Goal: Task Accomplishment & Management: Manage account settings

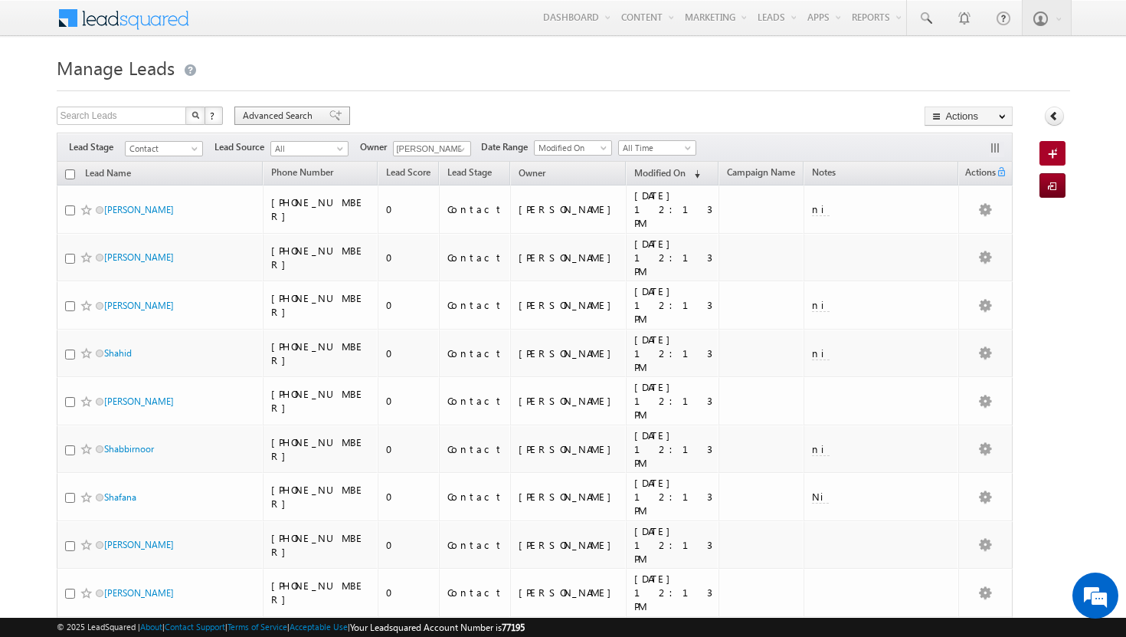
click at [274, 114] on span "Advanced Search" at bounding box center [280, 116] width 74 height 14
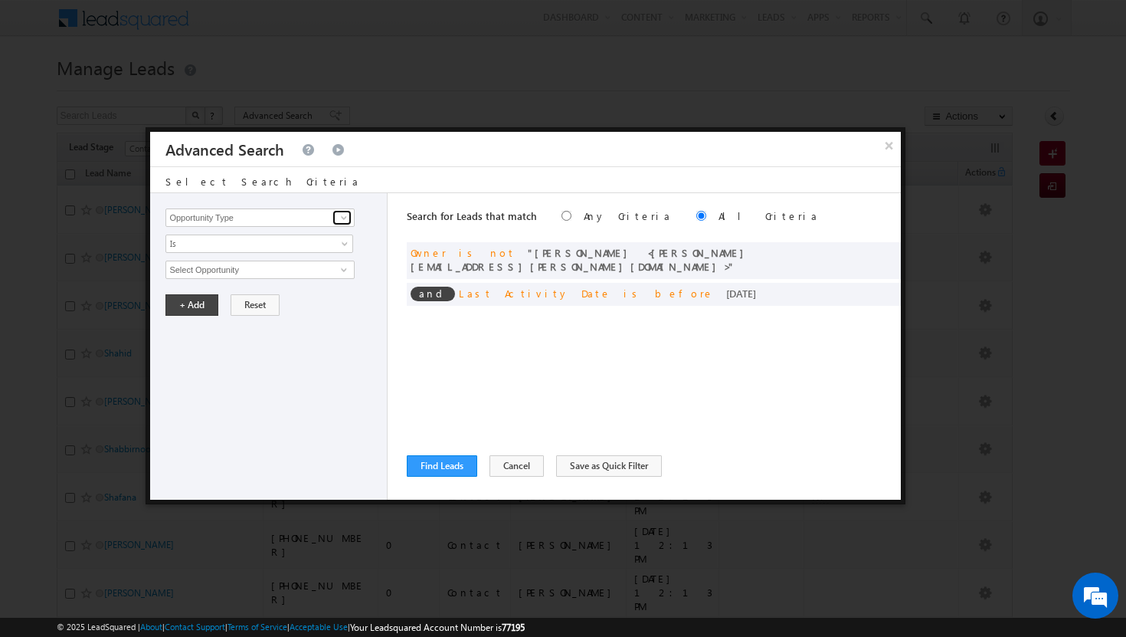
click at [344, 213] on span at bounding box center [344, 217] width 12 height 12
click at [886, 287] on span at bounding box center [884, 292] width 11 height 11
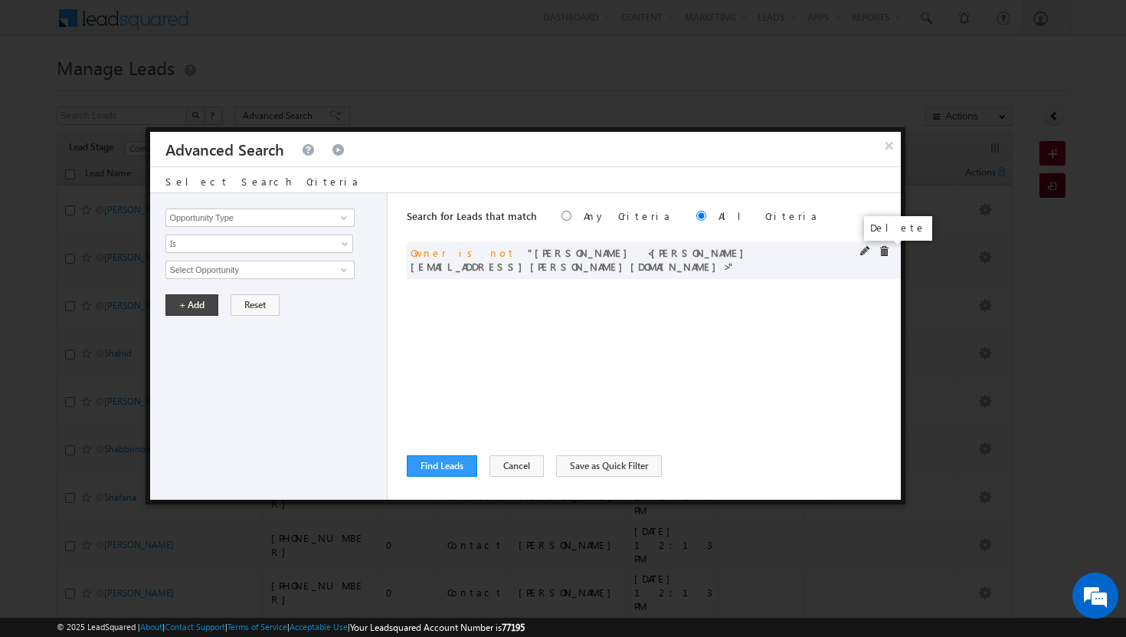
click at [883, 253] on span at bounding box center [884, 251] width 11 height 11
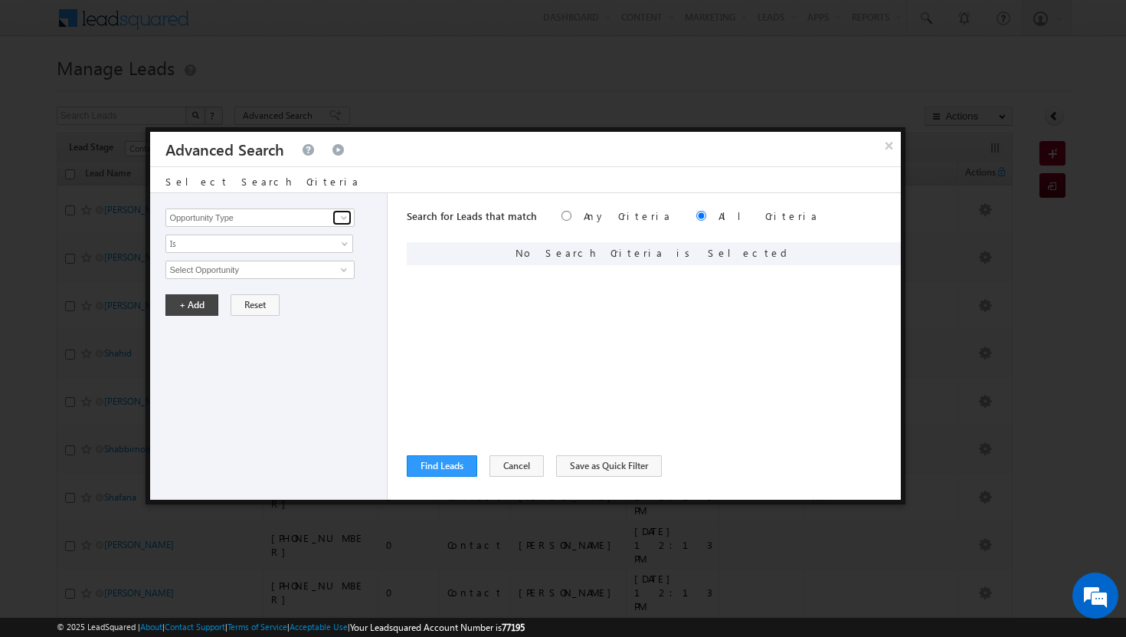
click at [341, 221] on span at bounding box center [344, 217] width 12 height 12
click at [244, 283] on link "Modified On" at bounding box center [259, 281] width 188 height 18
type input "Modified On"
click at [336, 267] on link "All Time" at bounding box center [259, 269] width 188 height 18
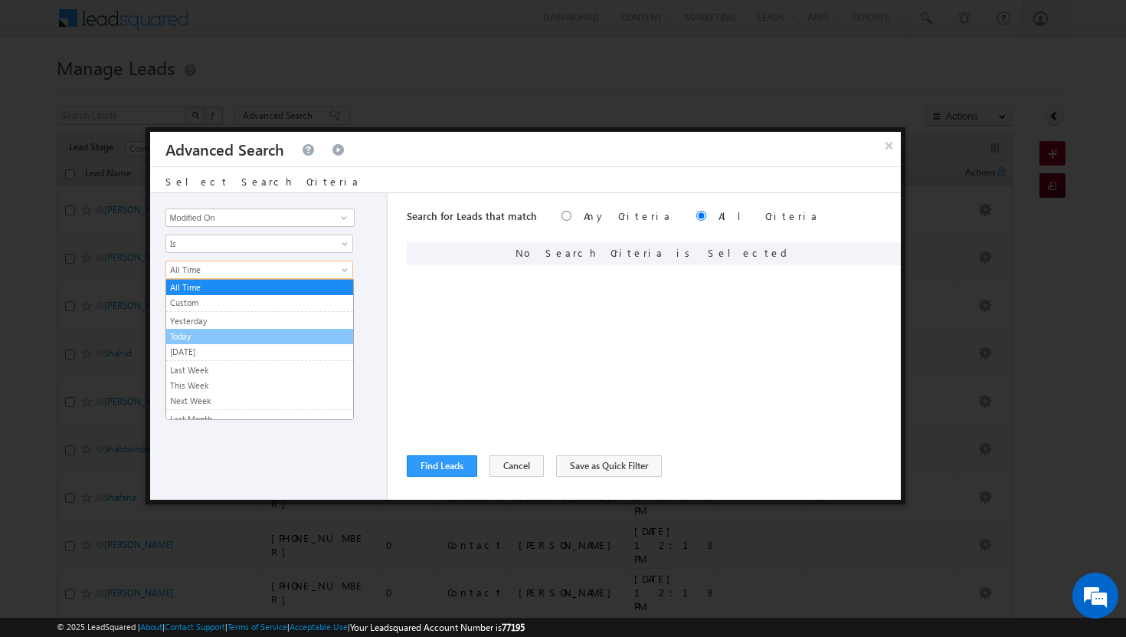
click at [241, 333] on link "Today" at bounding box center [259, 336] width 187 height 14
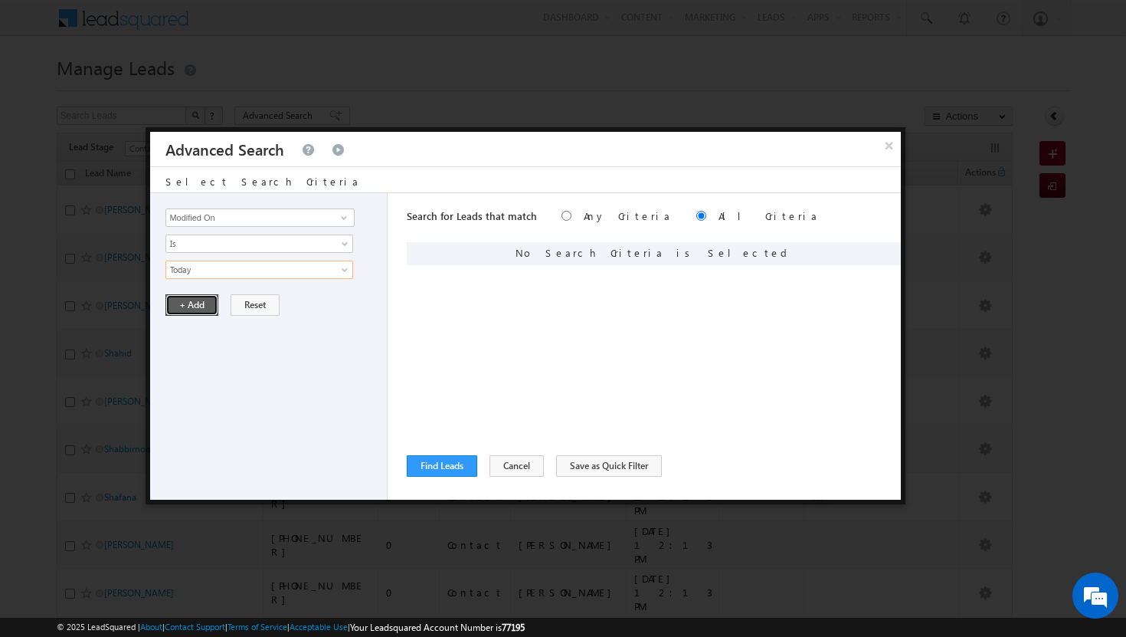
click at [193, 304] on button "+ Add" at bounding box center [191, 304] width 53 height 21
click at [350, 211] on span at bounding box center [344, 217] width 12 height 12
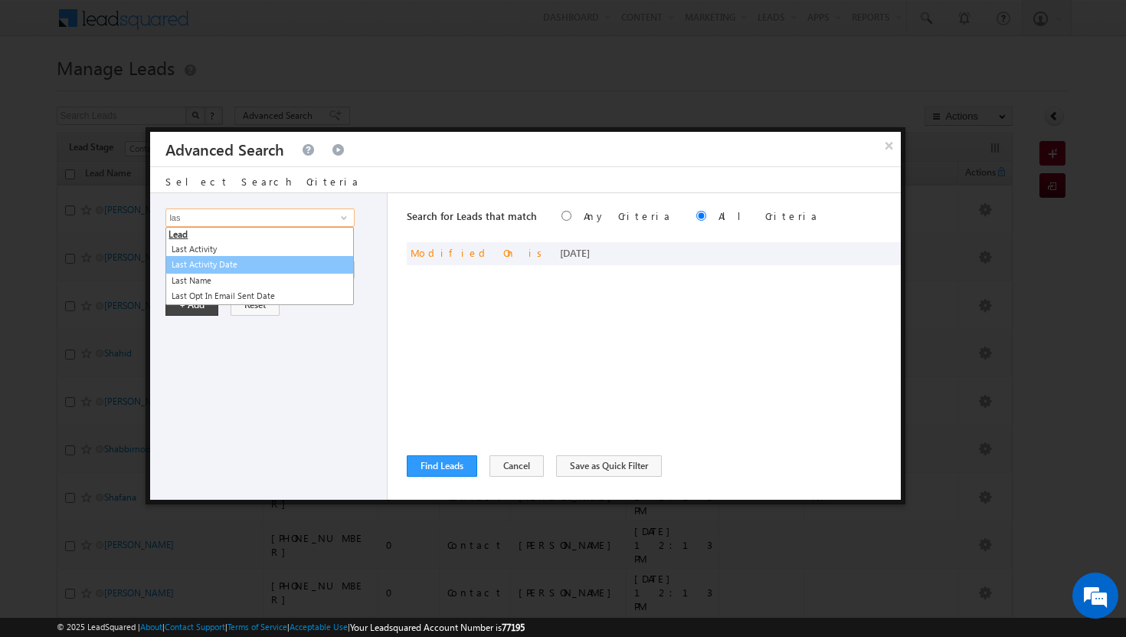
click at [244, 262] on link "Last Activity Date" at bounding box center [259, 265] width 188 height 18
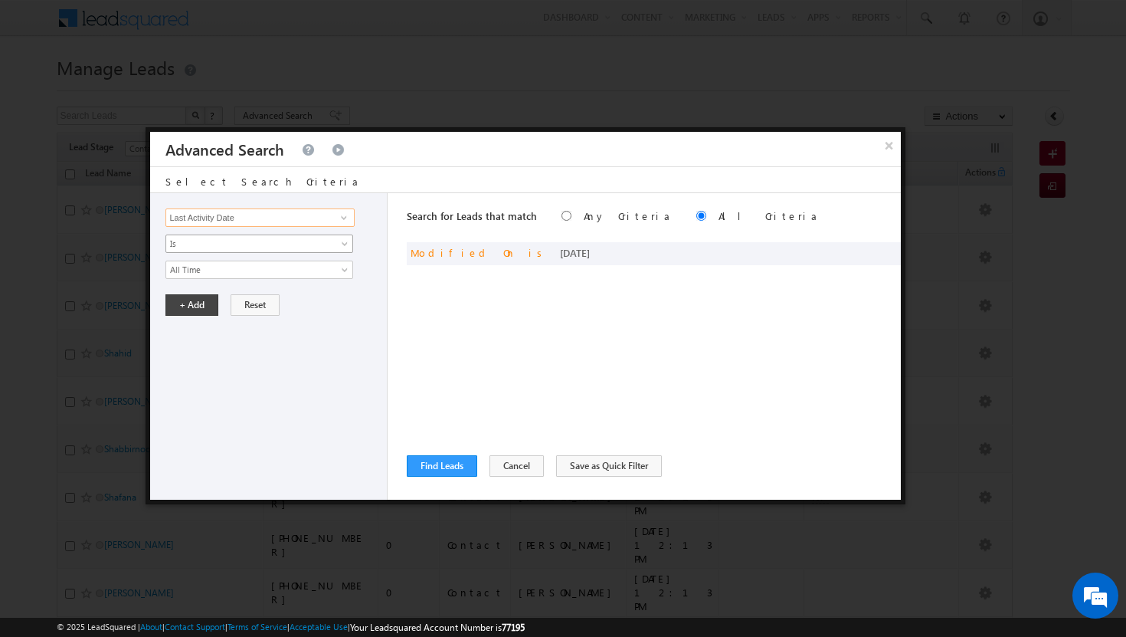
type input "Last Activity Date"
click at [343, 237] on link "Is" at bounding box center [259, 243] width 188 height 18
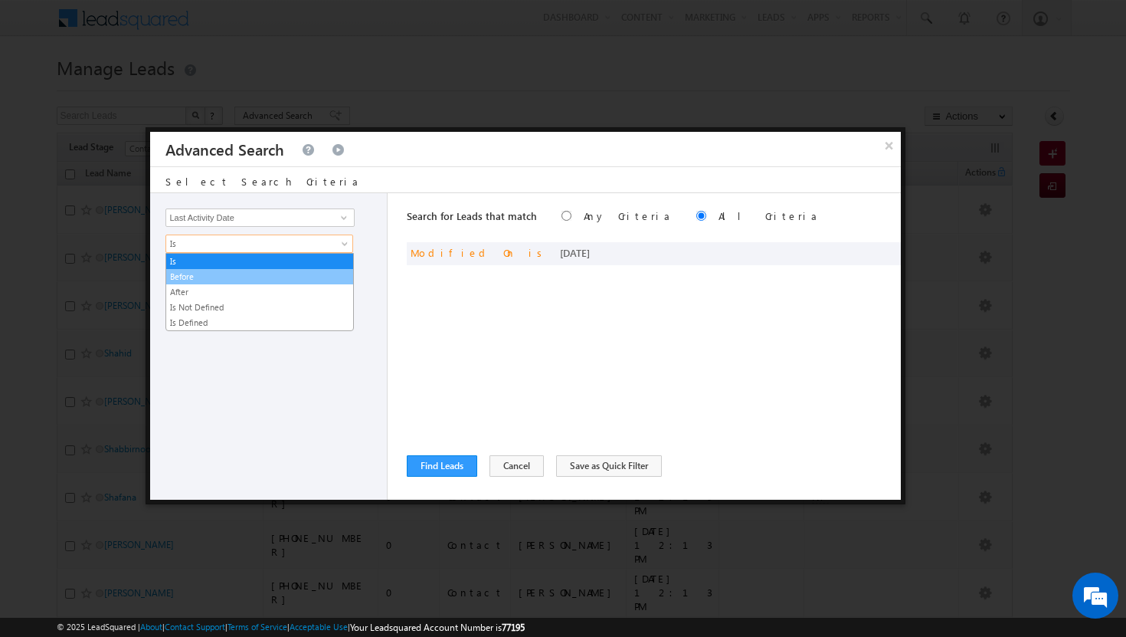
click at [299, 276] on link "Before" at bounding box center [259, 277] width 187 height 14
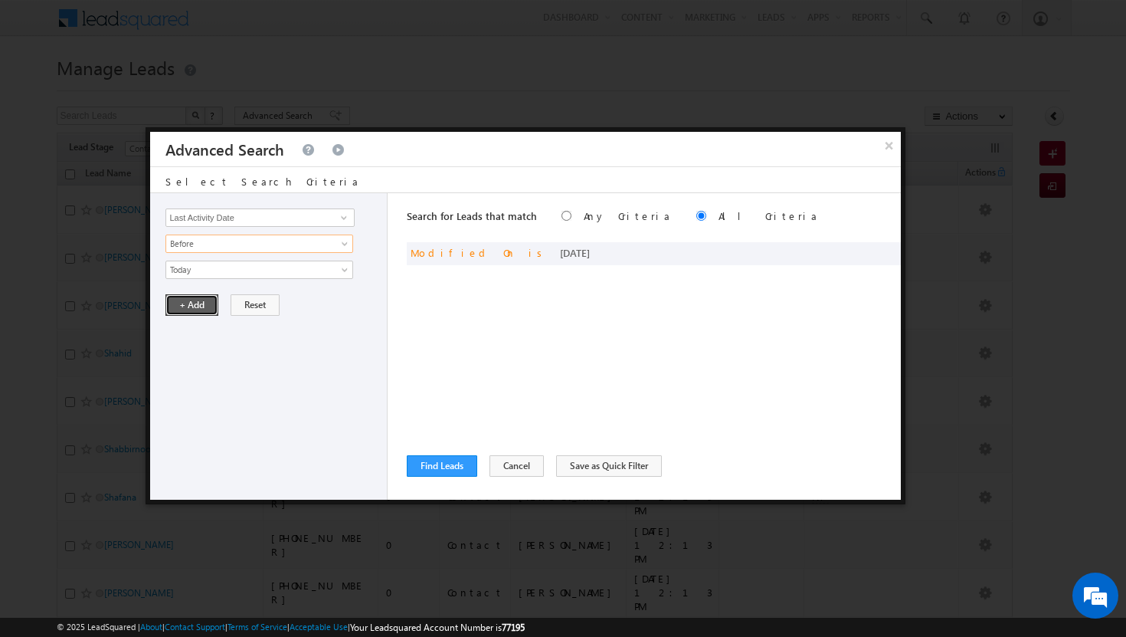
click at [208, 310] on button "+ Add" at bounding box center [191, 304] width 53 height 21
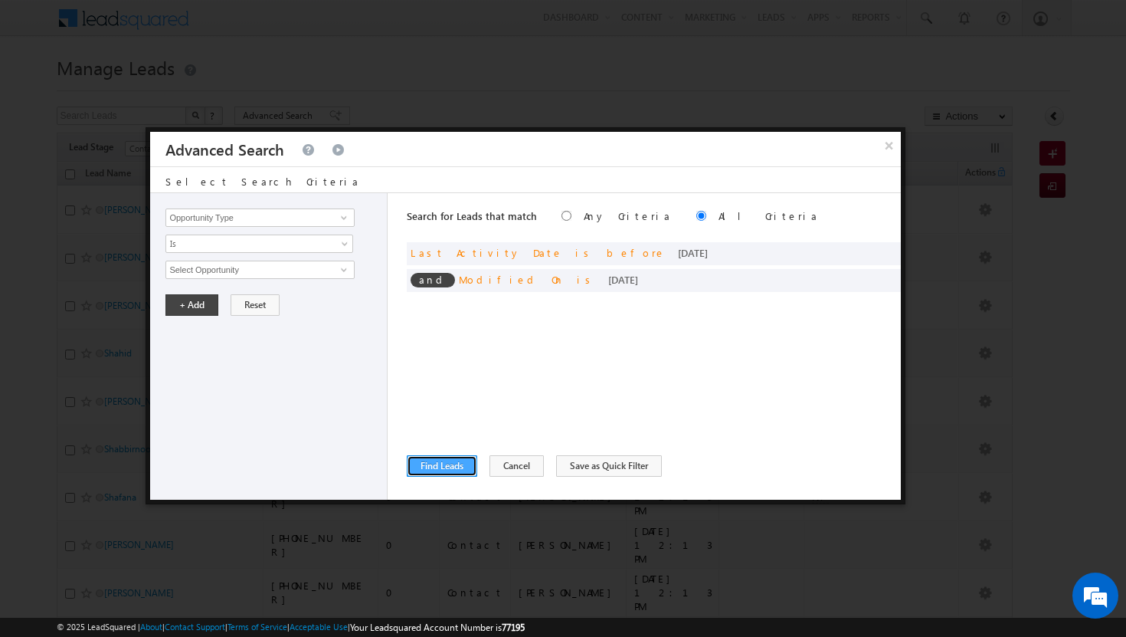
click at [457, 460] on button "Find Leads" at bounding box center [442, 465] width 70 height 21
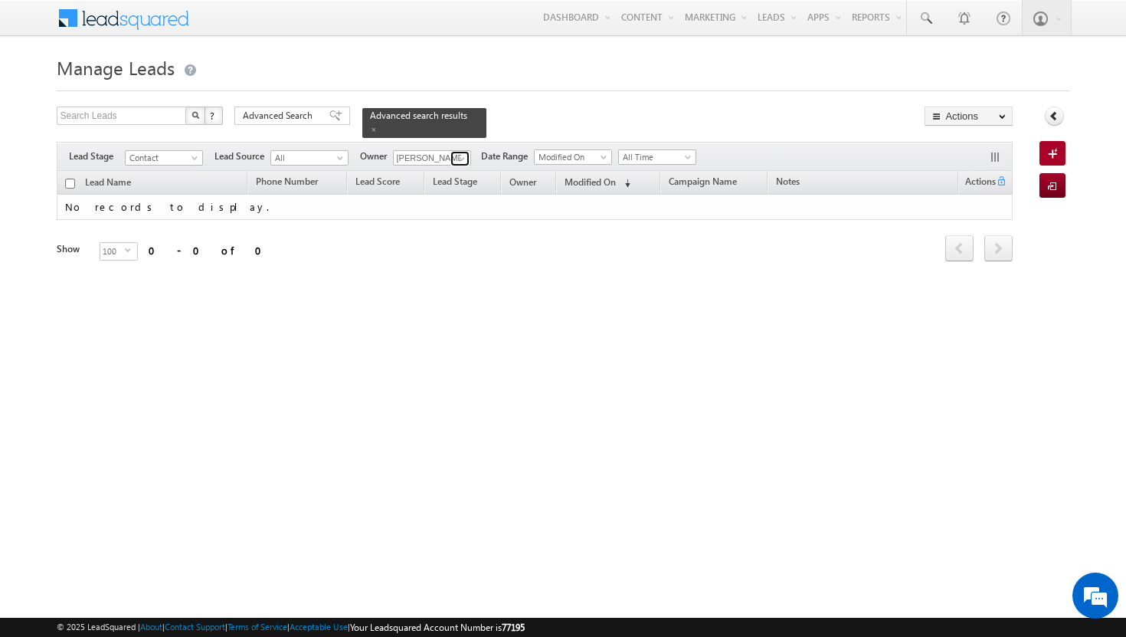
click at [463, 152] on span at bounding box center [462, 158] width 12 height 12
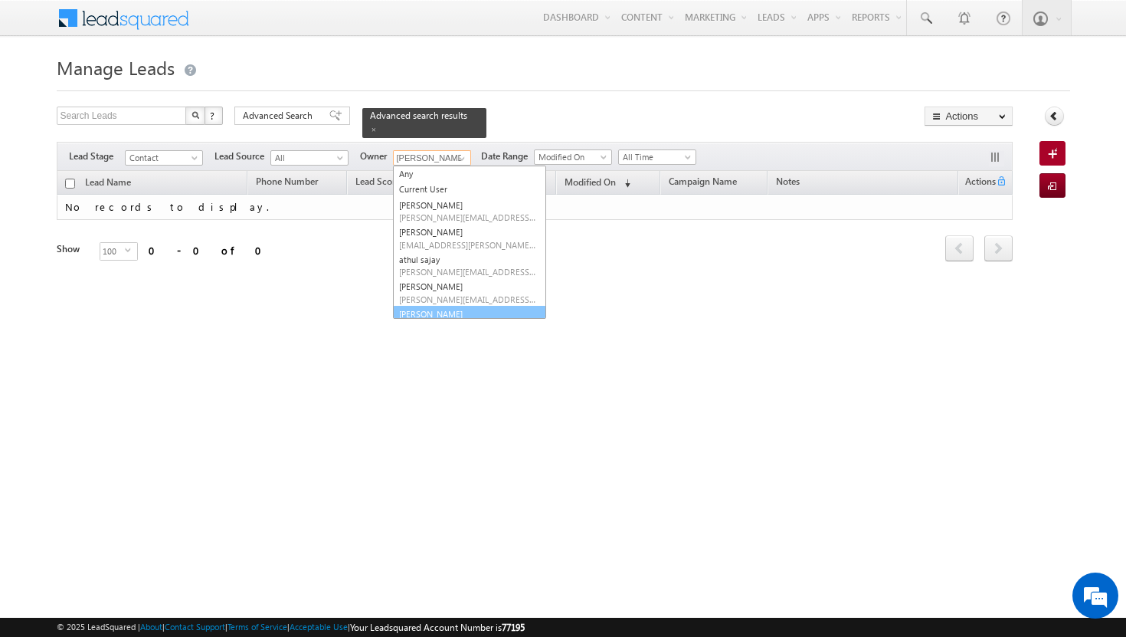
scroll to position [140, 0]
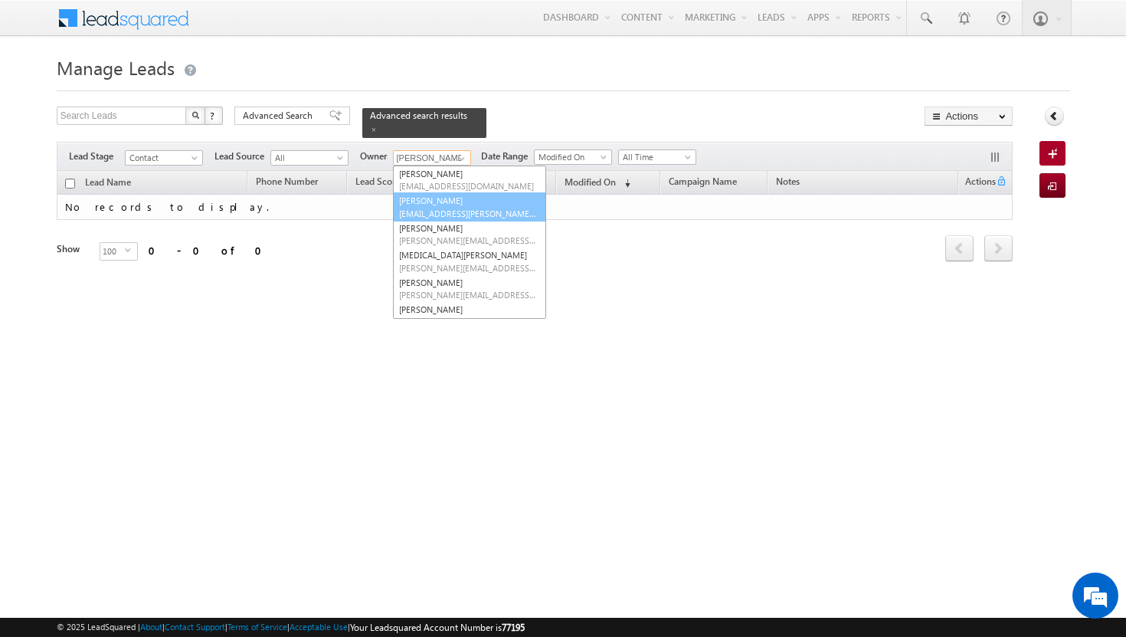
click at [450, 195] on link "Sadia Zahid sadia.zahid@indglobal.ae" at bounding box center [469, 206] width 153 height 29
type input "[PERSON_NAME]"
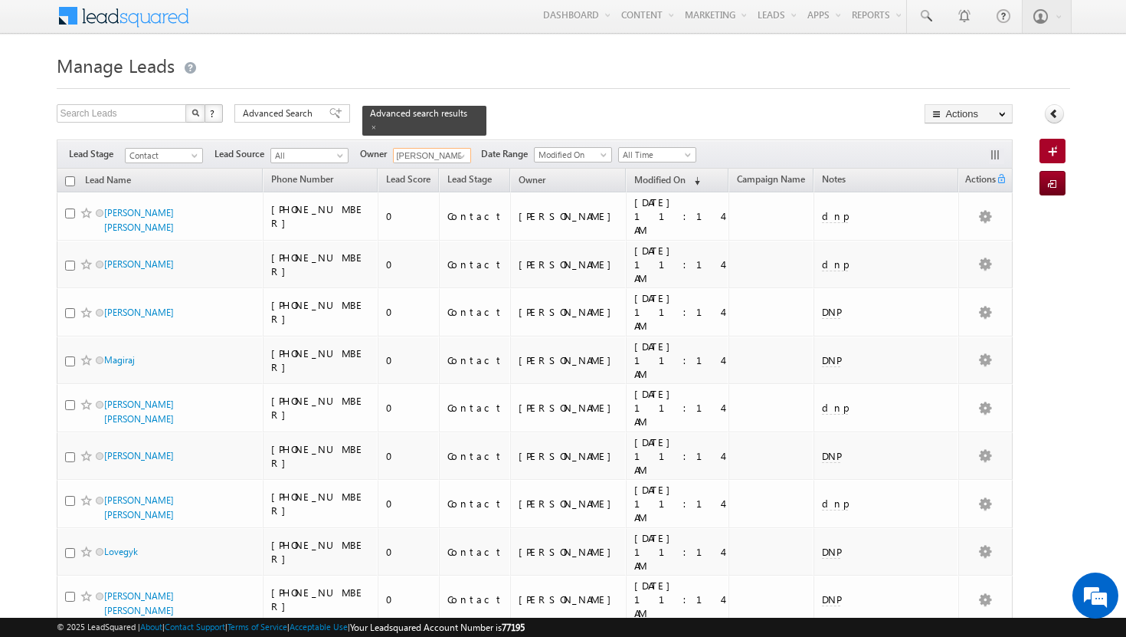
scroll to position [0, 0]
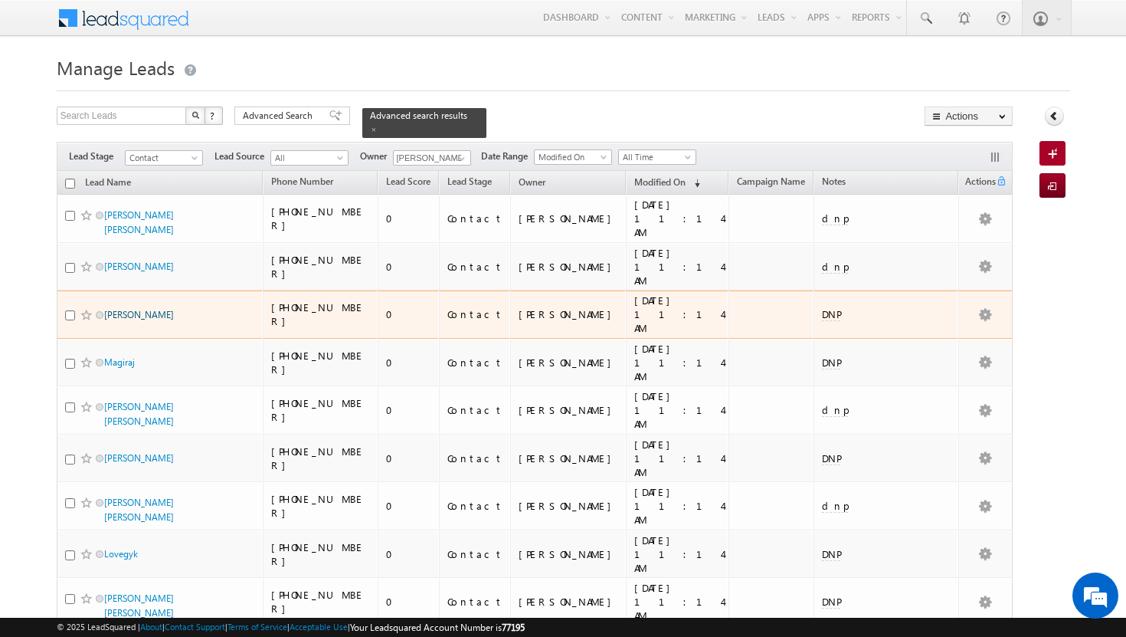
click at [123, 309] on link "Madniya Naeem" at bounding box center [139, 314] width 70 height 11
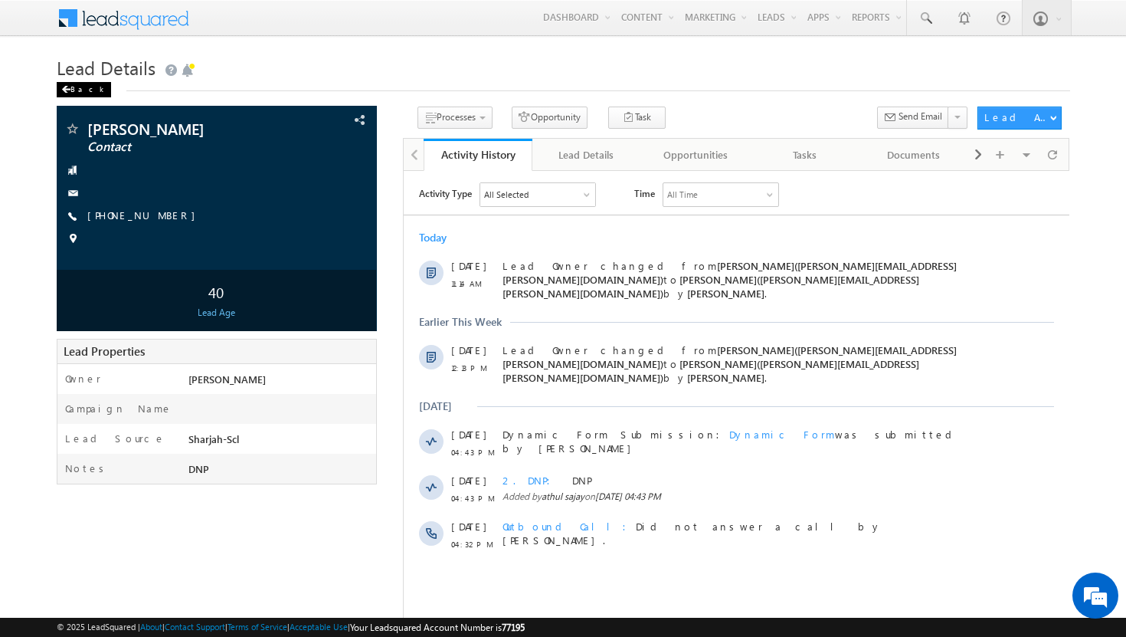
click at [83, 85] on div "Back" at bounding box center [84, 89] width 54 height 15
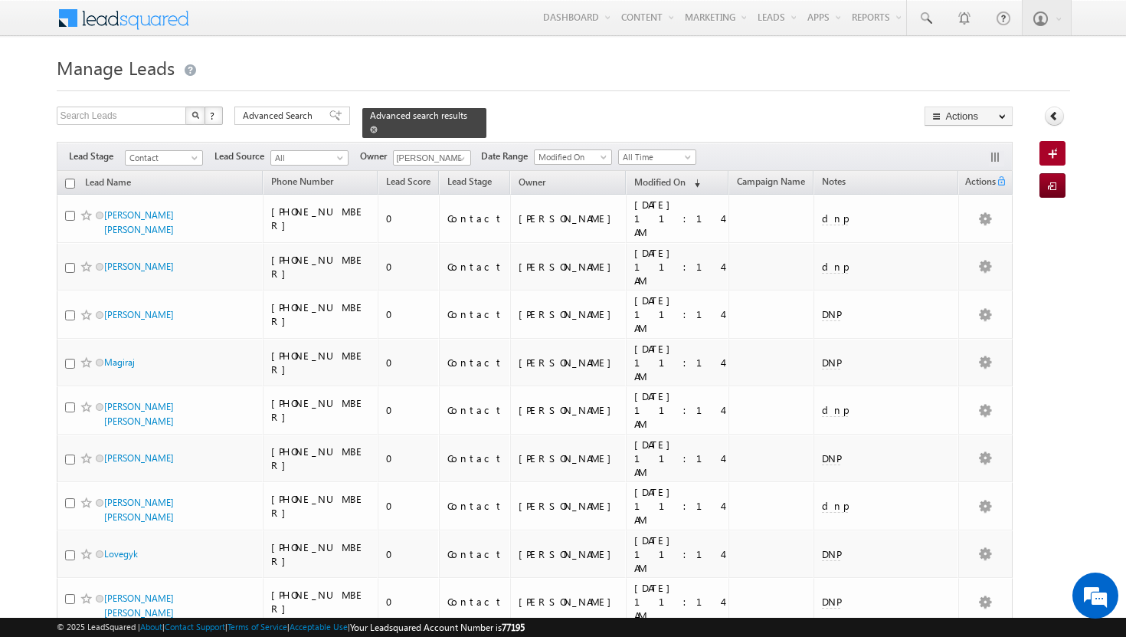
click at [378, 126] on span at bounding box center [374, 130] width 8 height 8
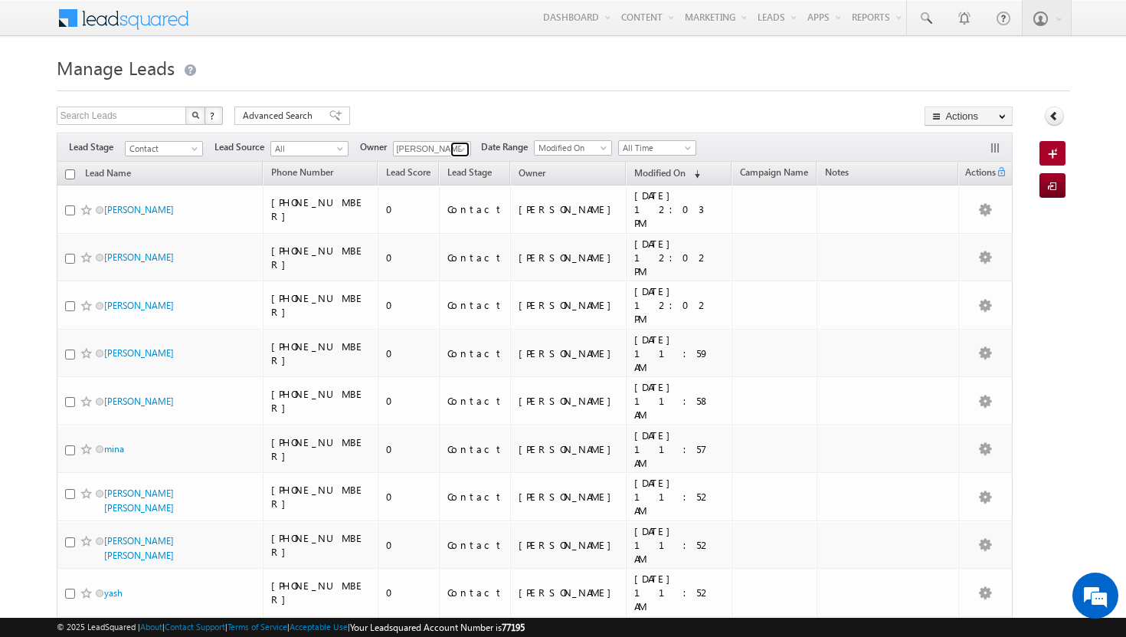
click at [466, 142] on link at bounding box center [459, 149] width 19 height 15
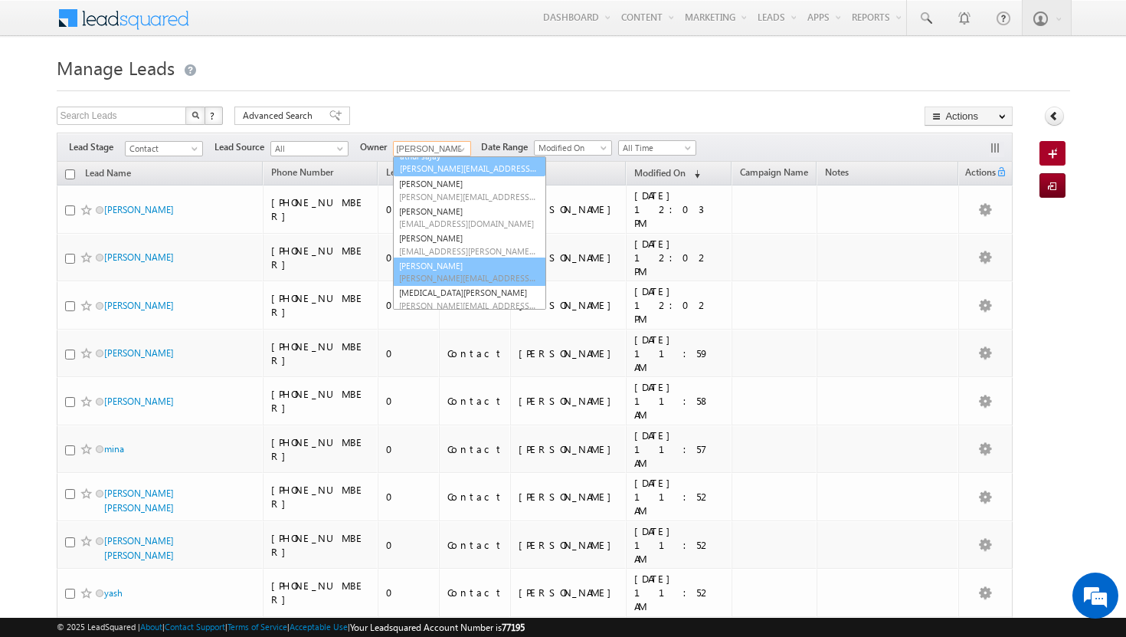
click at [447, 263] on link "Shakeel Babbar shakeel.babbar@indglobal.ae" at bounding box center [469, 271] width 153 height 29
type input "[PERSON_NAME]"
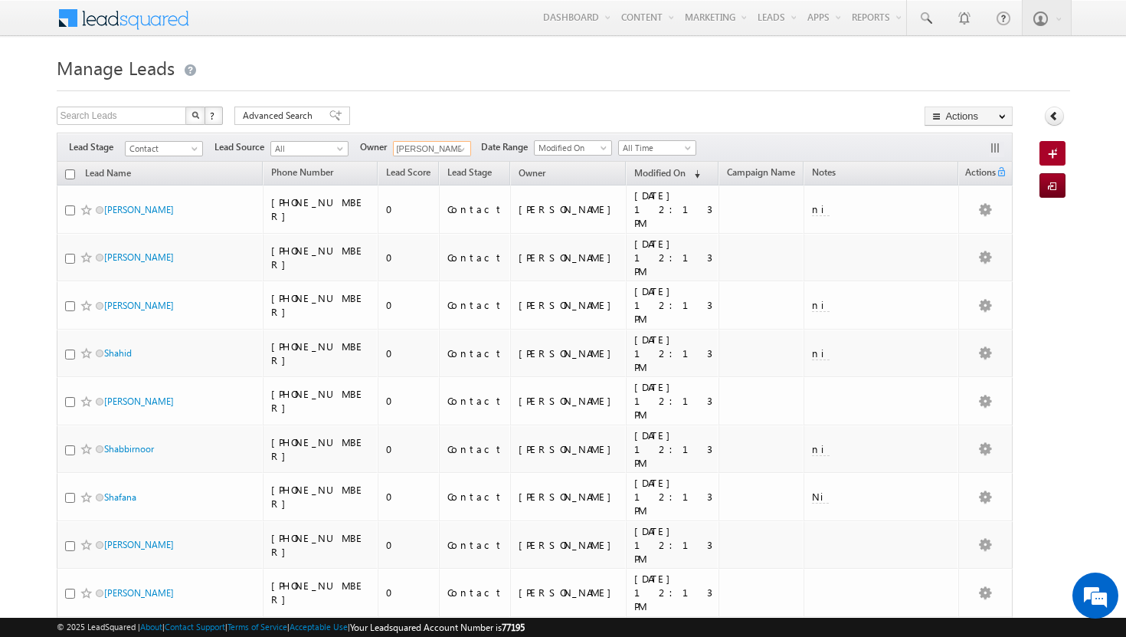
click at [67, 174] on input "checkbox" at bounding box center [70, 174] width 10 height 10
checkbox input "true"
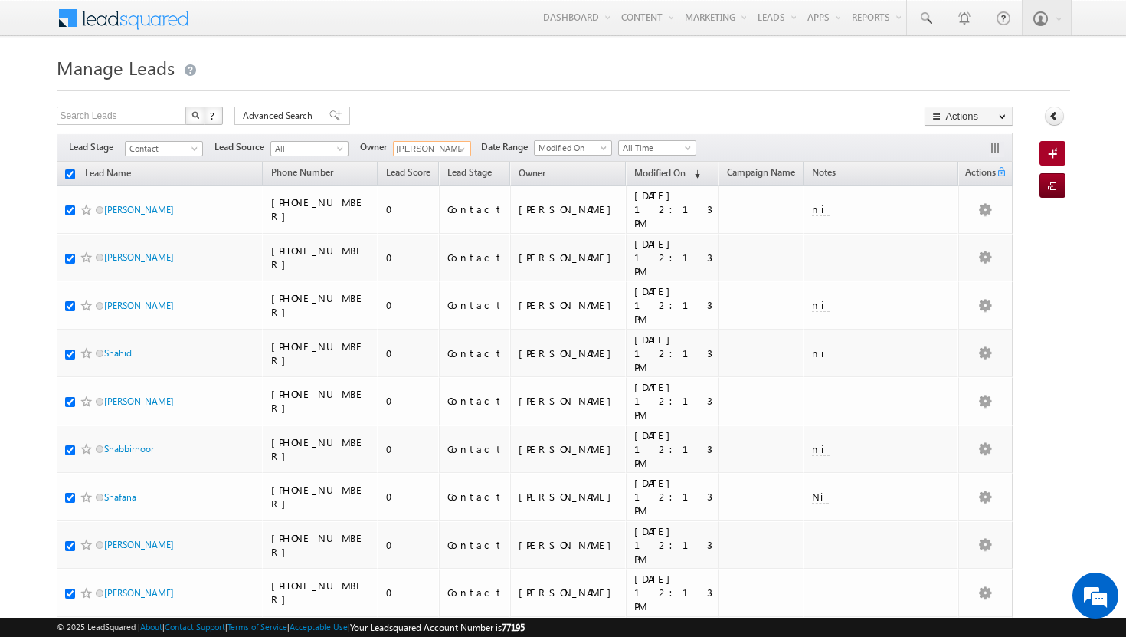
checkbox input "true"
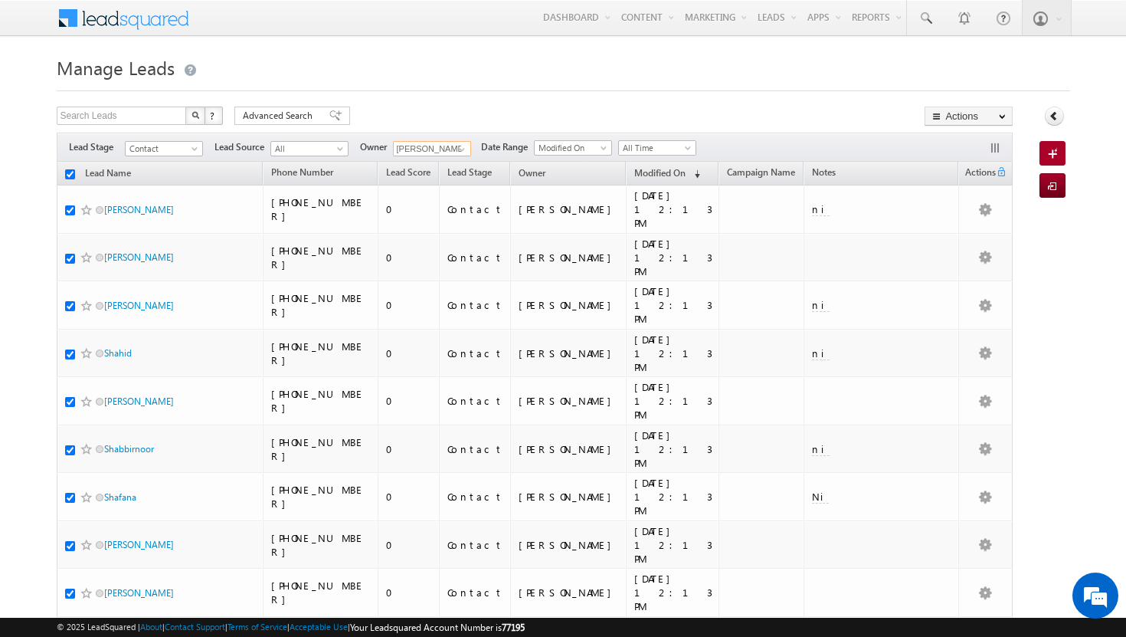
checkbox input "true"
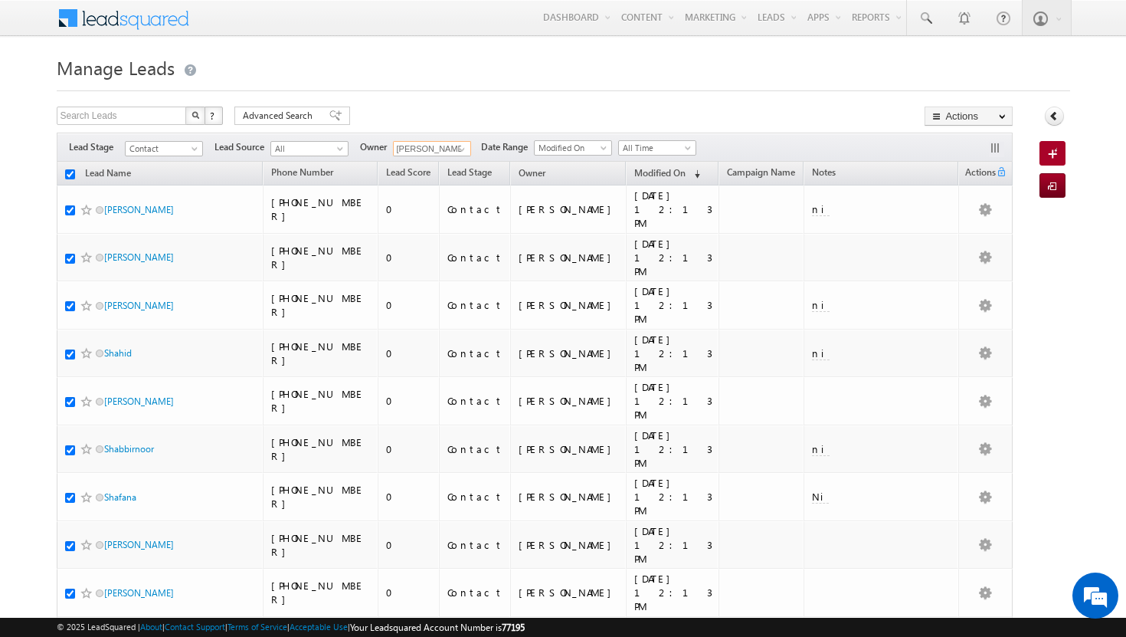
checkbox input "true"
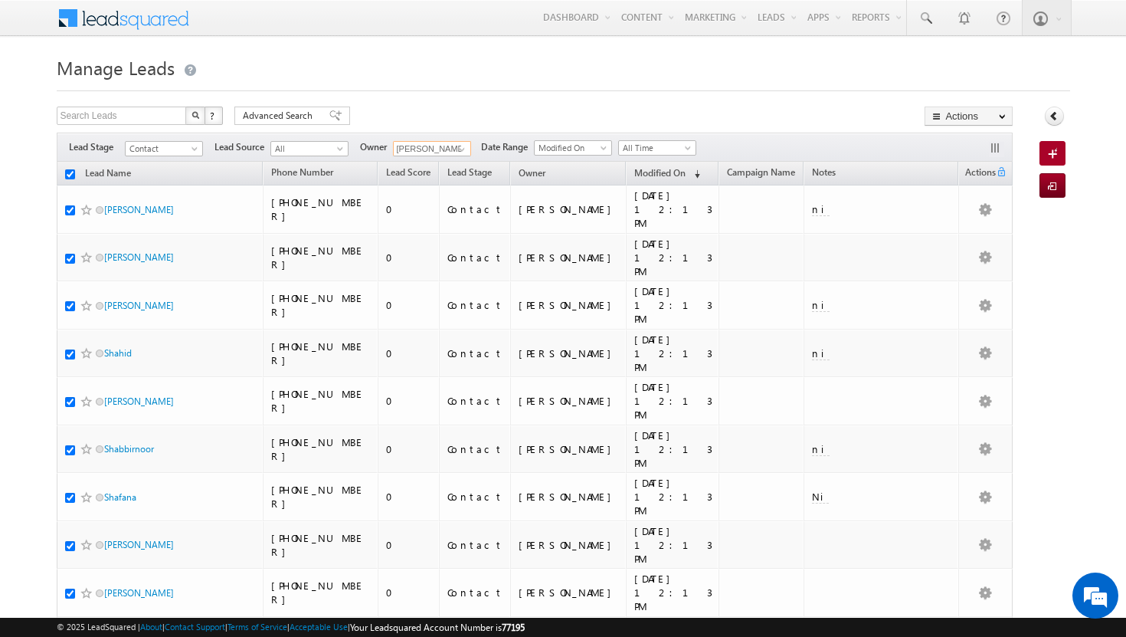
checkbox input "true"
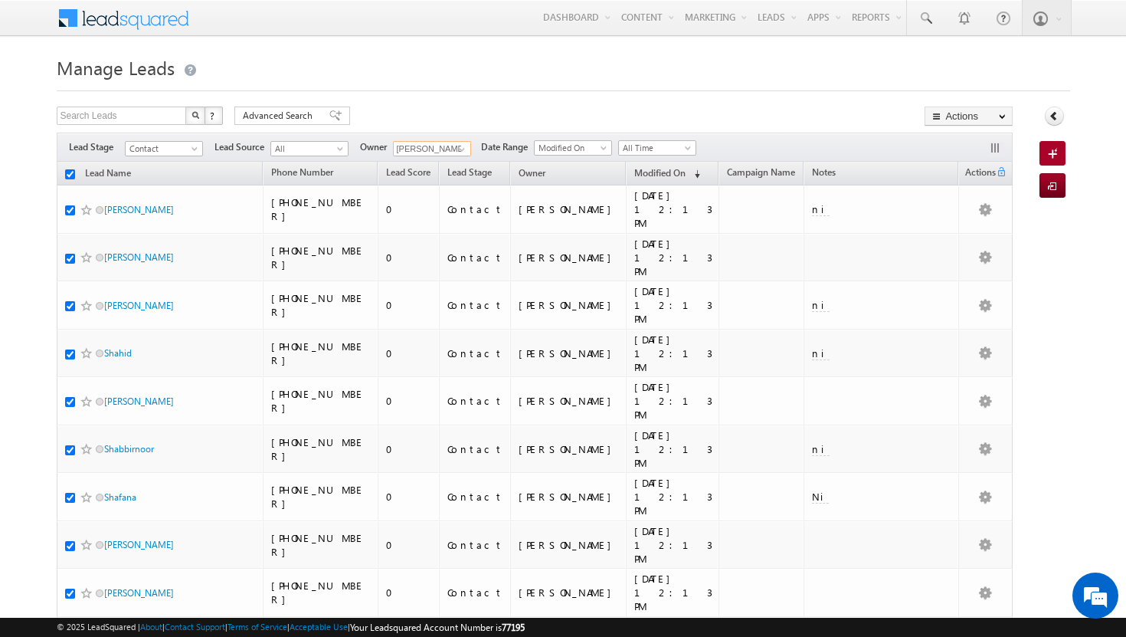
checkbox input "true"
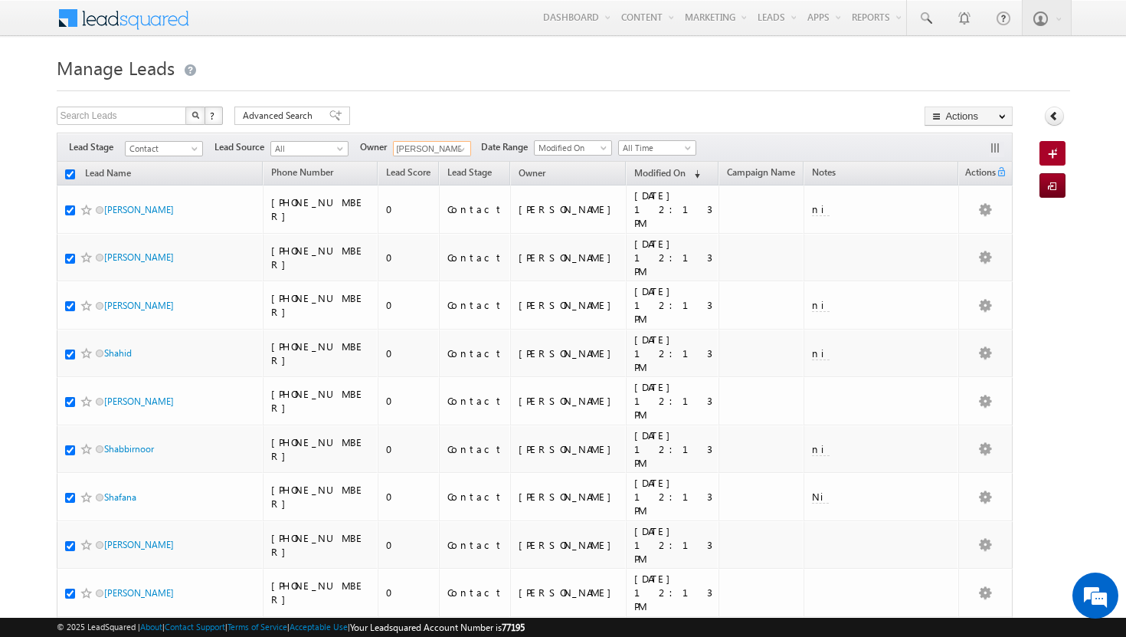
checkbox input "true"
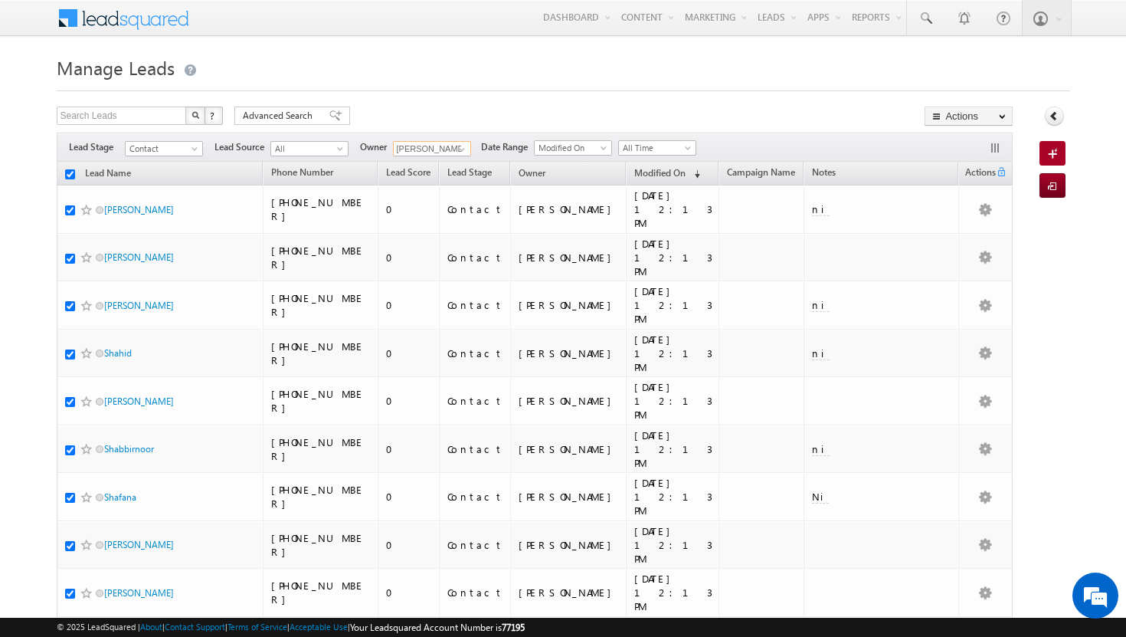
checkbox input "true"
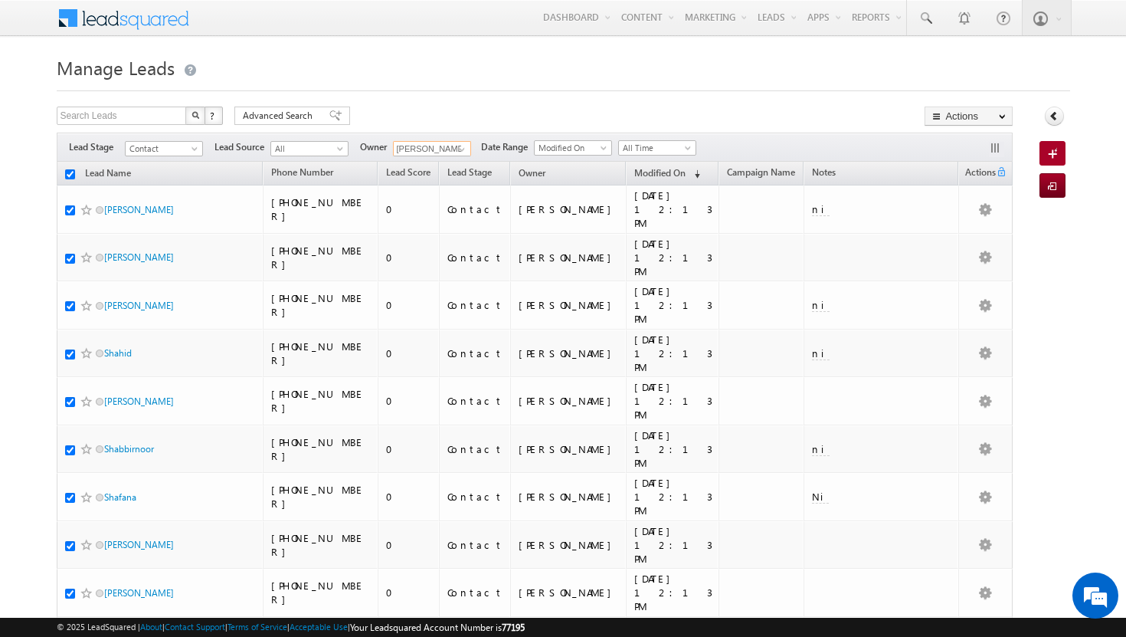
checkbox input "true"
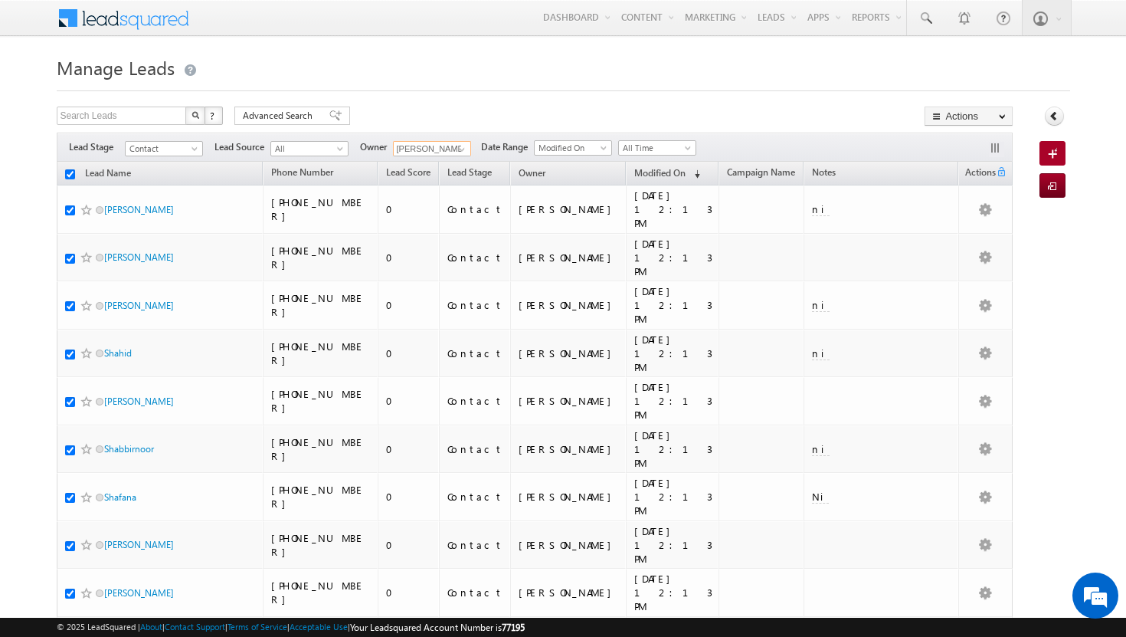
checkbox input "true"
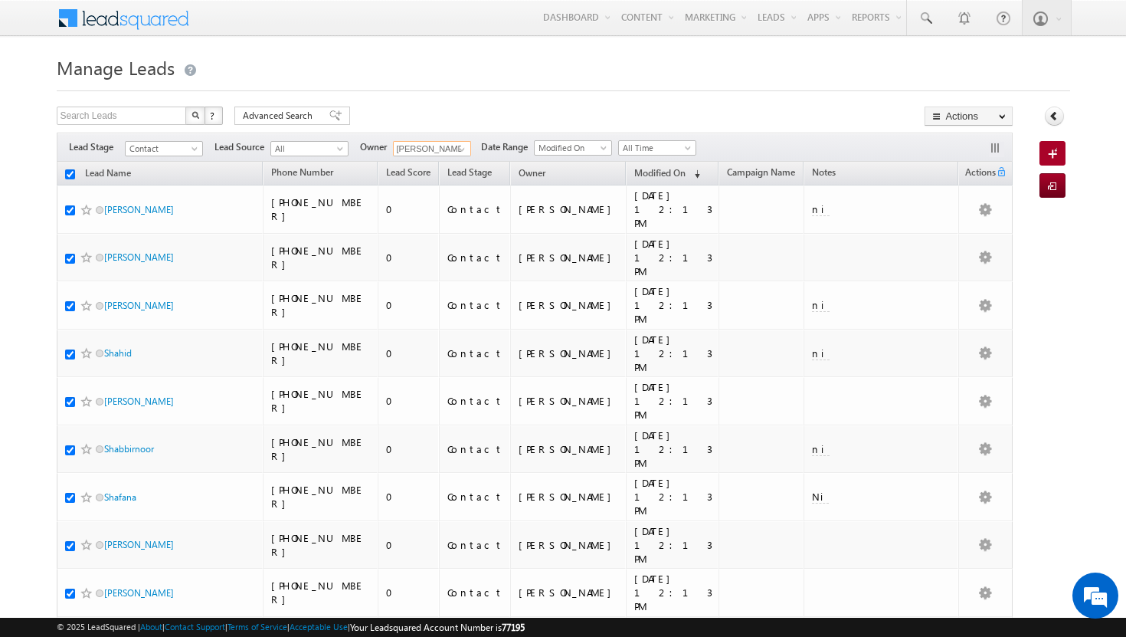
checkbox input "true"
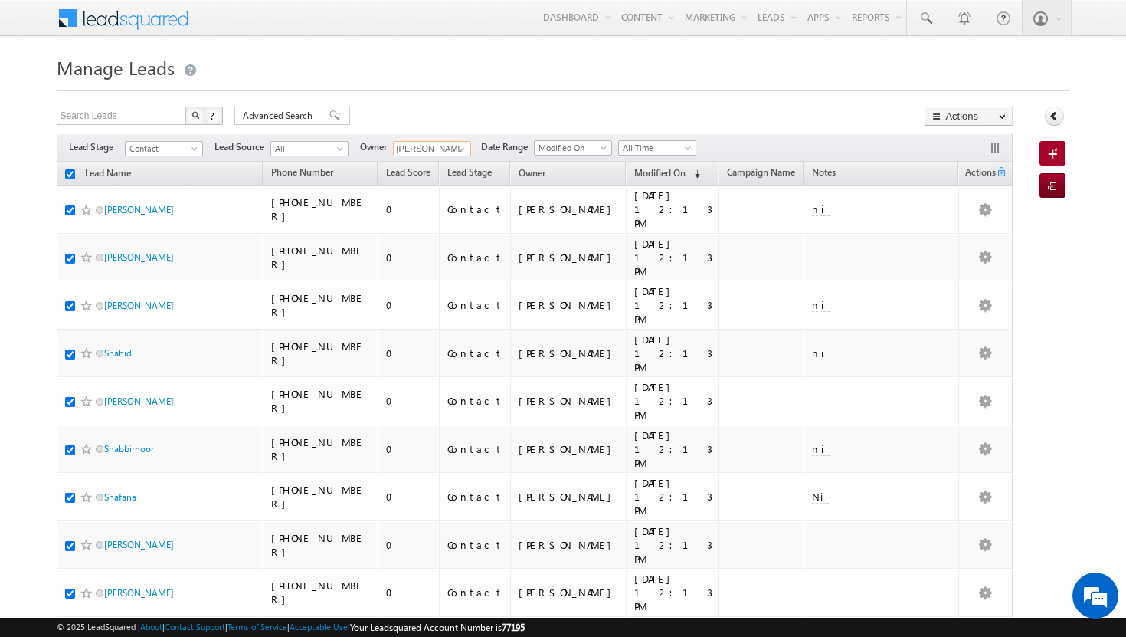
checkbox input "true"
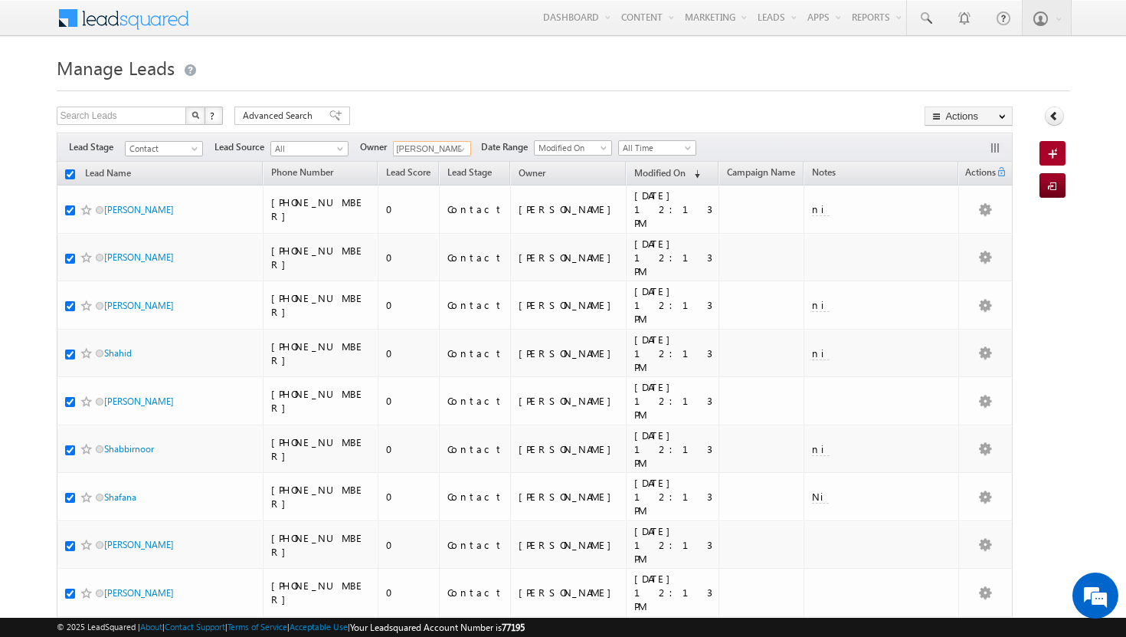
checkbox input "true"
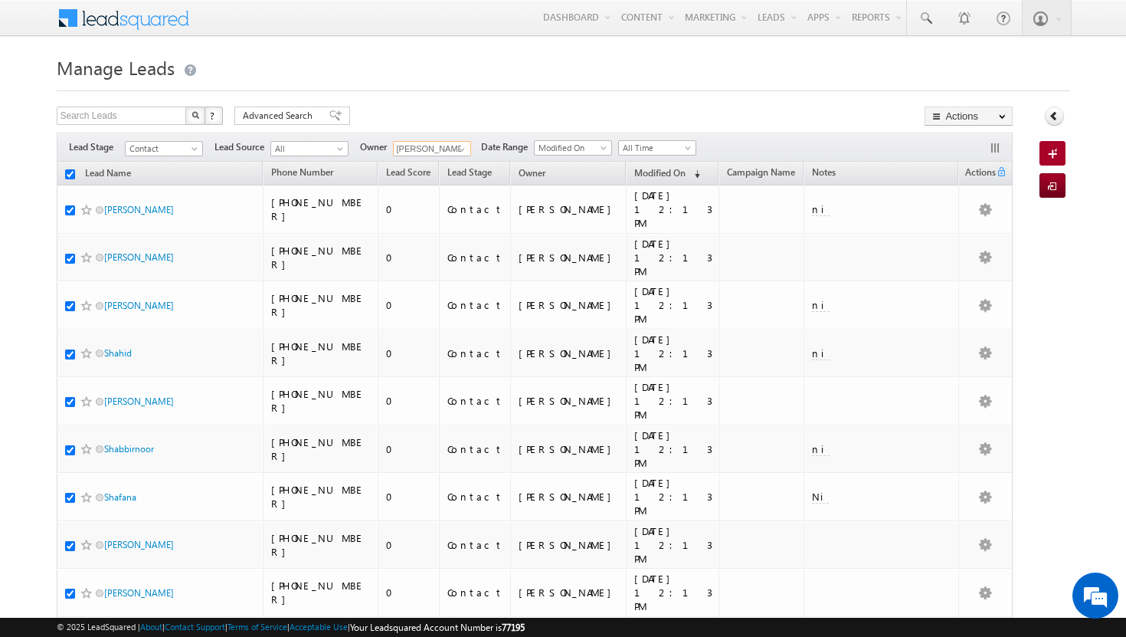
checkbox input "true"
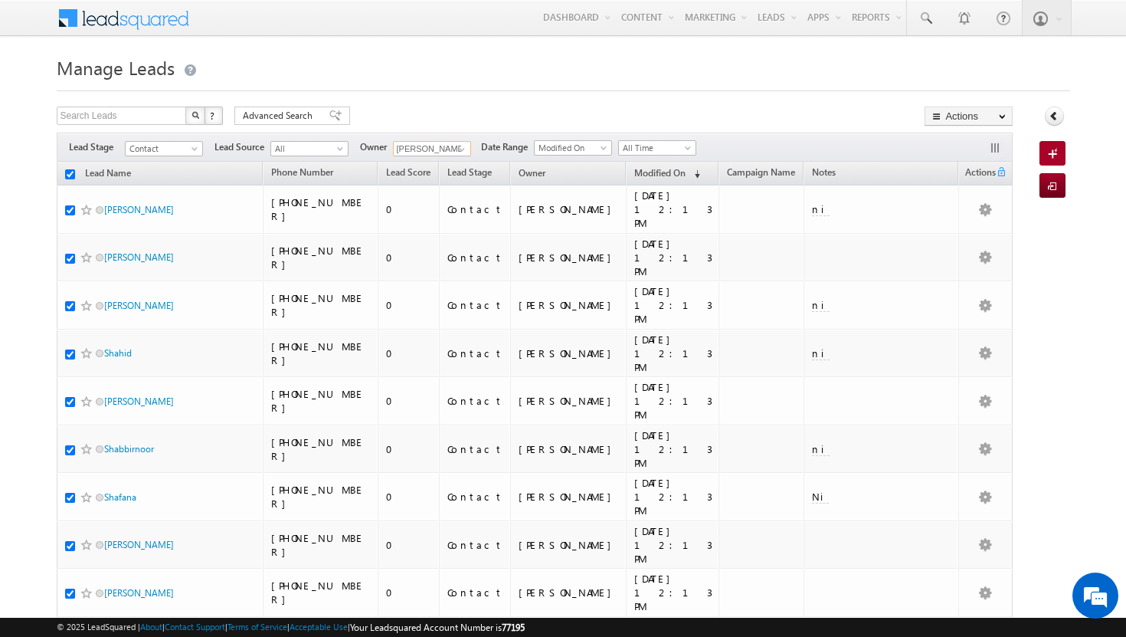
checkbox input "true"
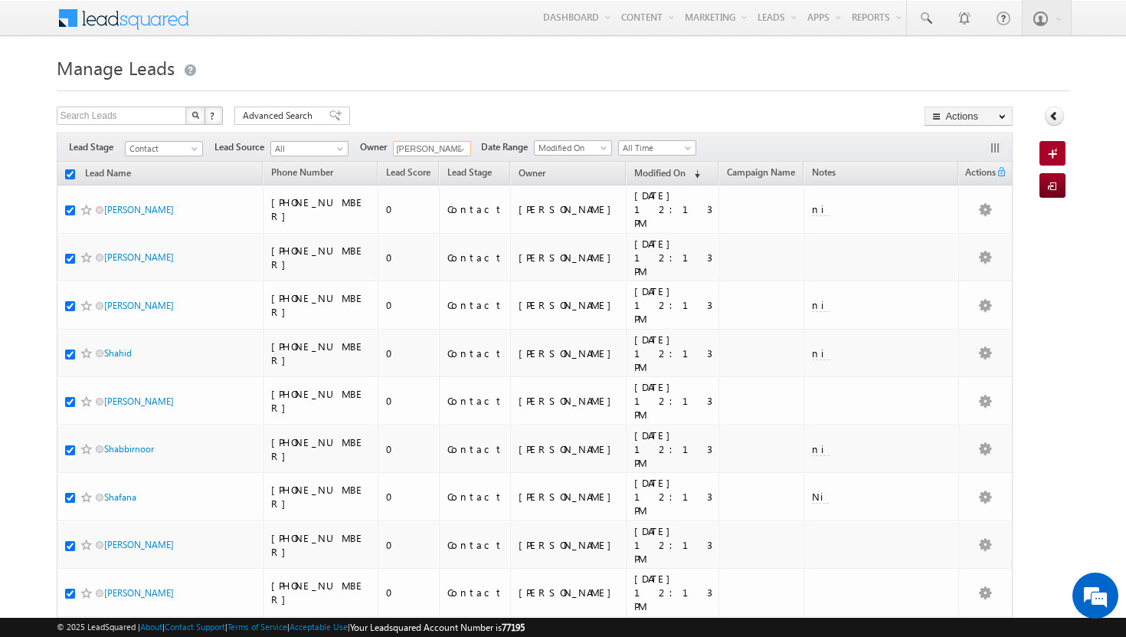
checkbox input "true"
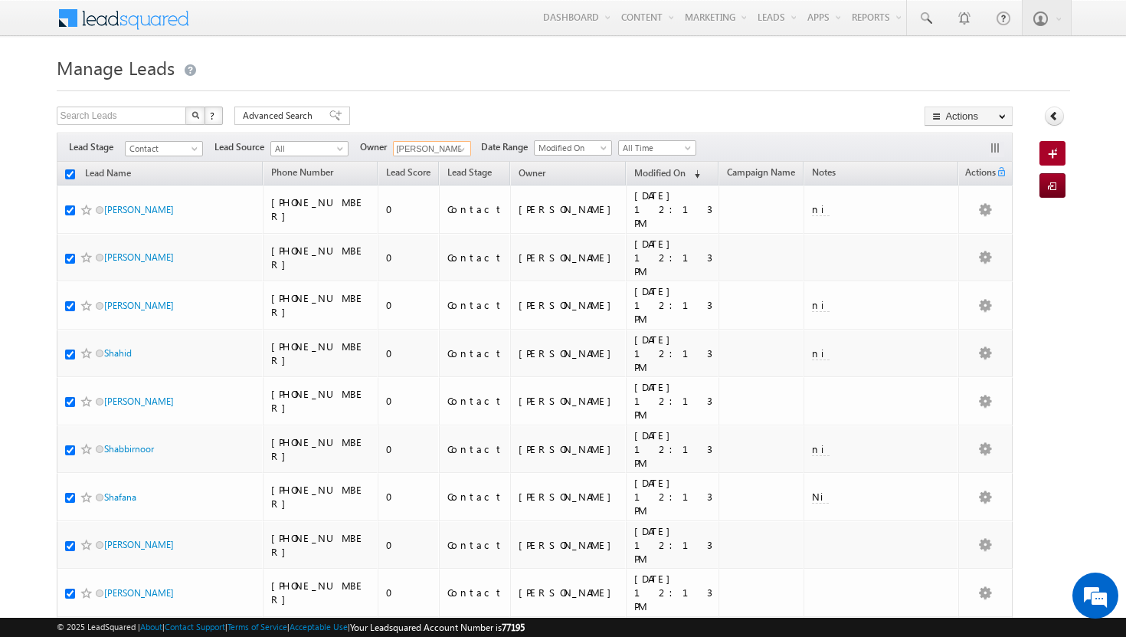
checkbox input "true"
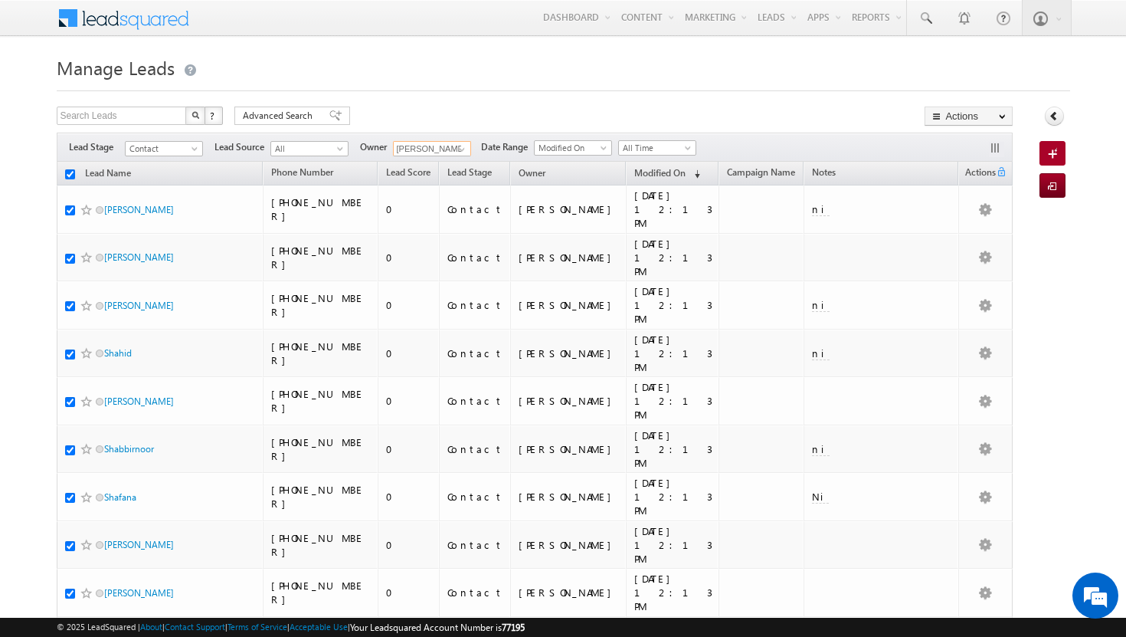
checkbox input "true"
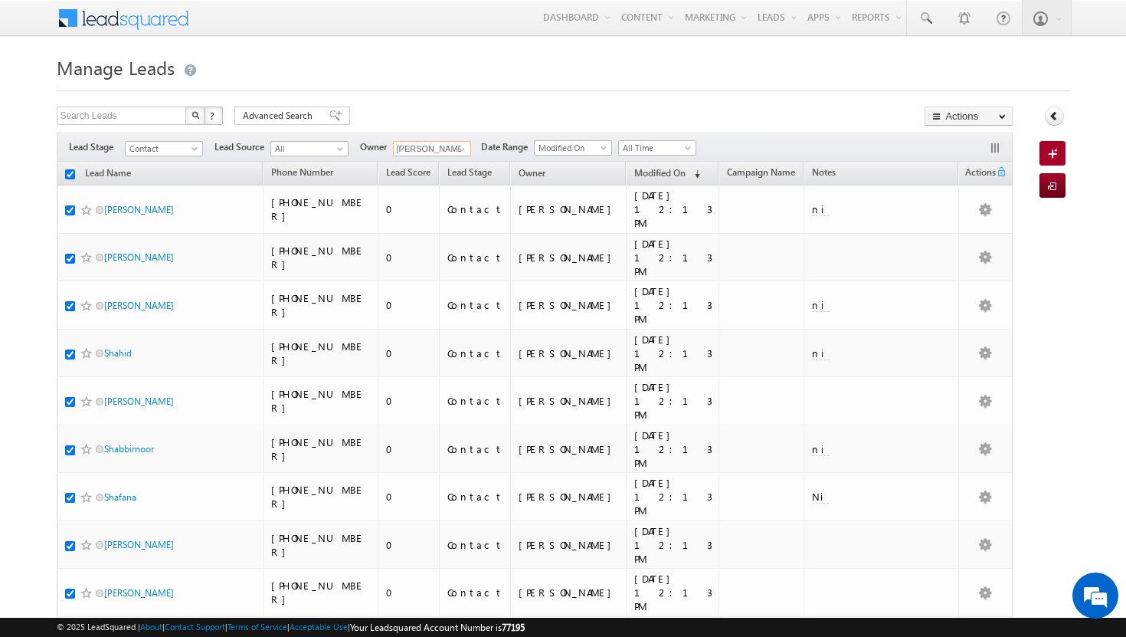
checkbox input "true"
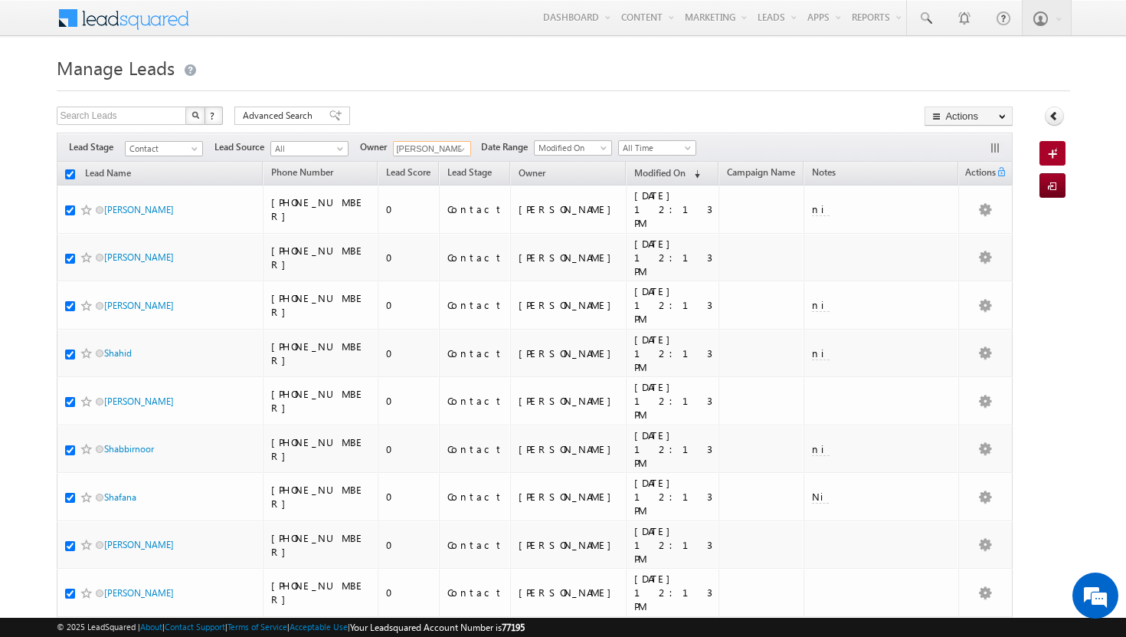
checkbox input "true"
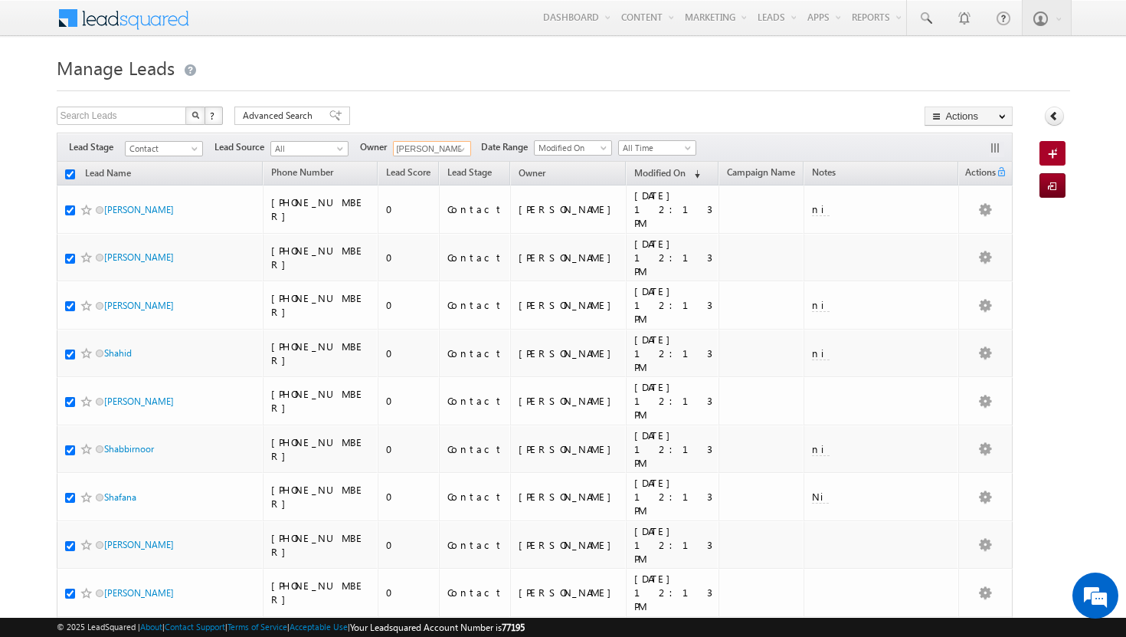
checkbox input "true"
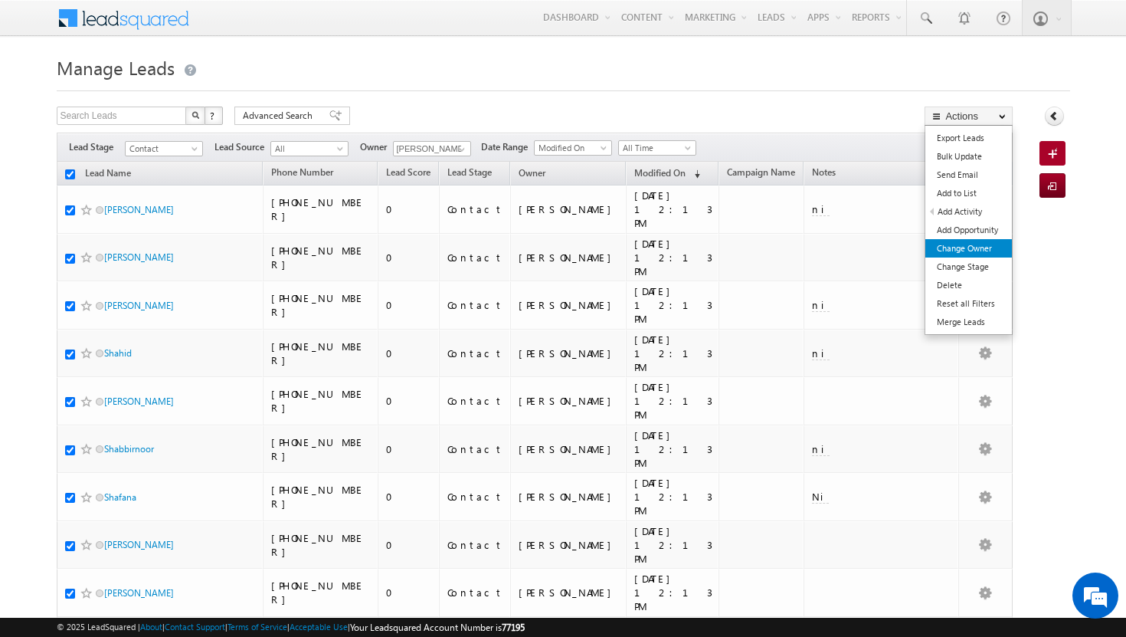
click at [991, 250] on link "Change Owner" at bounding box center [968, 248] width 87 height 18
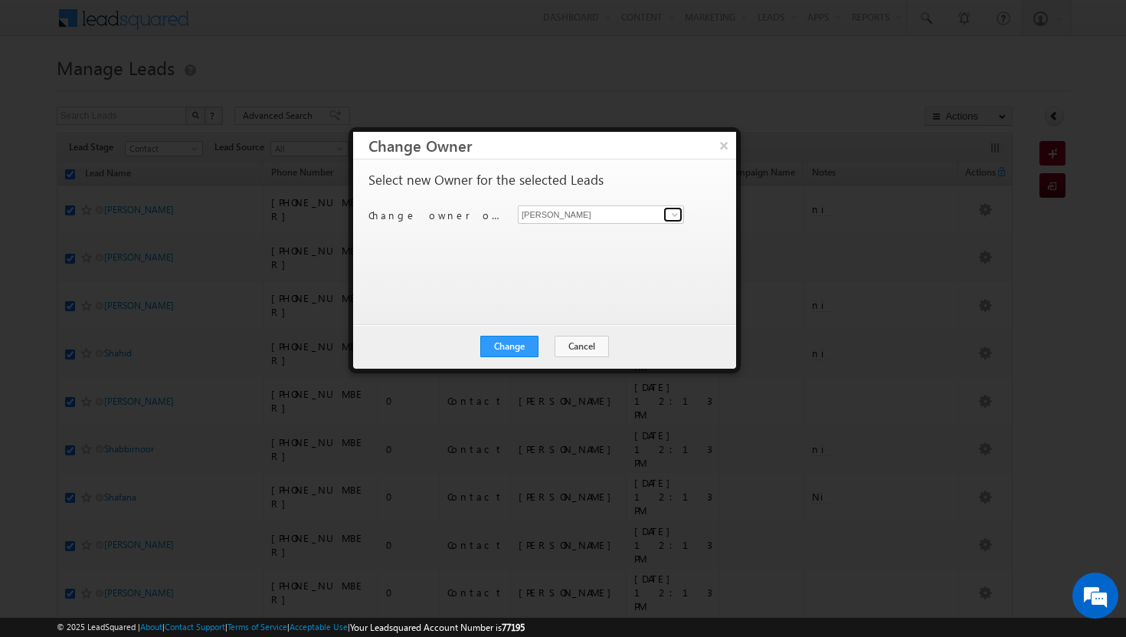
click at [676, 212] on span at bounding box center [675, 214] width 12 height 12
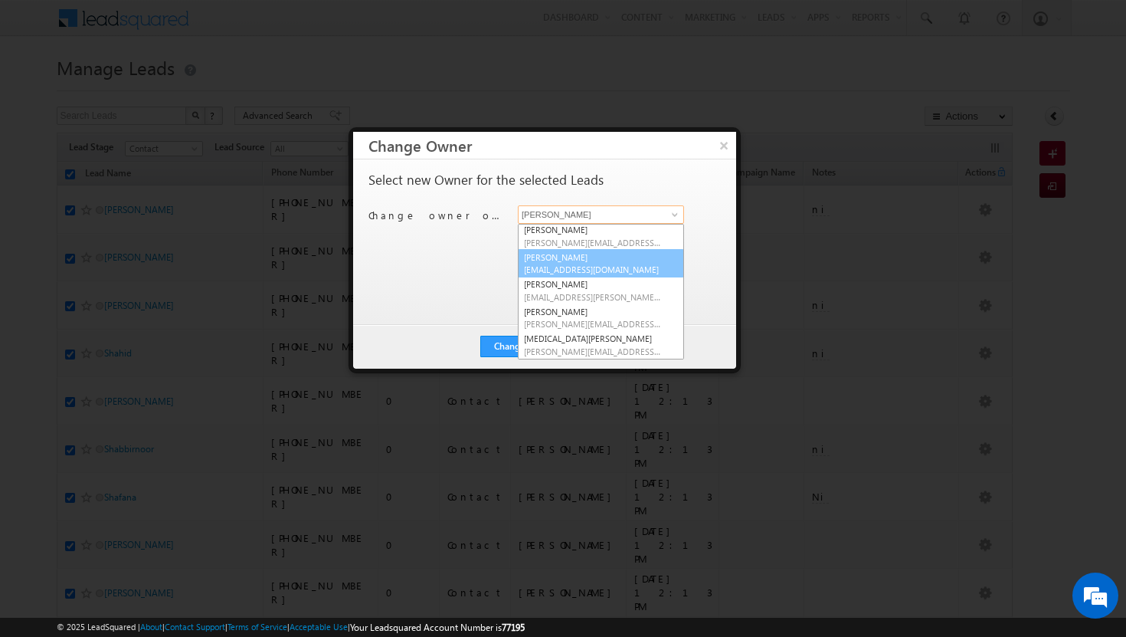
scroll to position [87, 0]
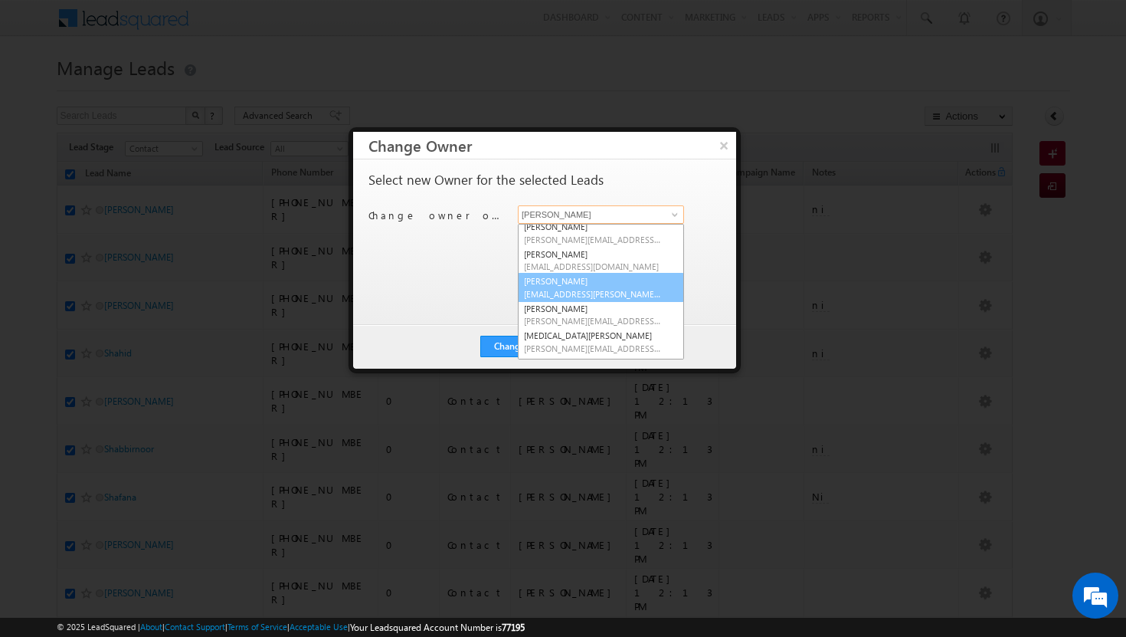
click at [567, 286] on link "Sadia Zahid sadia.zahid@indglobal.ae" at bounding box center [601, 287] width 166 height 29
type input "[PERSON_NAME]"
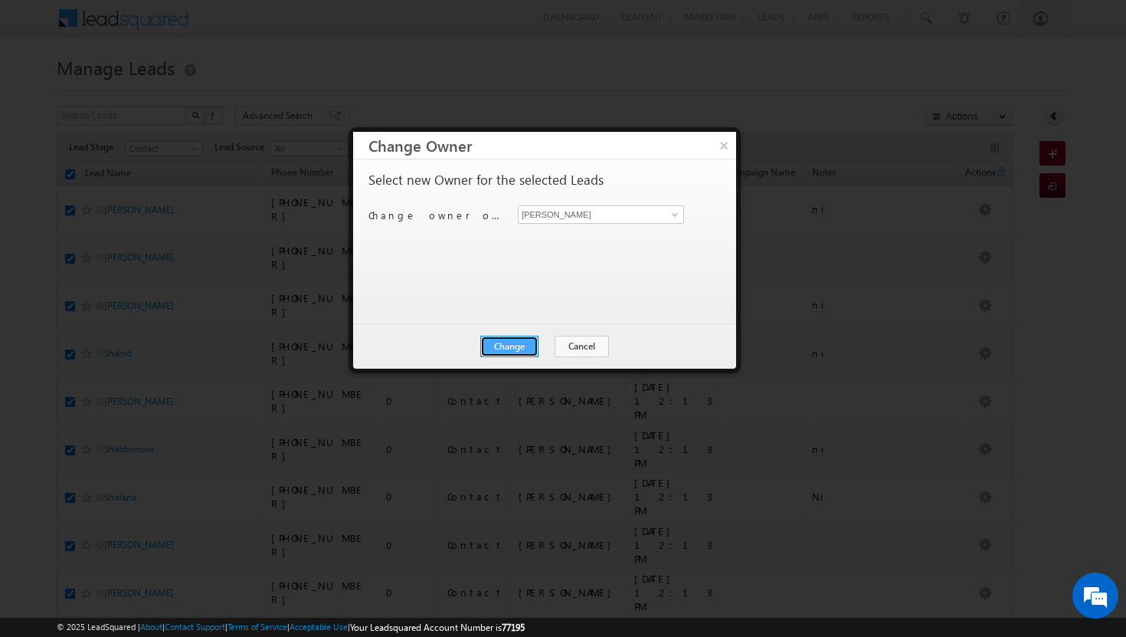
click at [529, 343] on button "Change" at bounding box center [509, 346] width 58 height 21
click at [549, 345] on button "Close" at bounding box center [546, 346] width 49 height 21
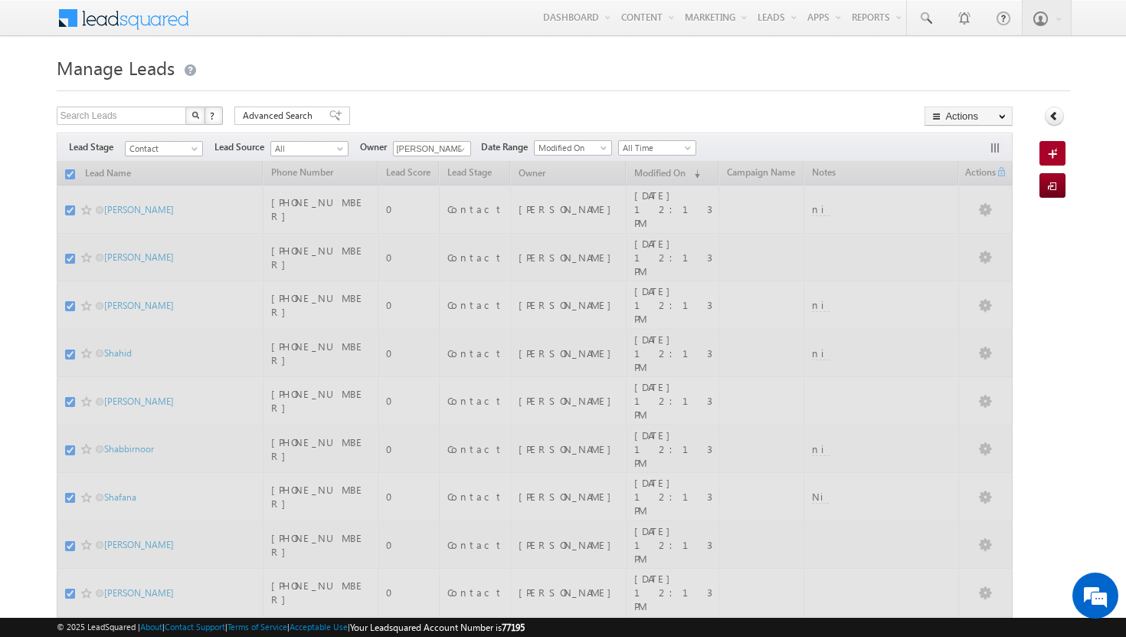
checkbox input "false"
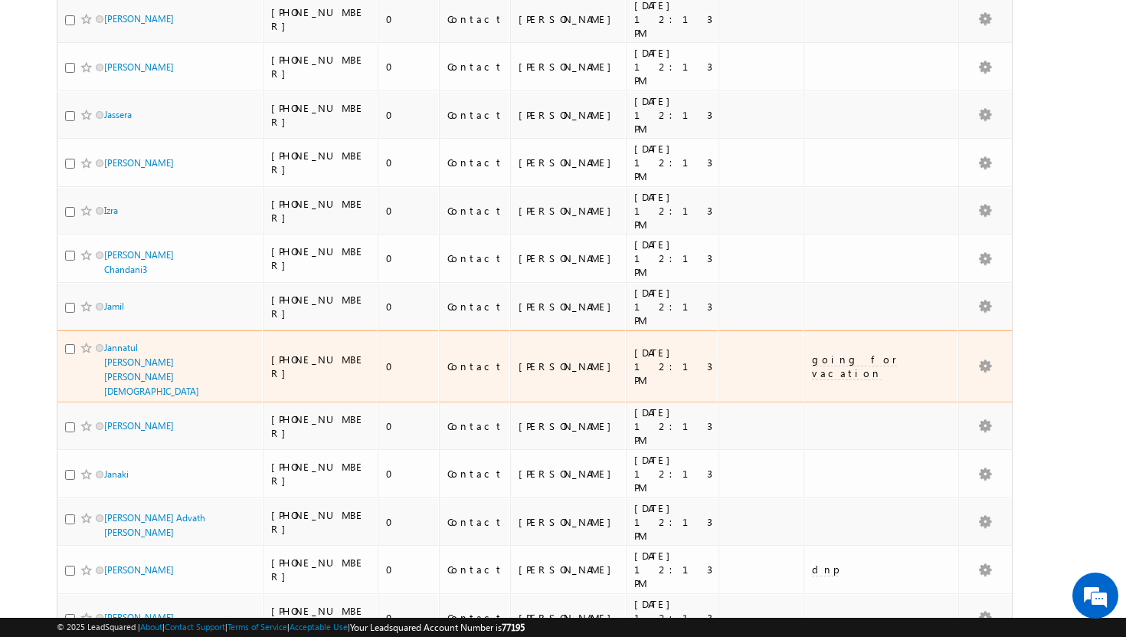
scroll to position [0, 0]
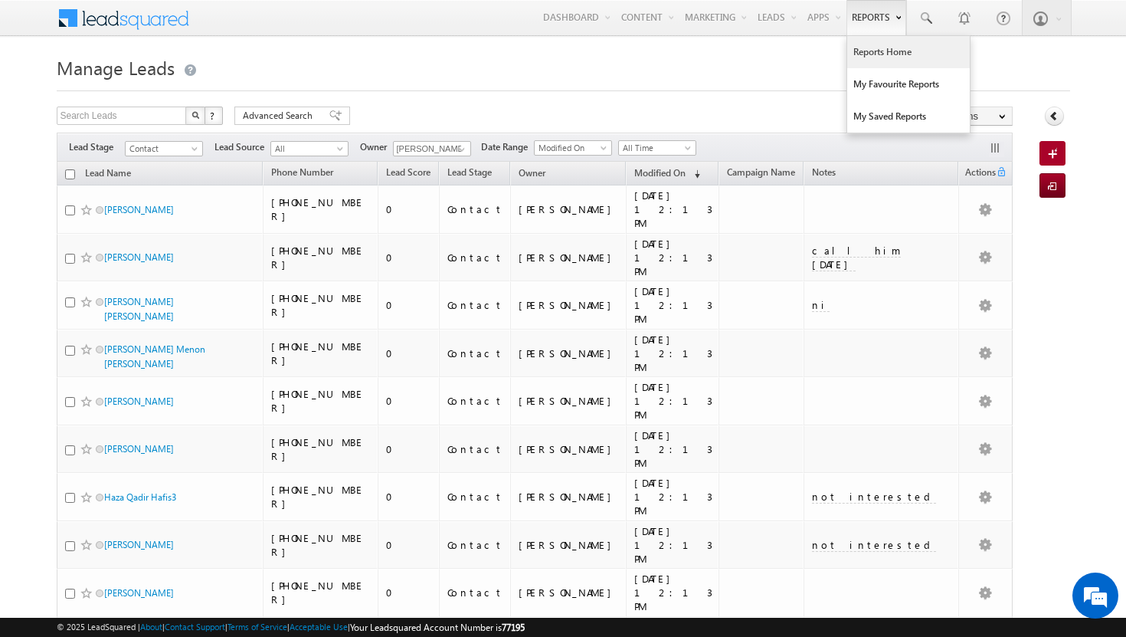
click at [870, 46] on link "Reports Home" at bounding box center [908, 52] width 123 height 32
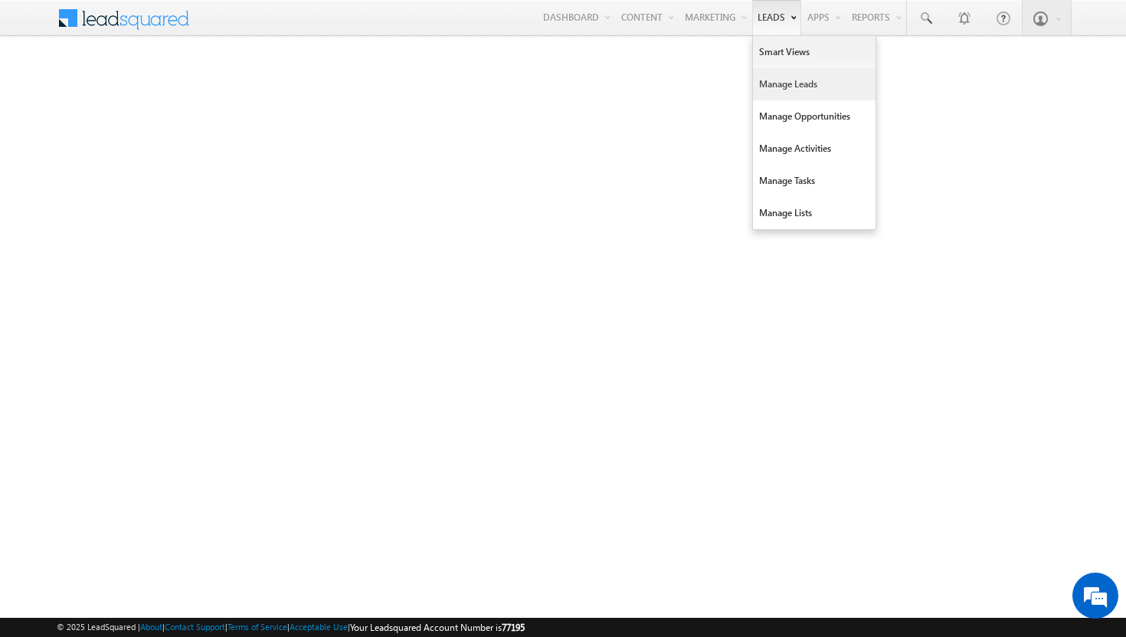
click at [785, 86] on link "Manage Leads" at bounding box center [814, 84] width 123 height 32
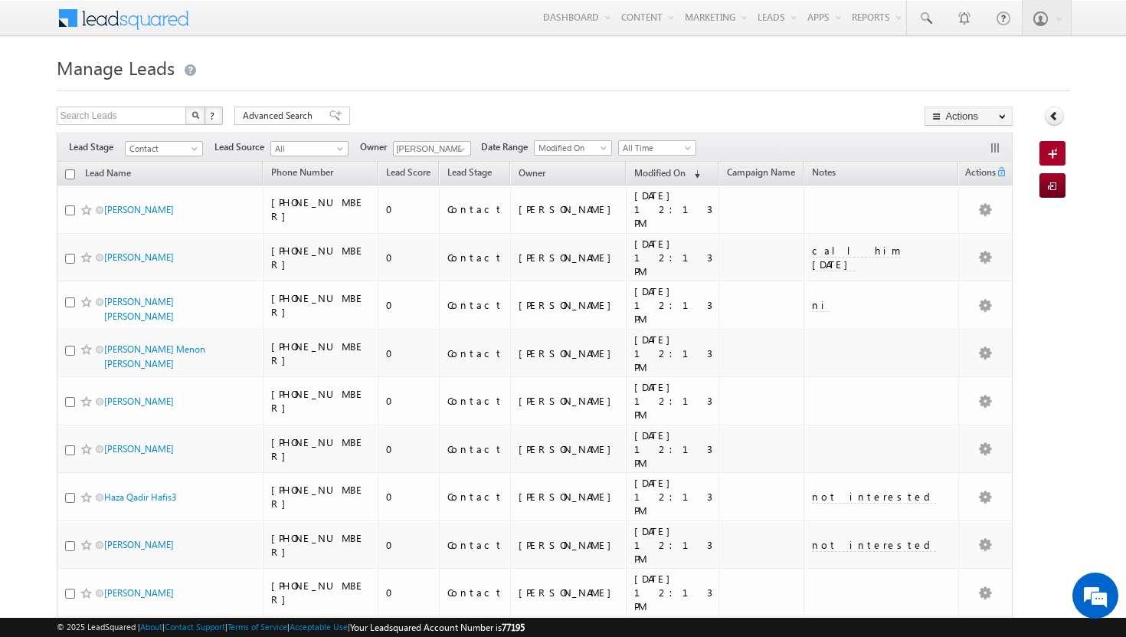
click at [70, 172] on input "checkbox" at bounding box center [70, 174] width 10 height 10
checkbox input "true"
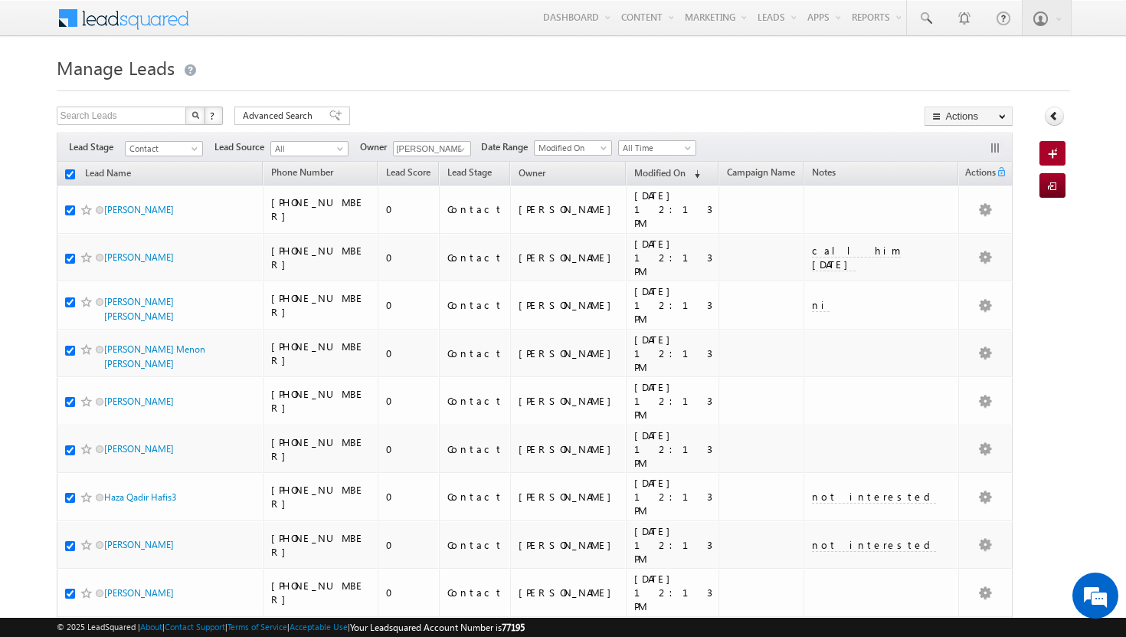
checkbox input "true"
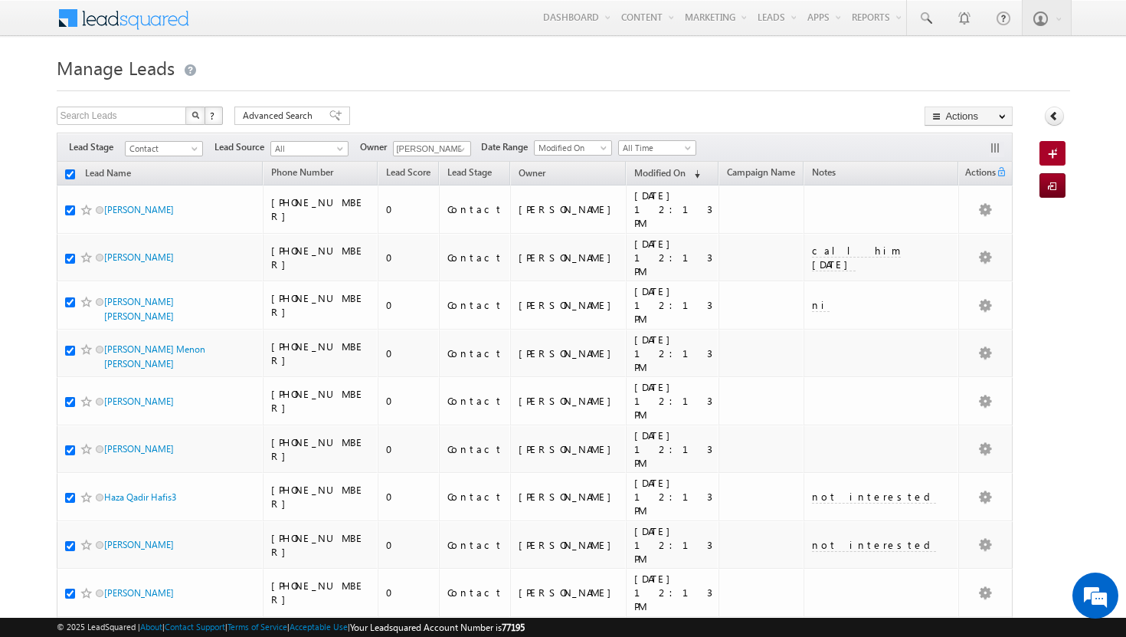
checkbox input "true"
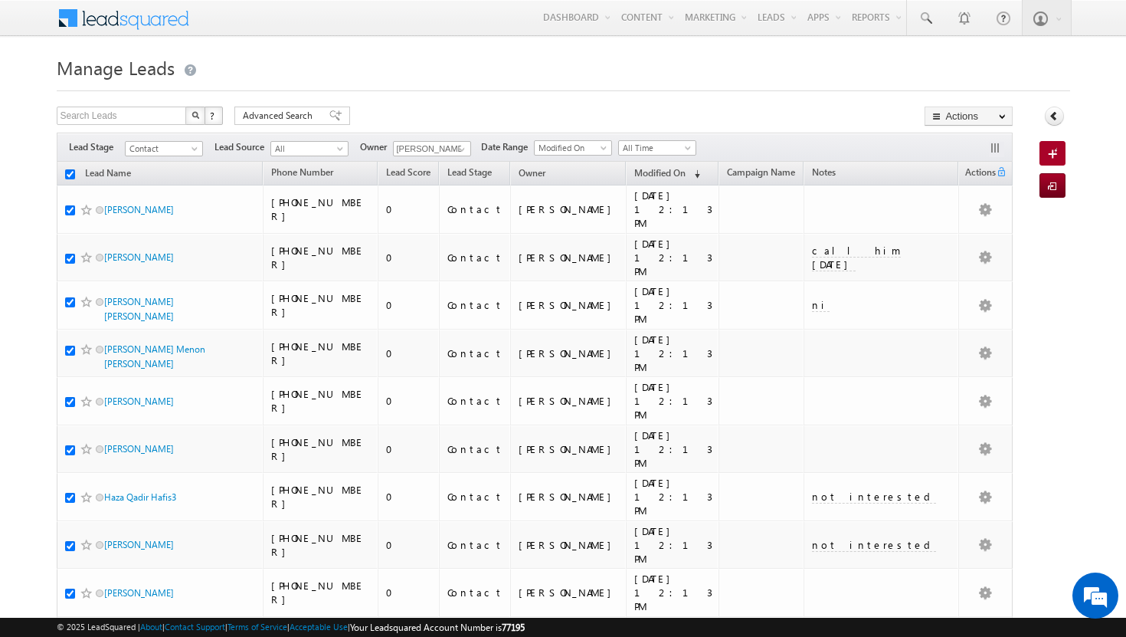
checkbox input "true"
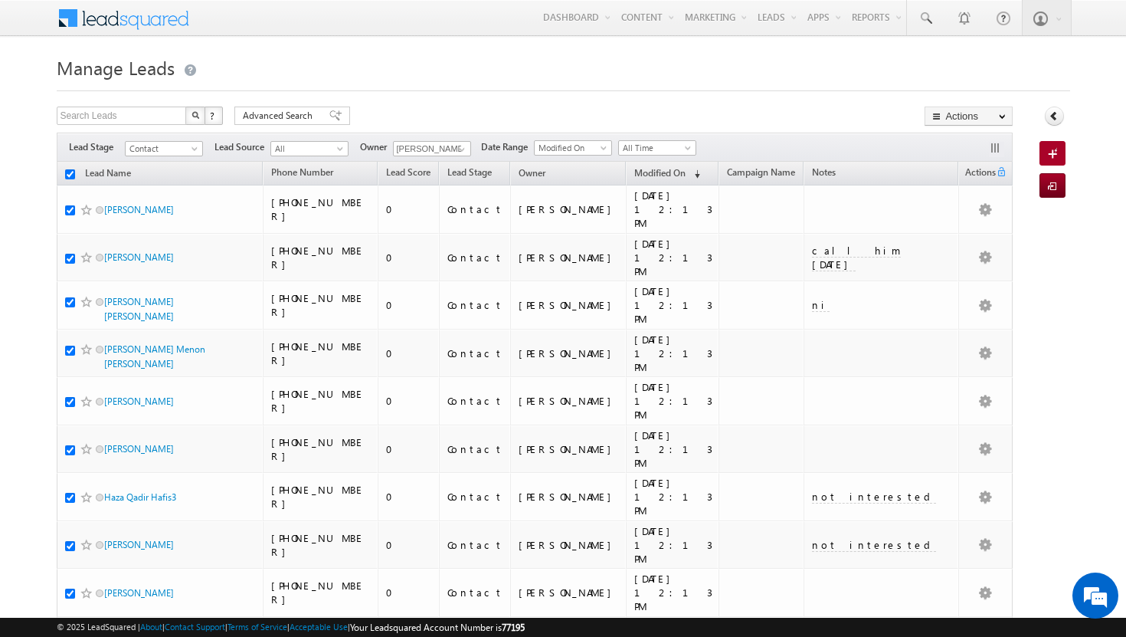
checkbox input "true"
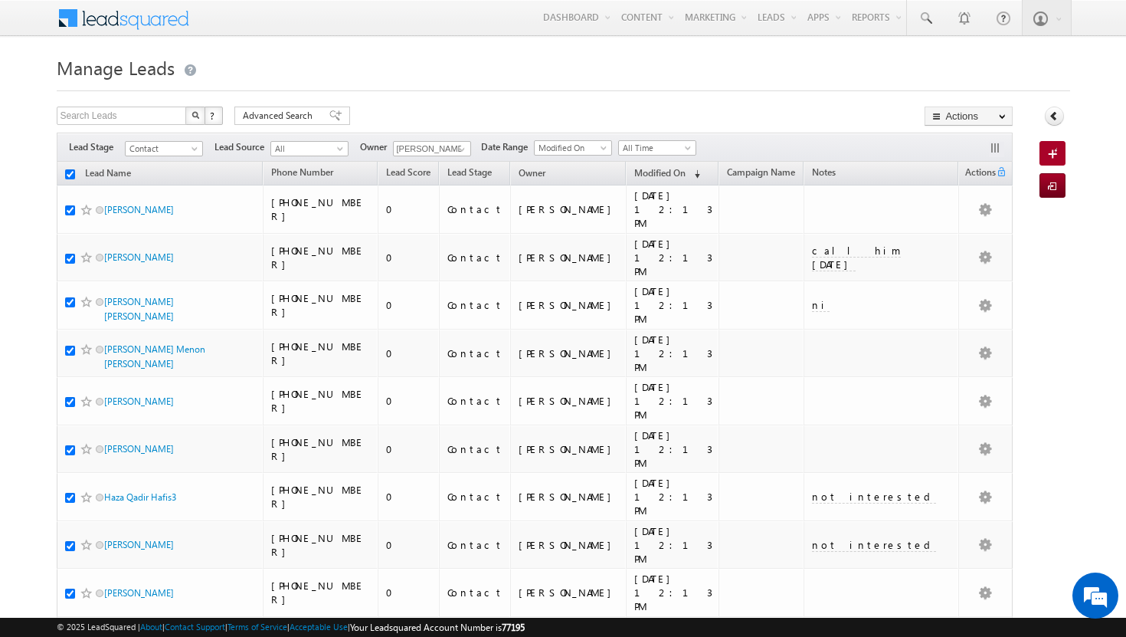
checkbox input "true"
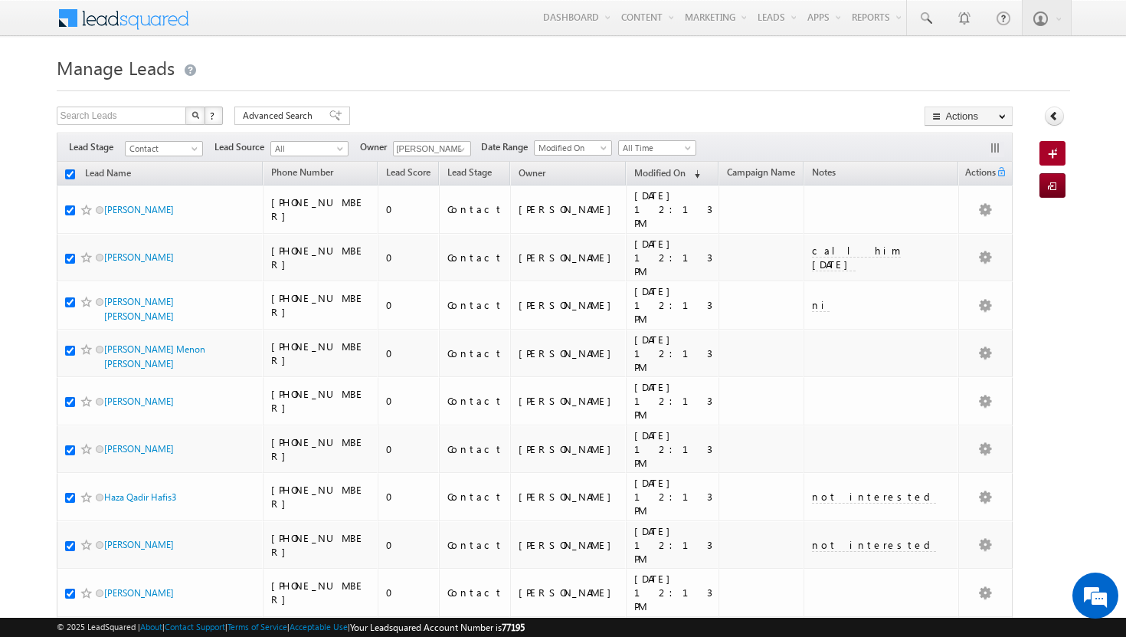
checkbox input "true"
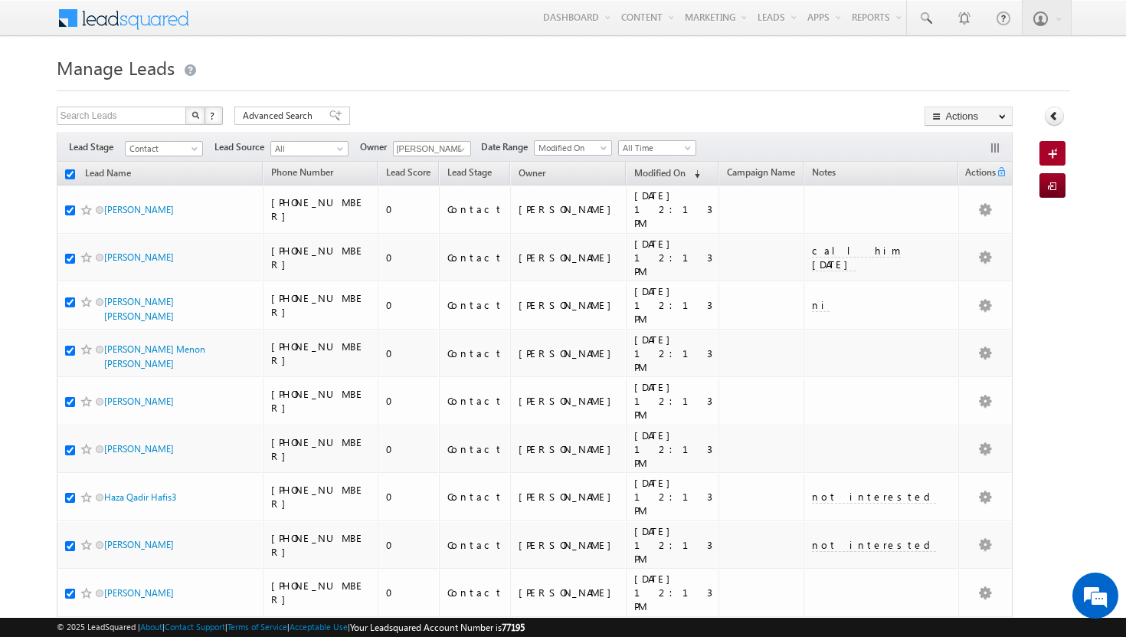
checkbox input "true"
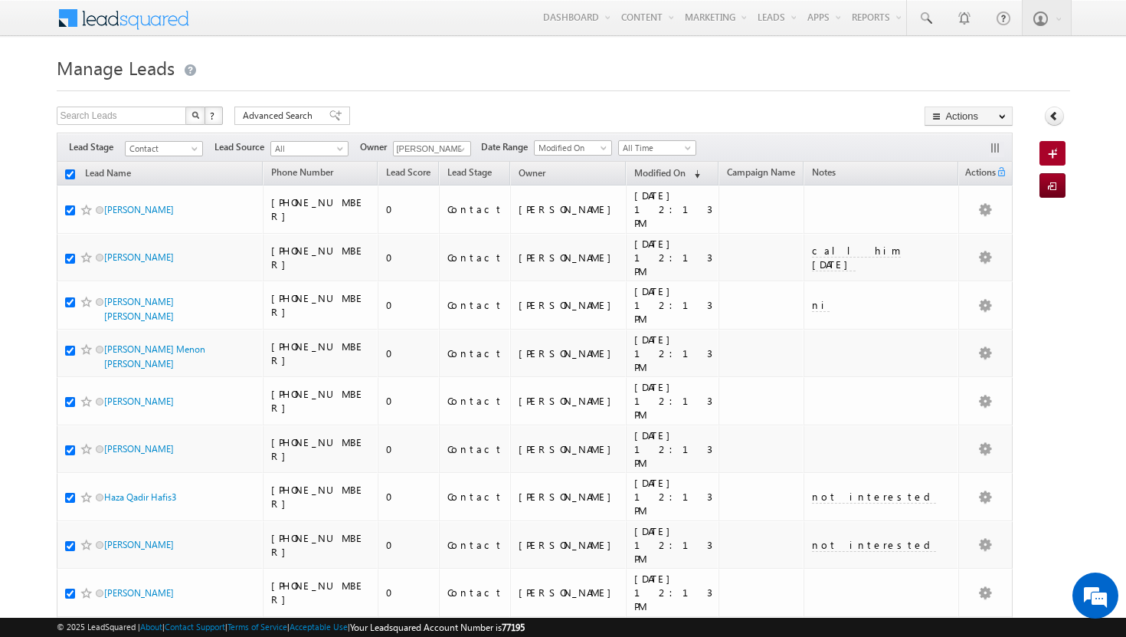
checkbox input "true"
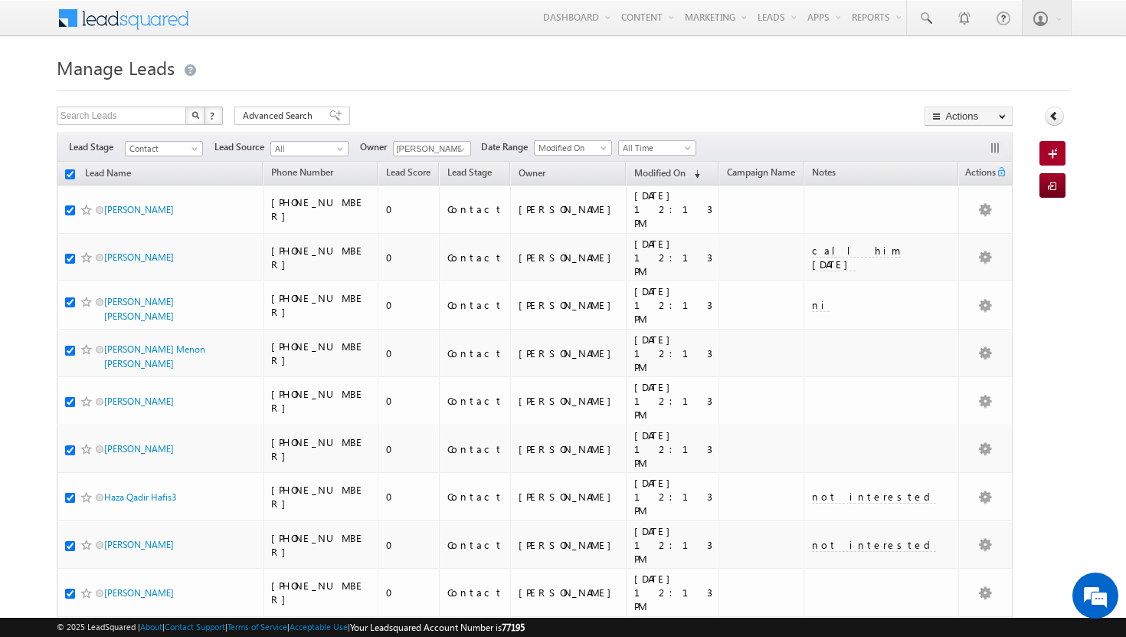
checkbox input "true"
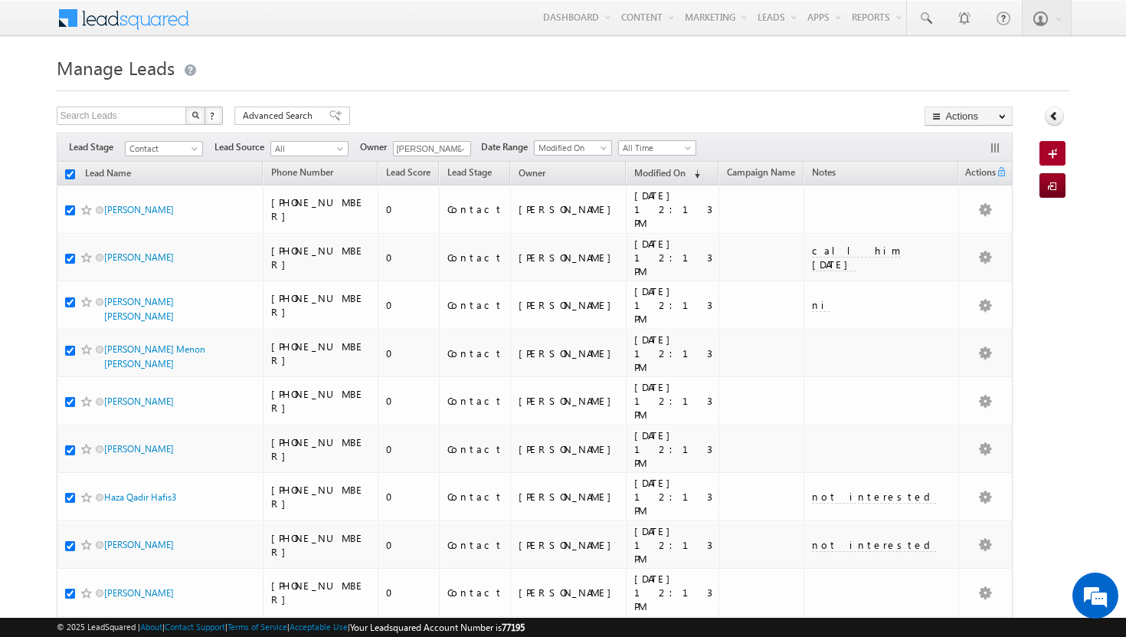
checkbox input "true"
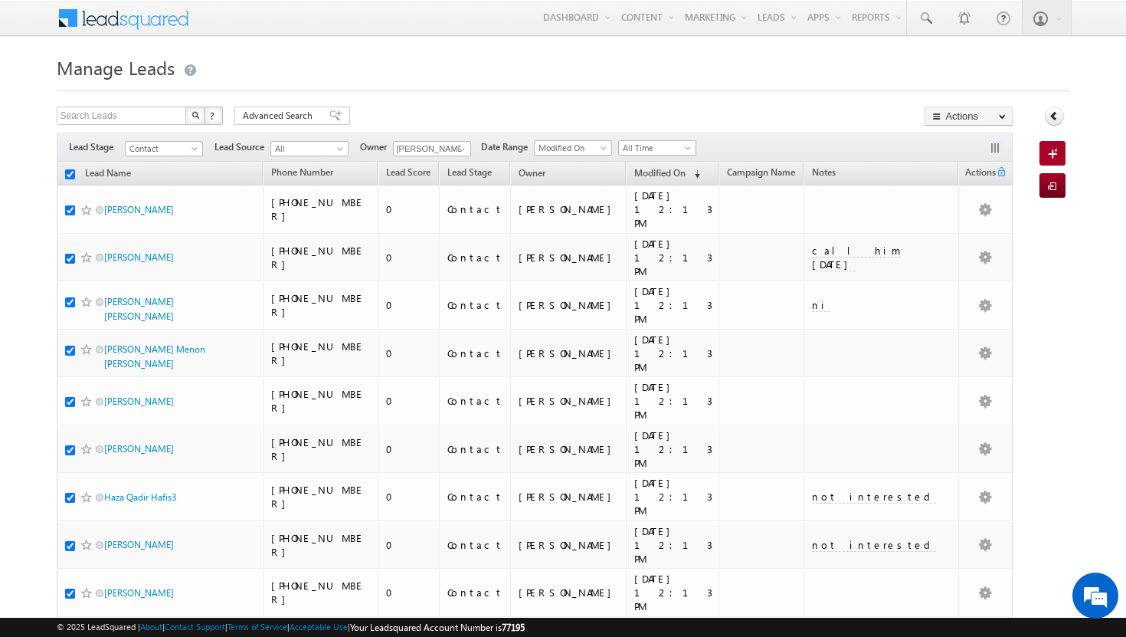
checkbox input "true"
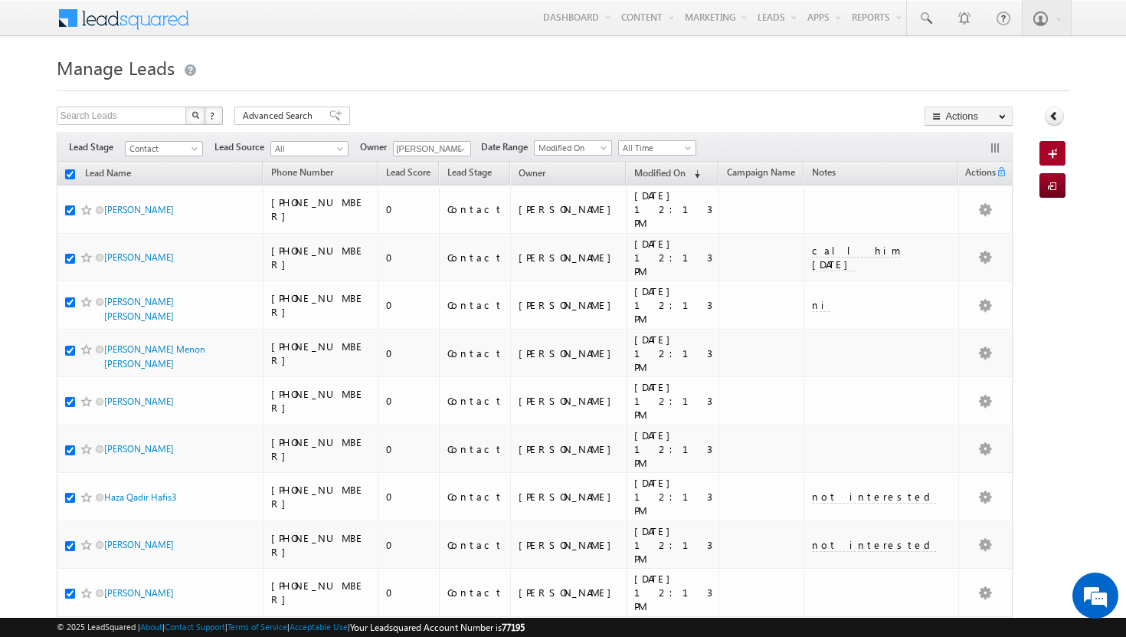
checkbox input "true"
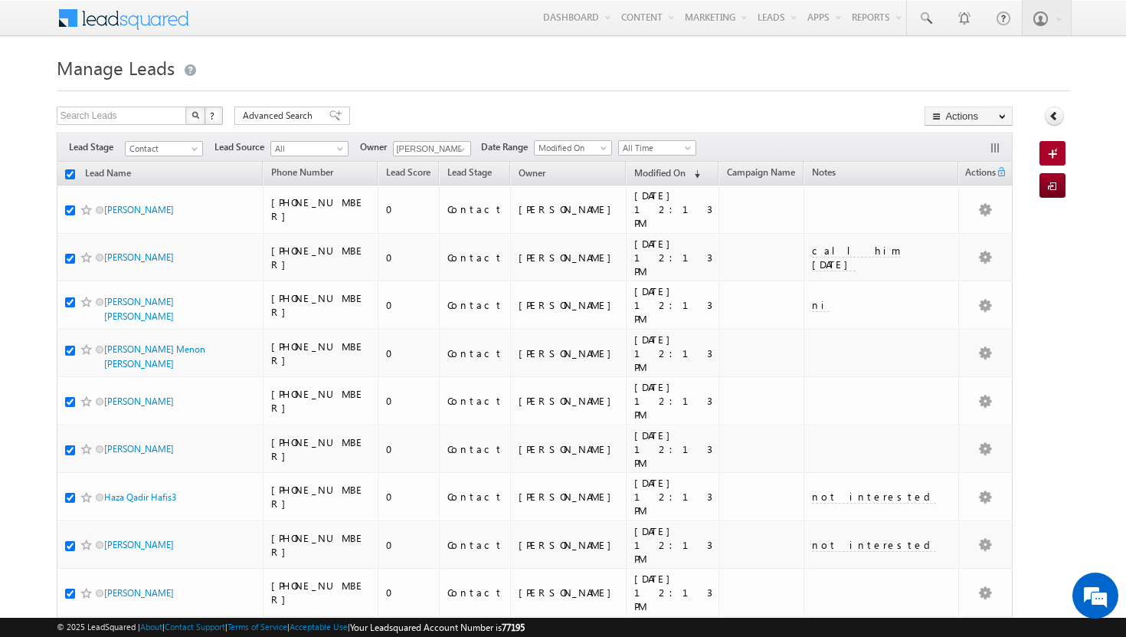
checkbox input "true"
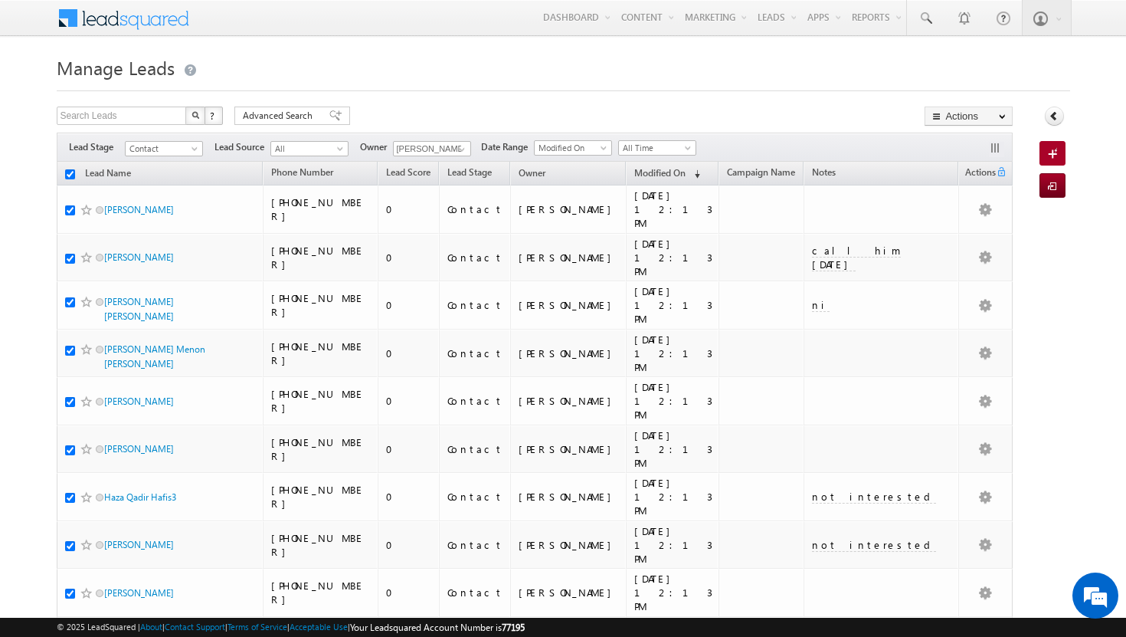
checkbox input "true"
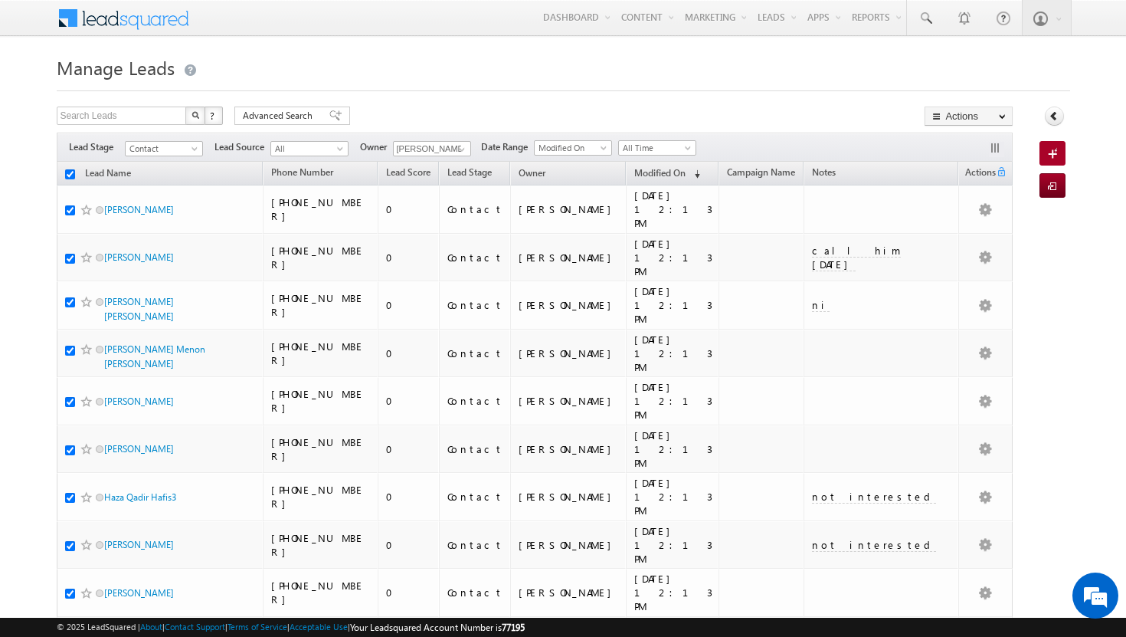
checkbox input "true"
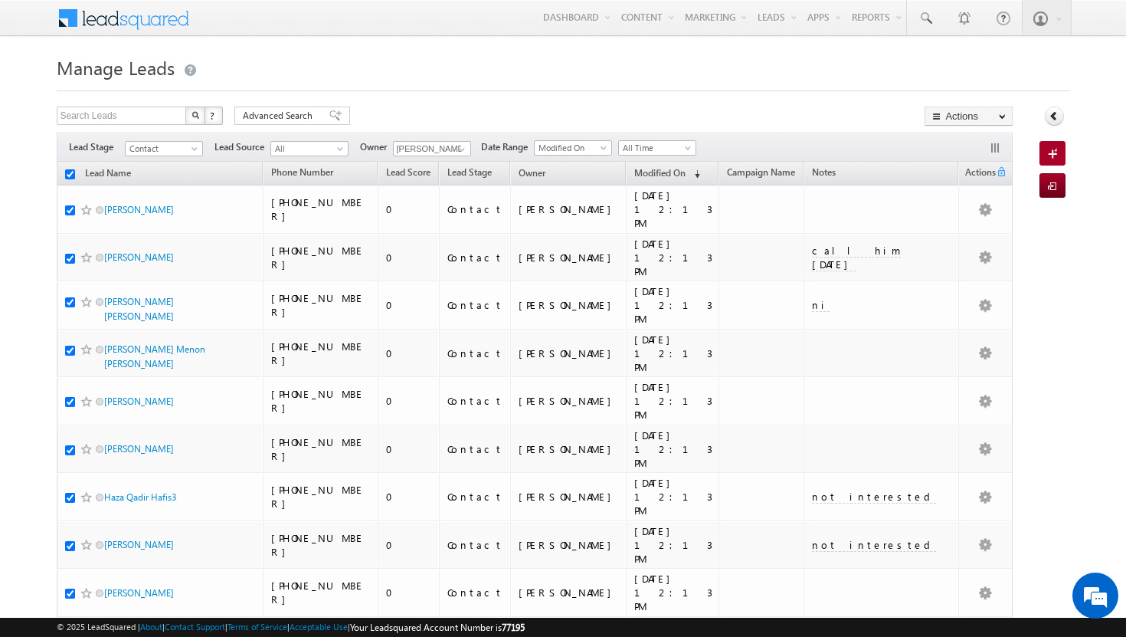
checkbox input "true"
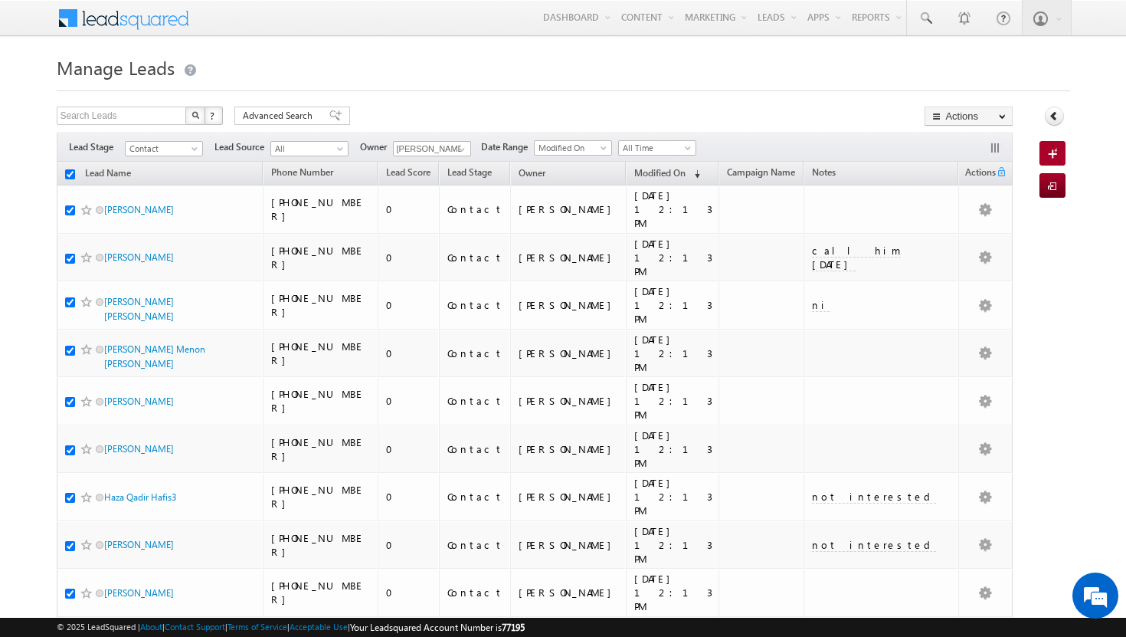
checkbox input "true"
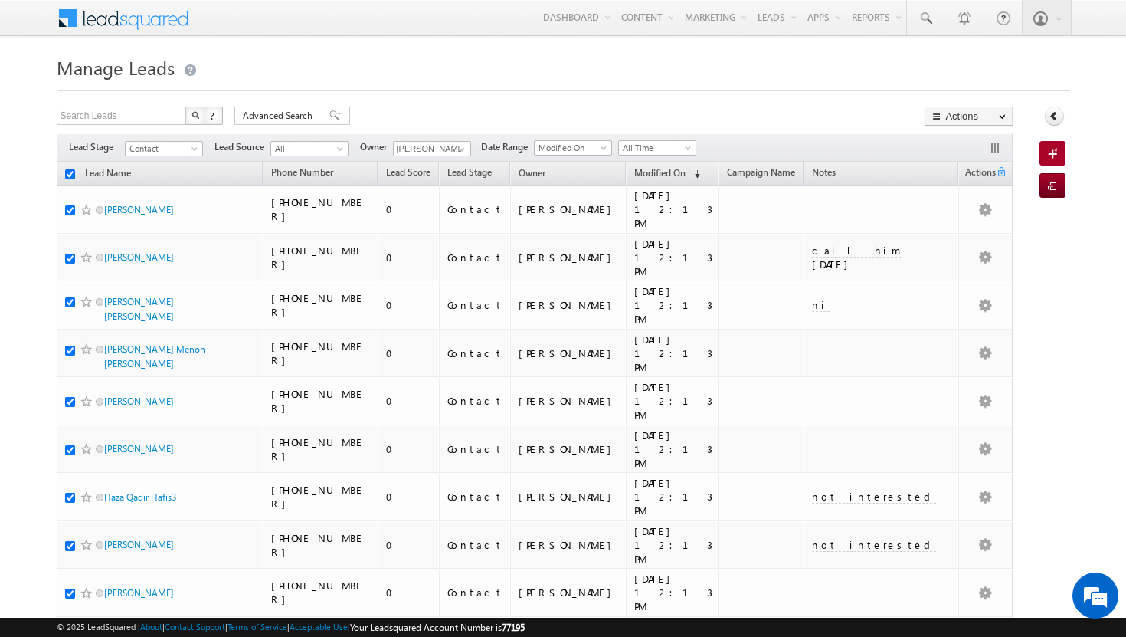
checkbox input "true"
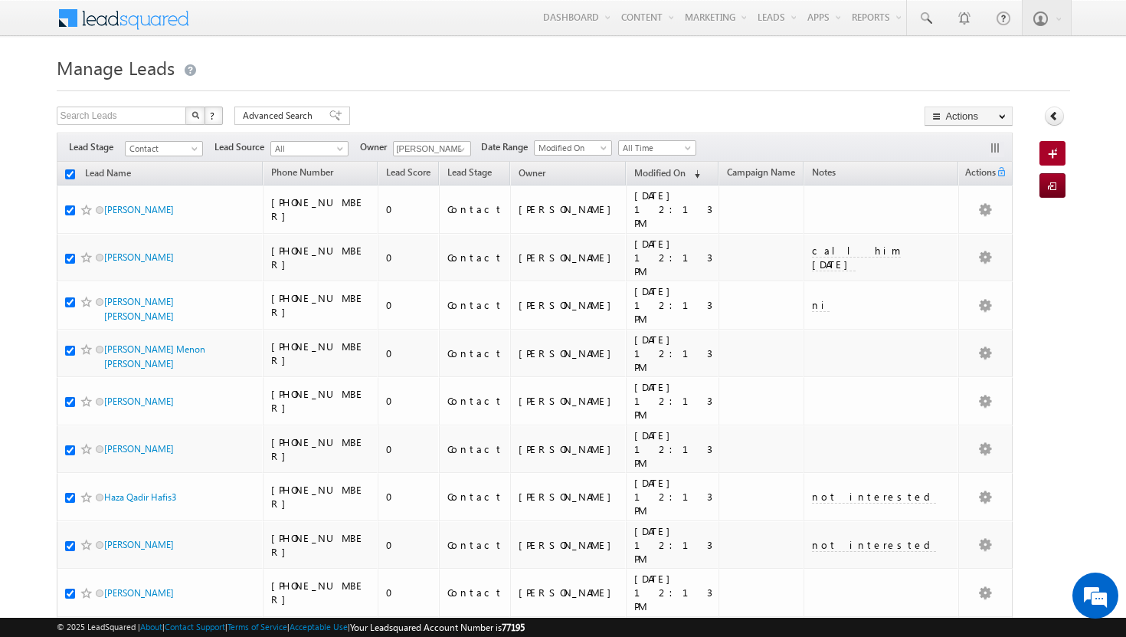
checkbox input "true"
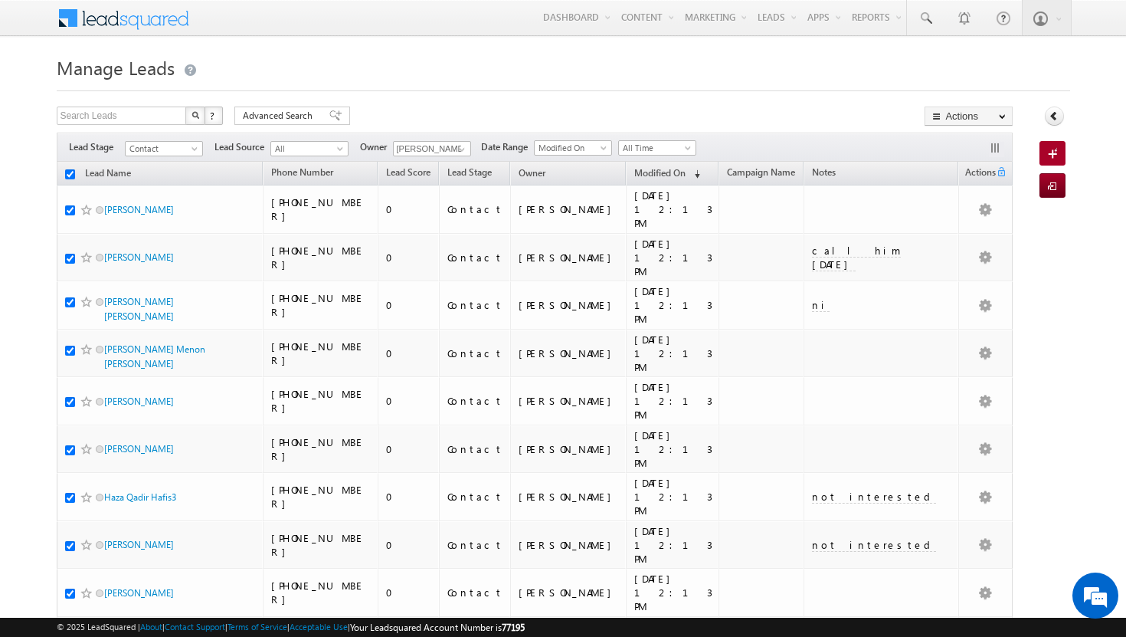
checkbox input "true"
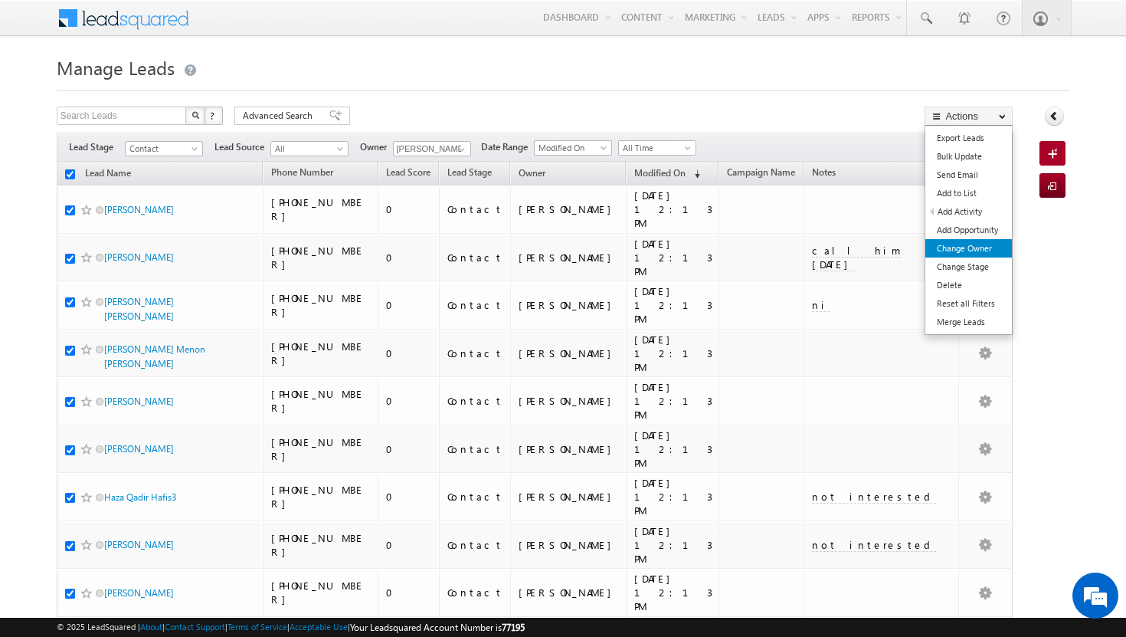
click at [961, 243] on link "Change Owner" at bounding box center [968, 248] width 87 height 18
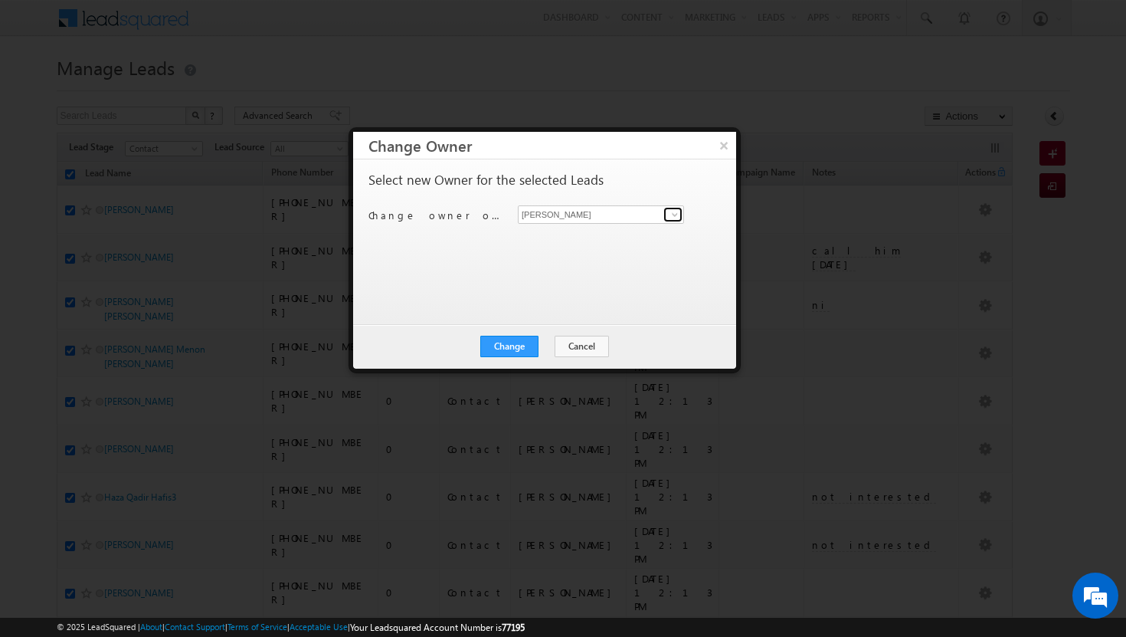
click at [674, 218] on span at bounding box center [675, 214] width 12 height 12
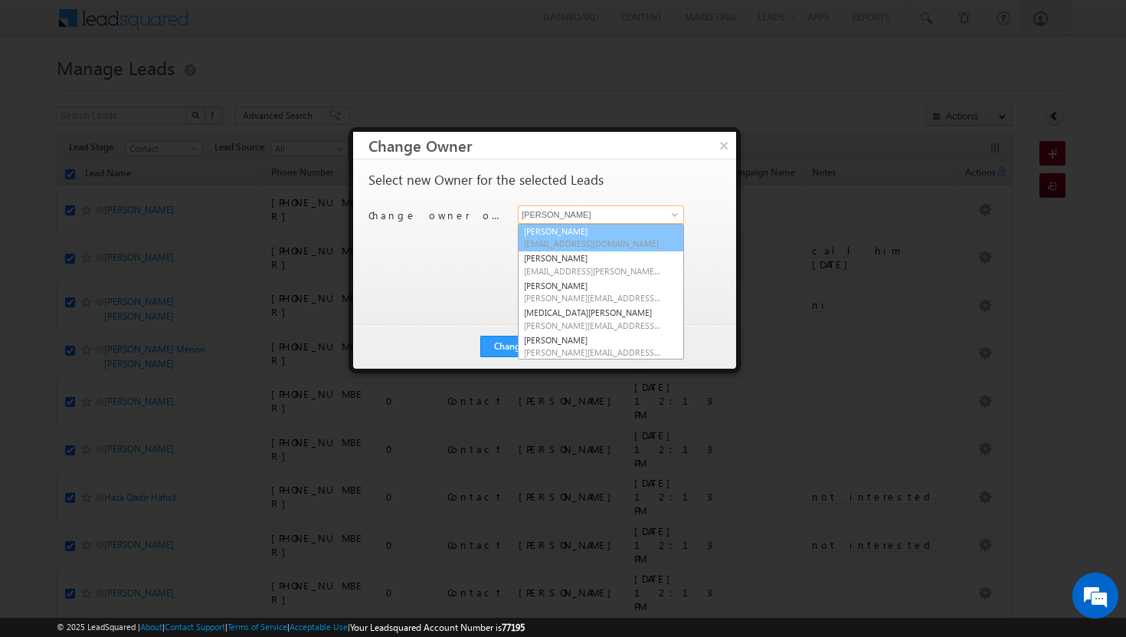
scroll to position [138, 0]
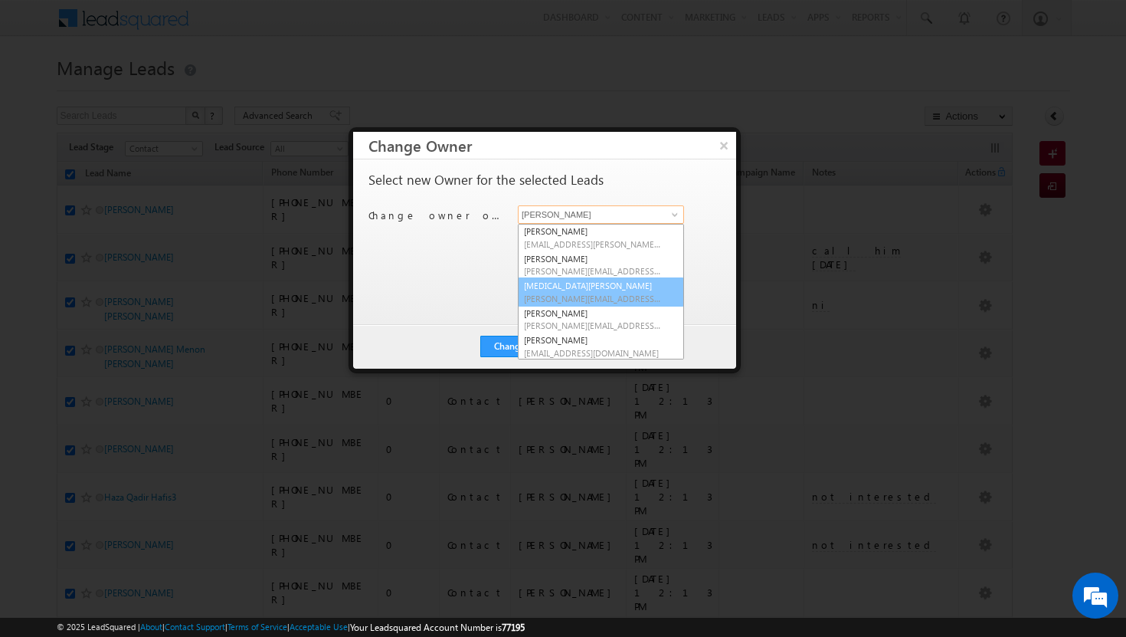
click at [627, 283] on link "syeda bibijan syeda.bibijan@indglobal.ae" at bounding box center [601, 291] width 166 height 29
type input "syeda bibijan"
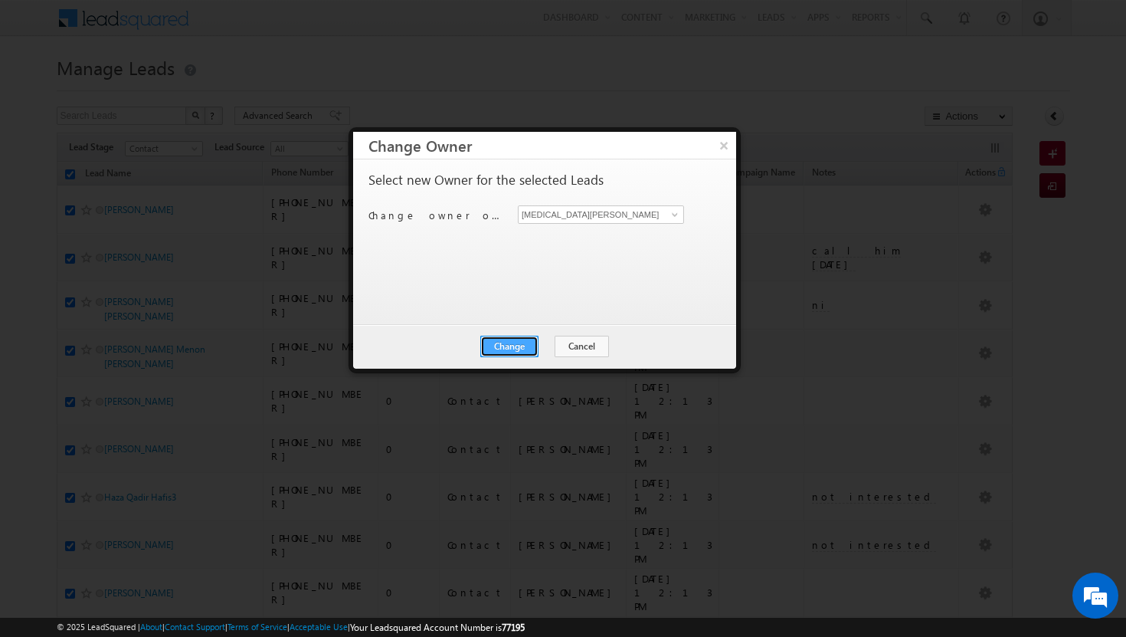
click at [527, 347] on button "Change" at bounding box center [509, 346] width 58 height 21
click at [546, 347] on button "Close" at bounding box center [546, 346] width 49 height 21
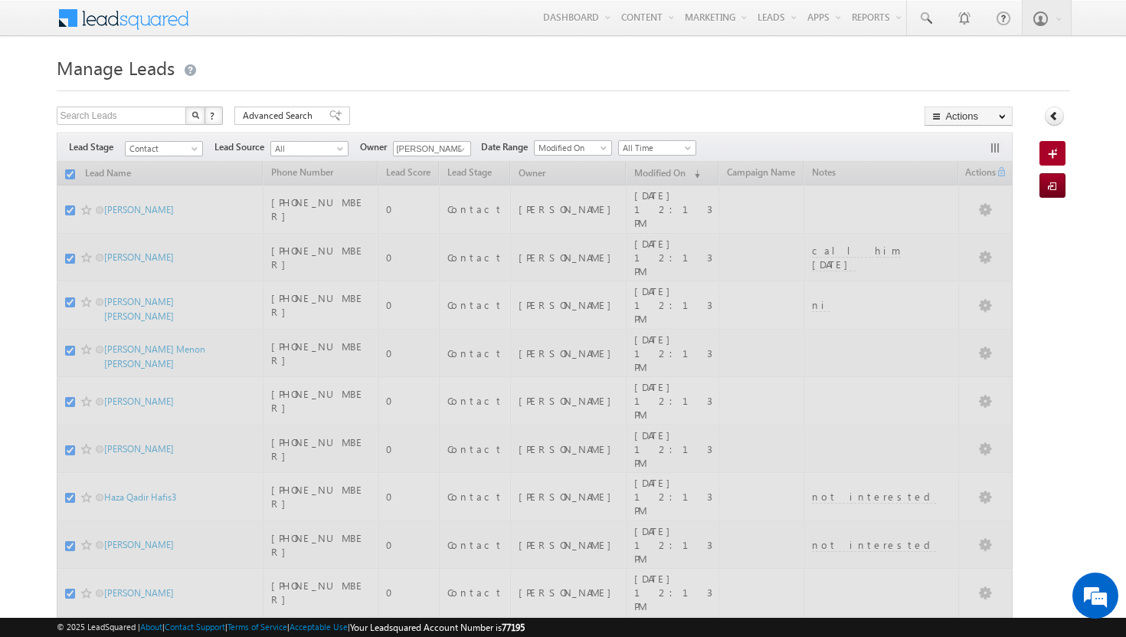
checkbox input "false"
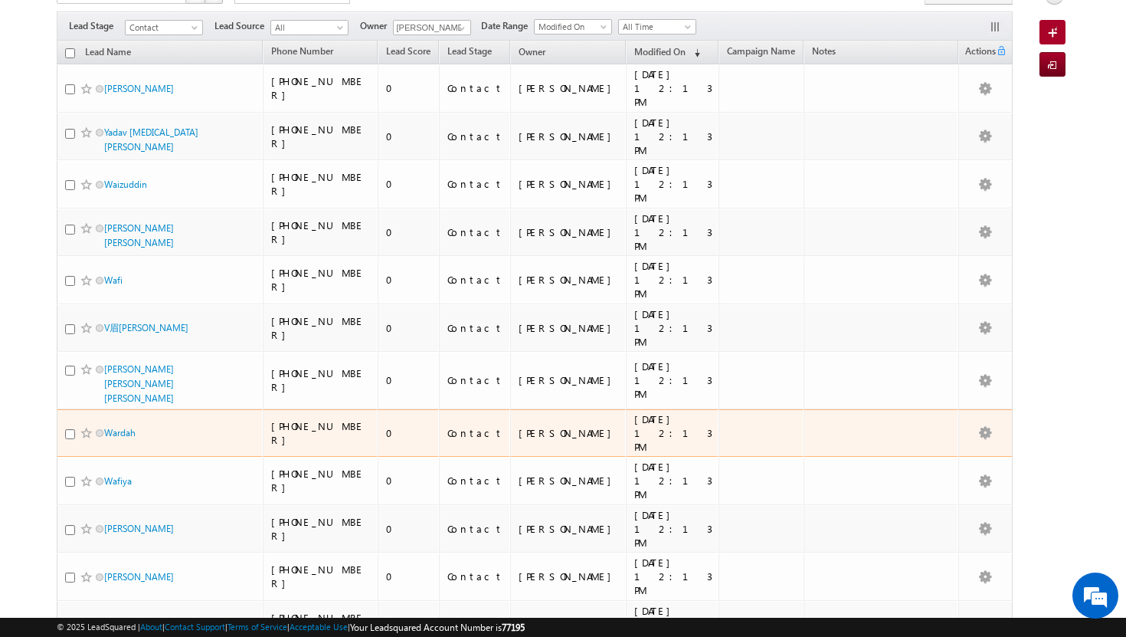
scroll to position [0, 0]
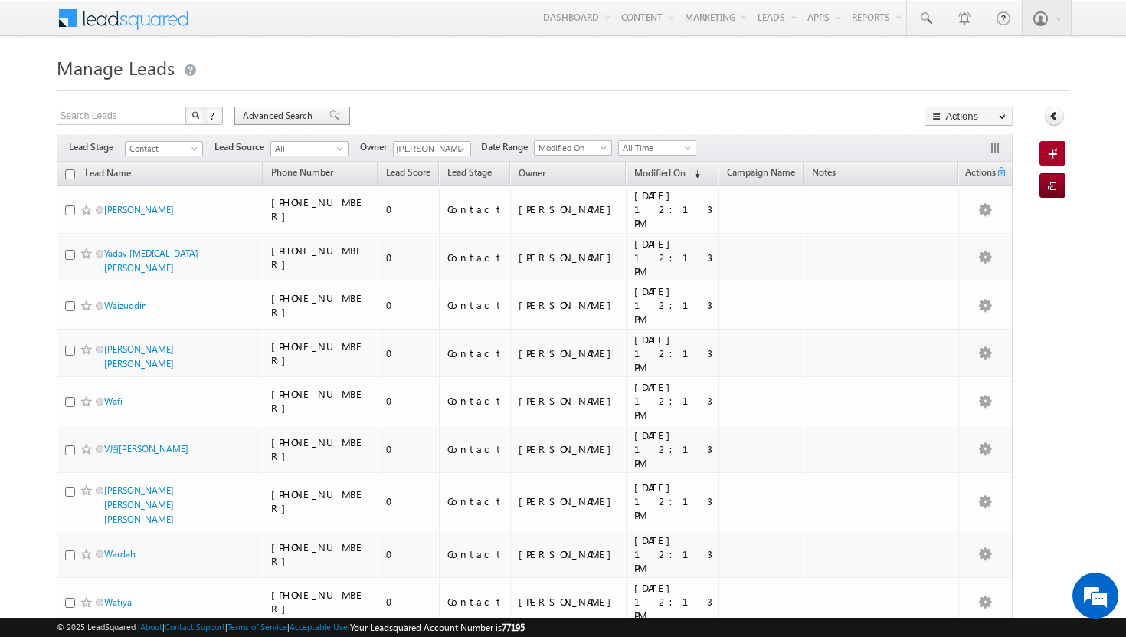
click at [287, 122] on span "Advanced Search" at bounding box center [280, 116] width 74 height 14
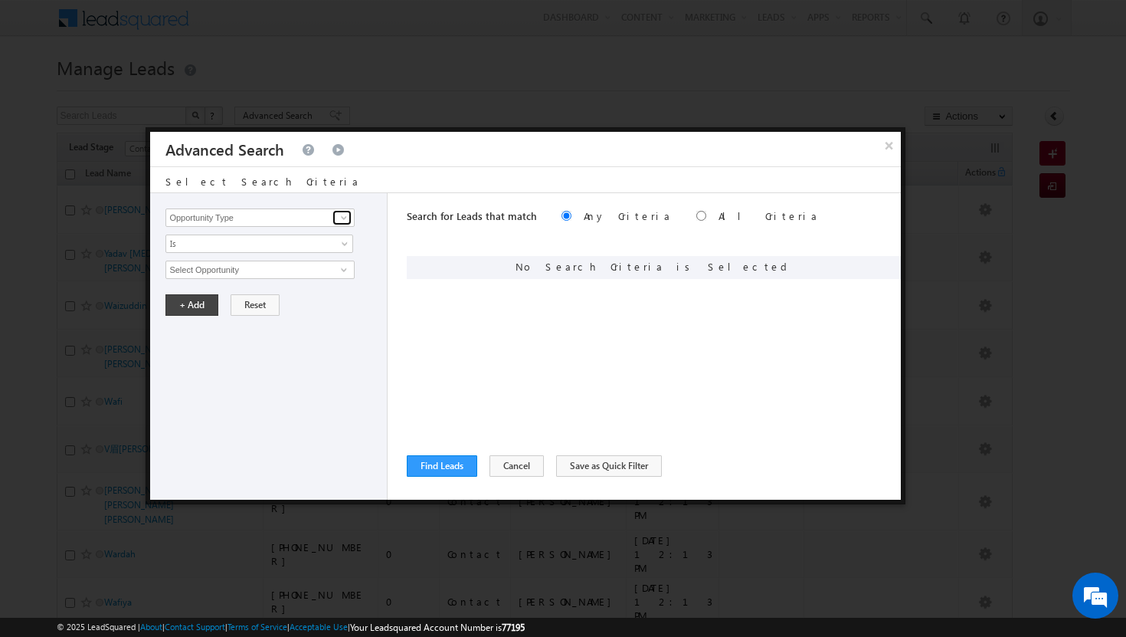
click at [349, 216] on span at bounding box center [344, 217] width 12 height 12
click at [279, 279] on link "Modified On" at bounding box center [259, 281] width 188 height 18
type input "Modified On"
click at [343, 269] on span at bounding box center [346, 273] width 12 height 12
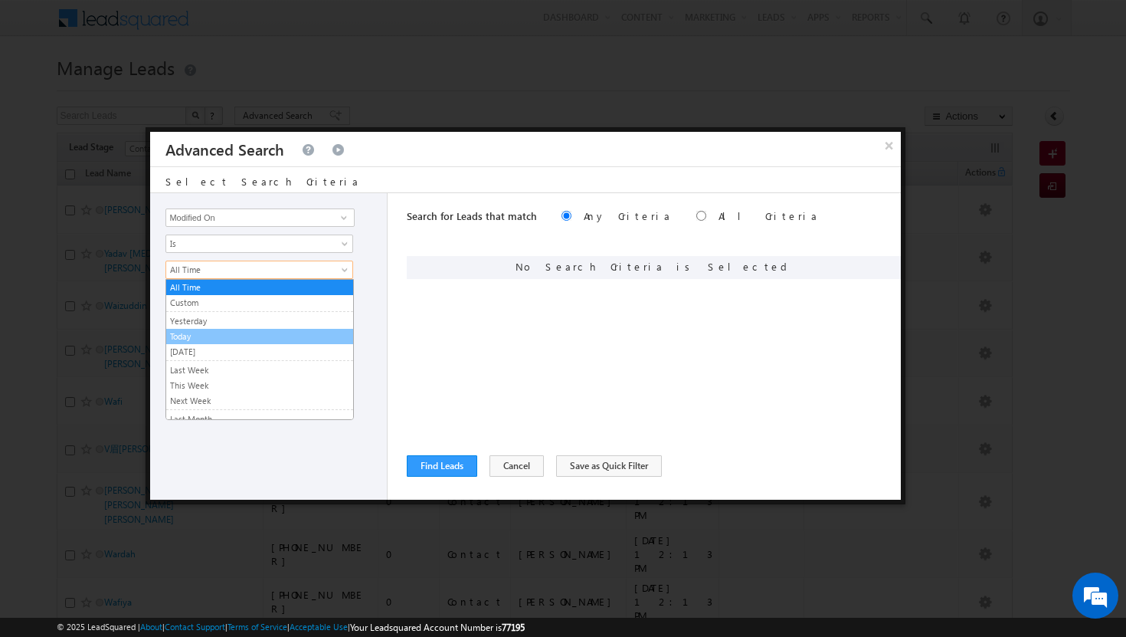
click at [243, 335] on link "Today" at bounding box center [259, 336] width 187 height 14
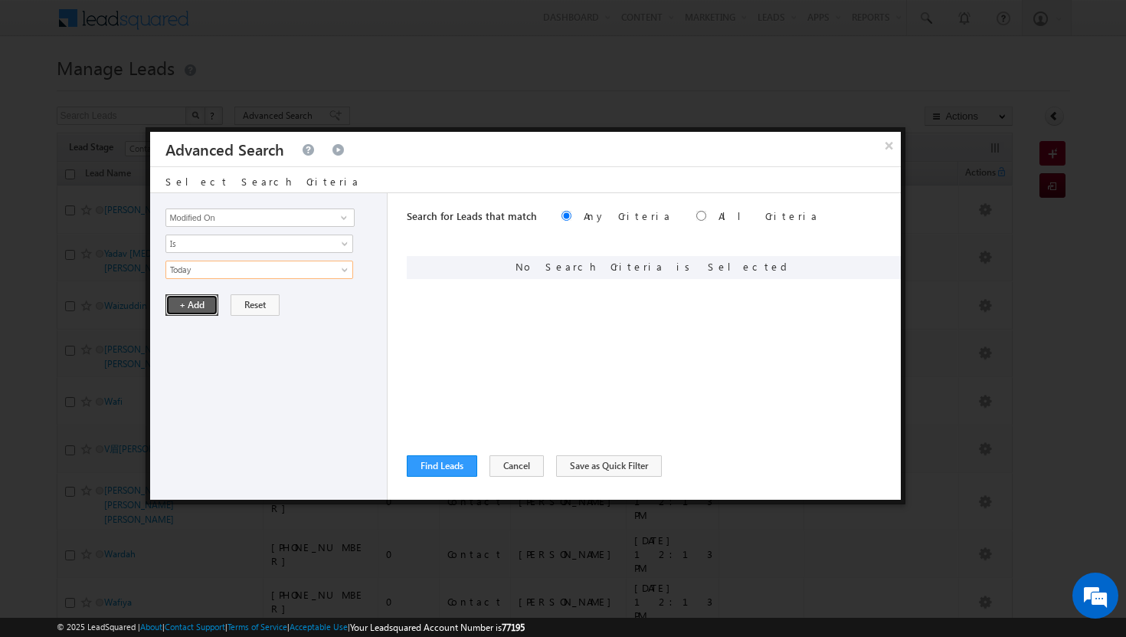
click at [210, 303] on button "+ Add" at bounding box center [191, 304] width 53 height 21
click at [342, 212] on span at bounding box center [344, 217] width 12 height 12
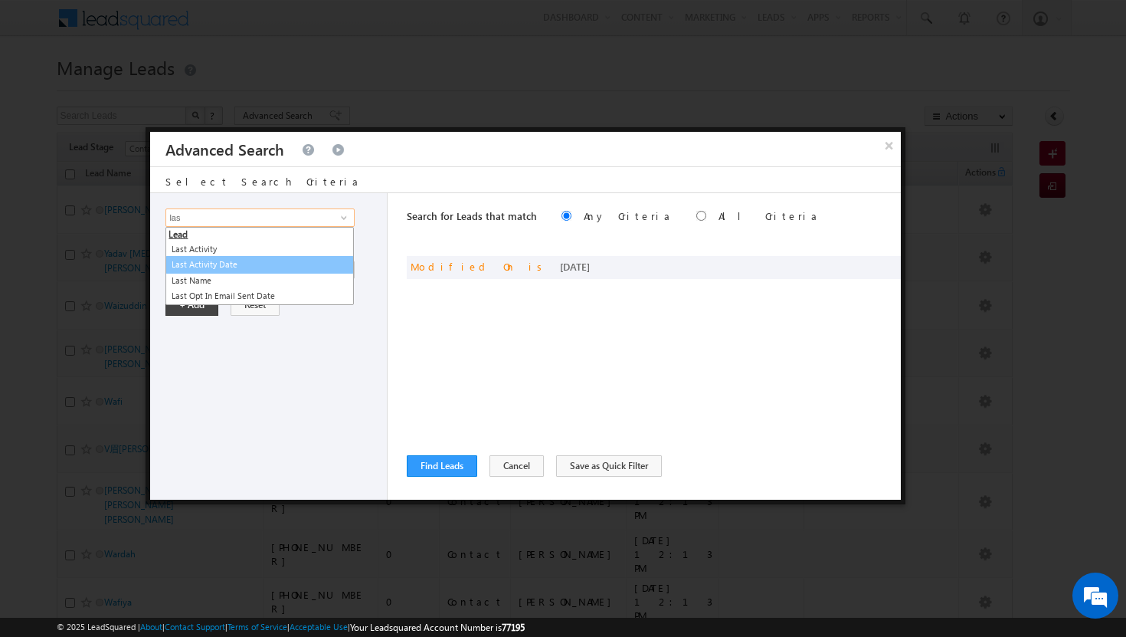
click at [249, 263] on link "Last Activity Date" at bounding box center [259, 265] width 188 height 18
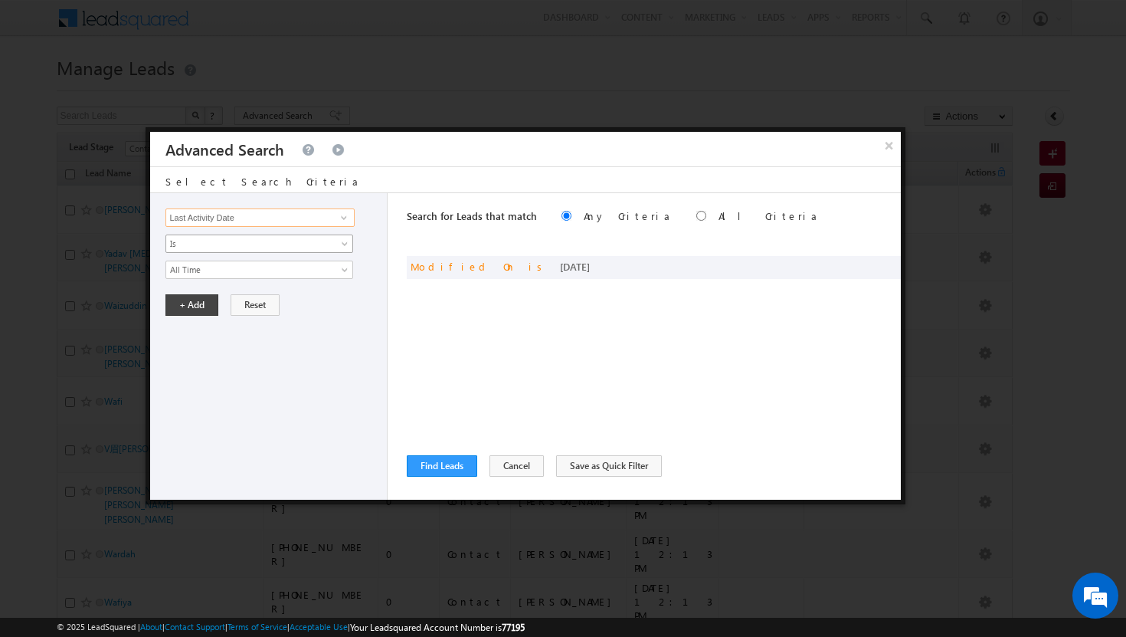
type input "Last Activity Date"
click at [345, 241] on span at bounding box center [346, 247] width 12 height 12
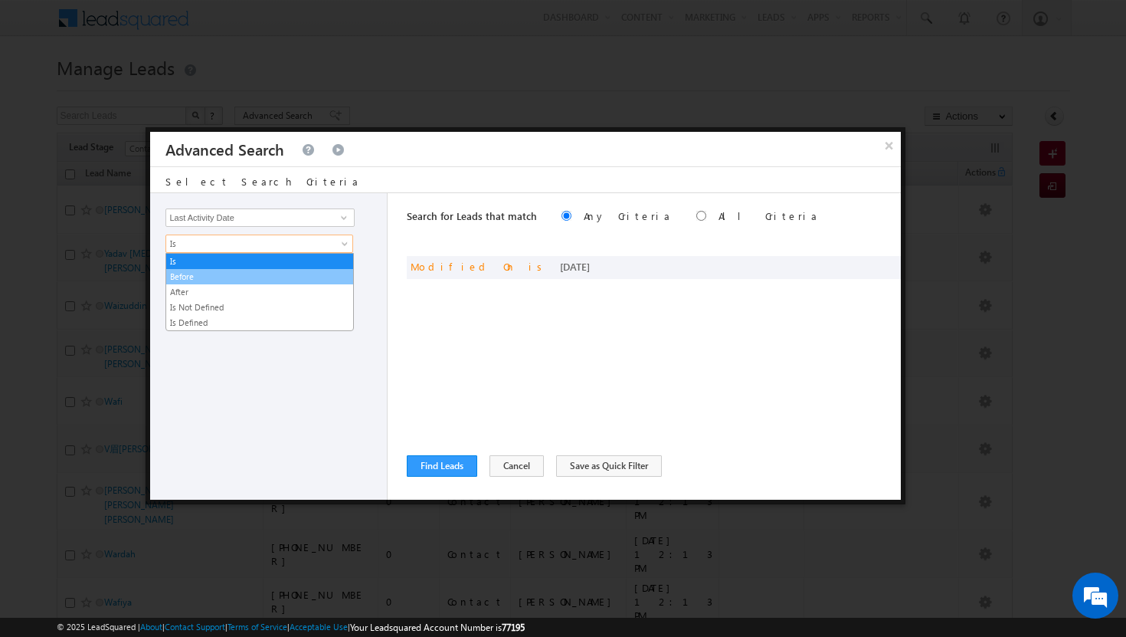
click at [313, 272] on link "Before" at bounding box center [259, 277] width 187 height 14
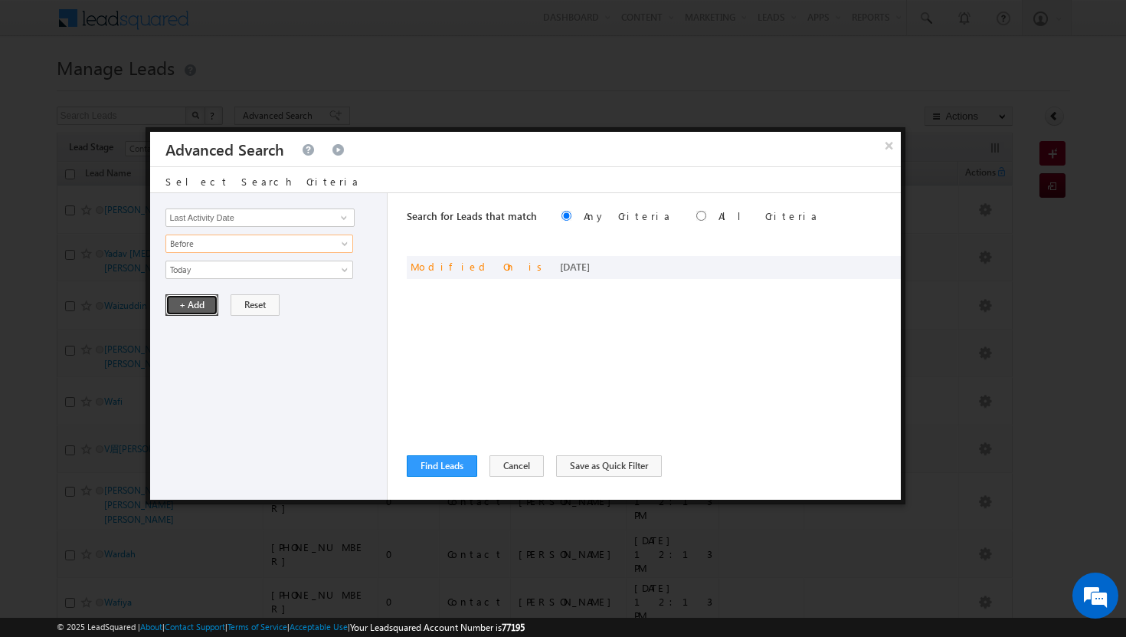
click at [195, 314] on button "+ Add" at bounding box center [191, 304] width 53 height 21
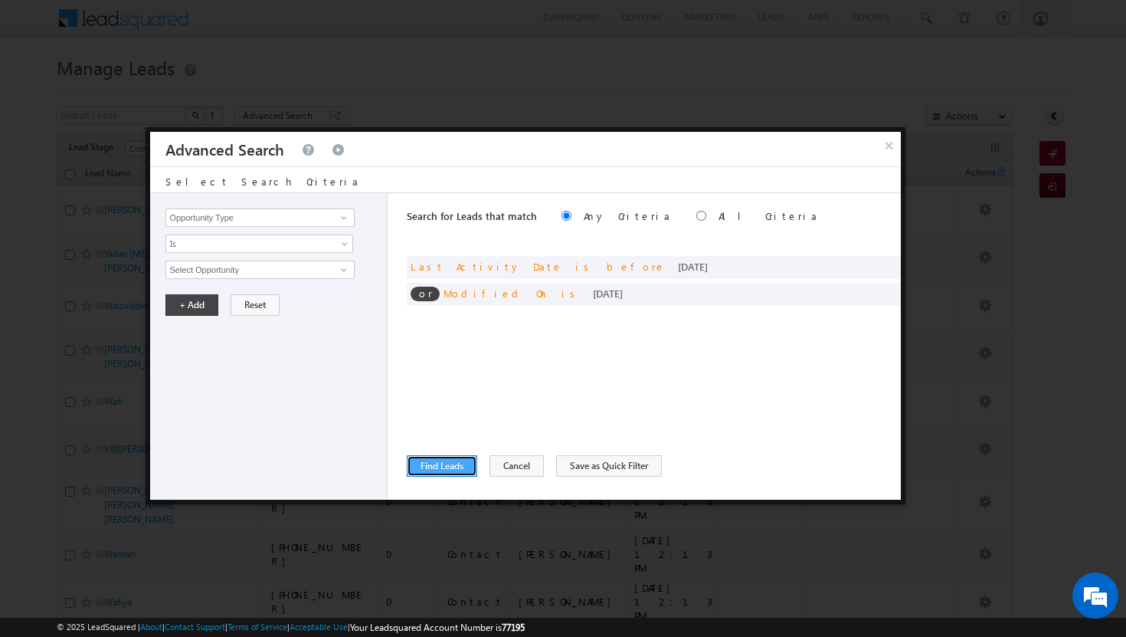
click at [440, 461] on button "Find Leads" at bounding box center [442, 465] width 70 height 21
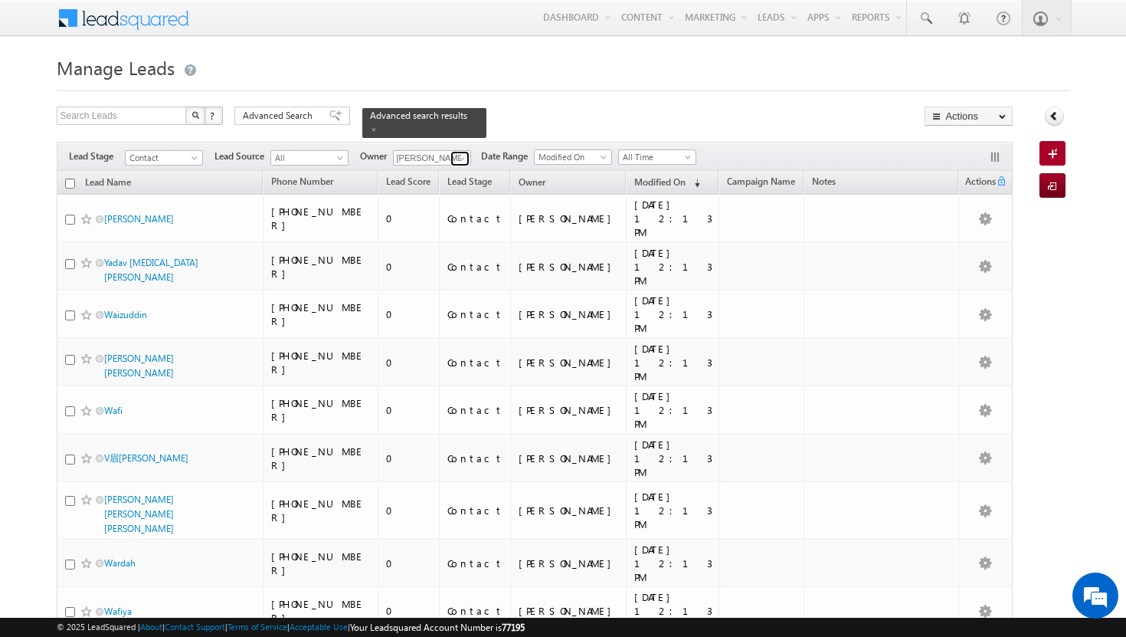
click at [463, 152] on span at bounding box center [462, 158] width 12 height 12
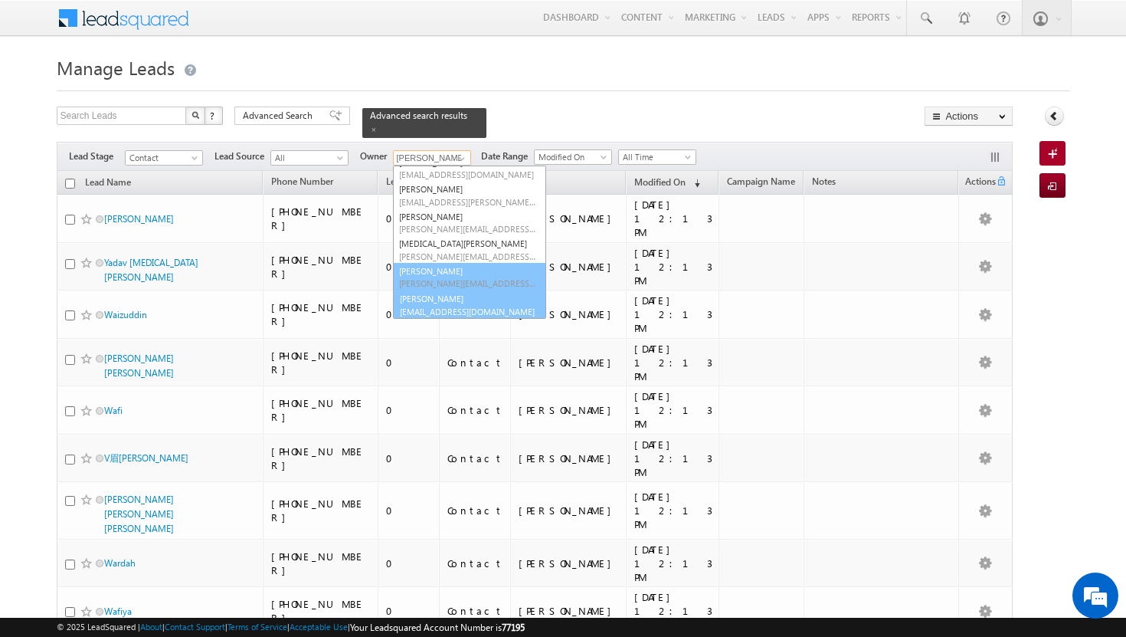
scroll to position [152, 0]
click at [450, 304] on span "vikram.kumar@indglobal.ae" at bounding box center [468, 309] width 138 height 11
type input "vikram kumar"
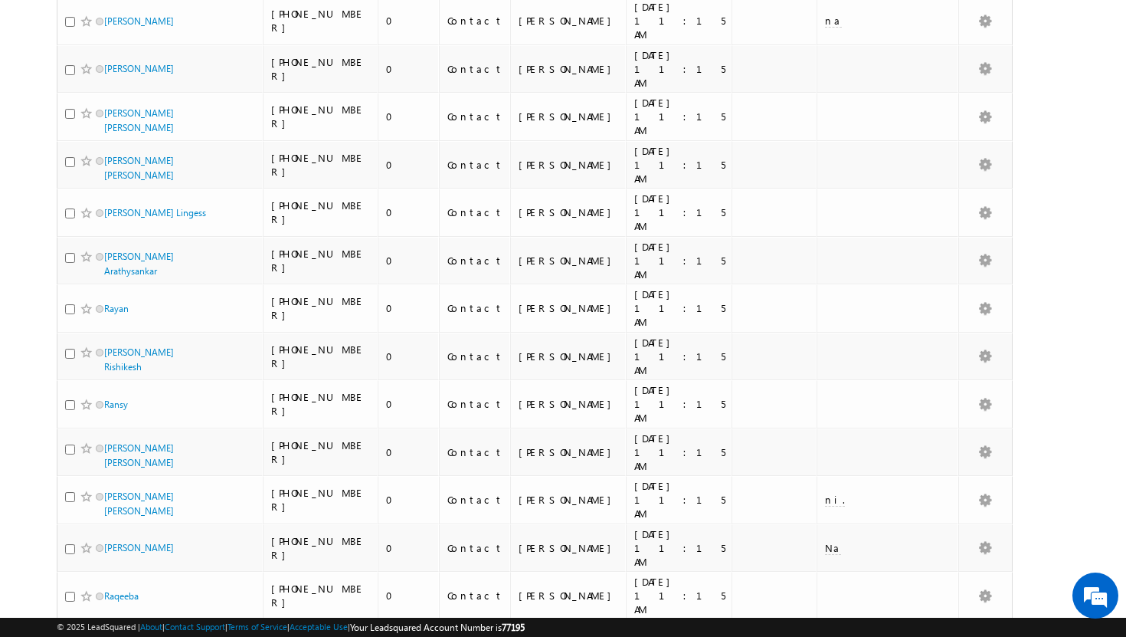
scroll to position [3268, 0]
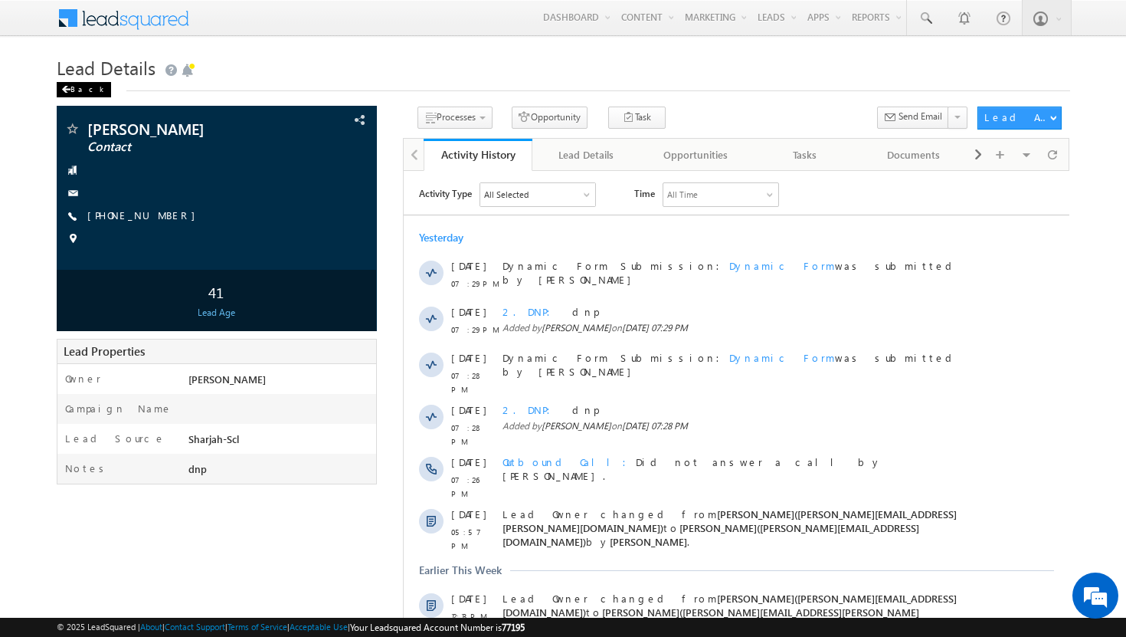
click at [80, 93] on div "Back" at bounding box center [84, 89] width 54 height 15
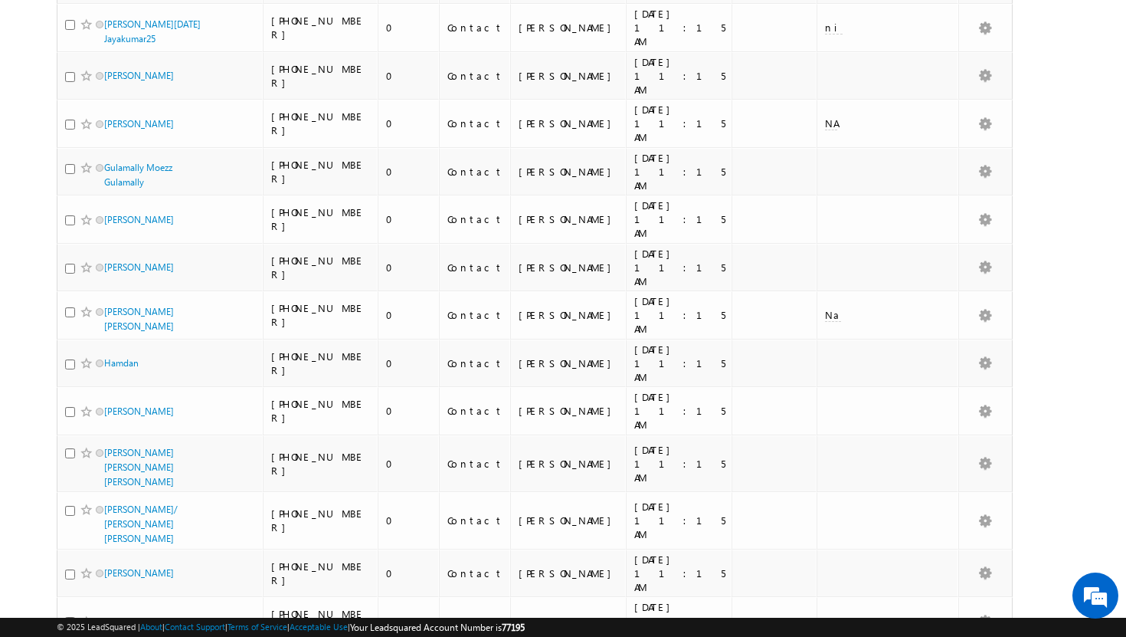
scroll to position [1736, 0]
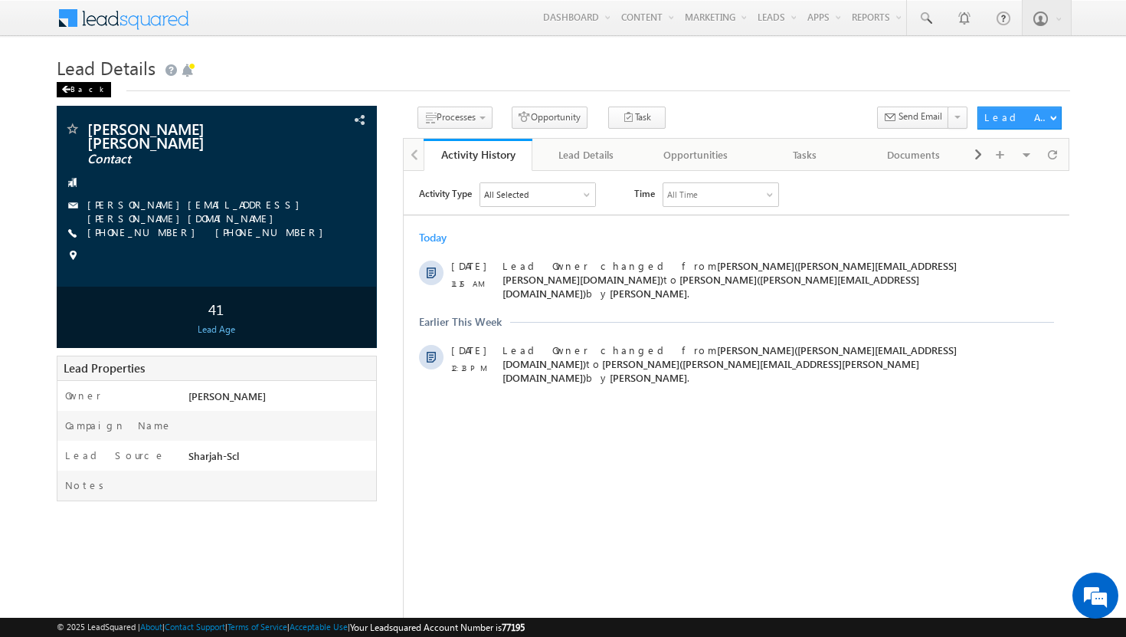
click at [84, 85] on div "Back" at bounding box center [84, 89] width 54 height 15
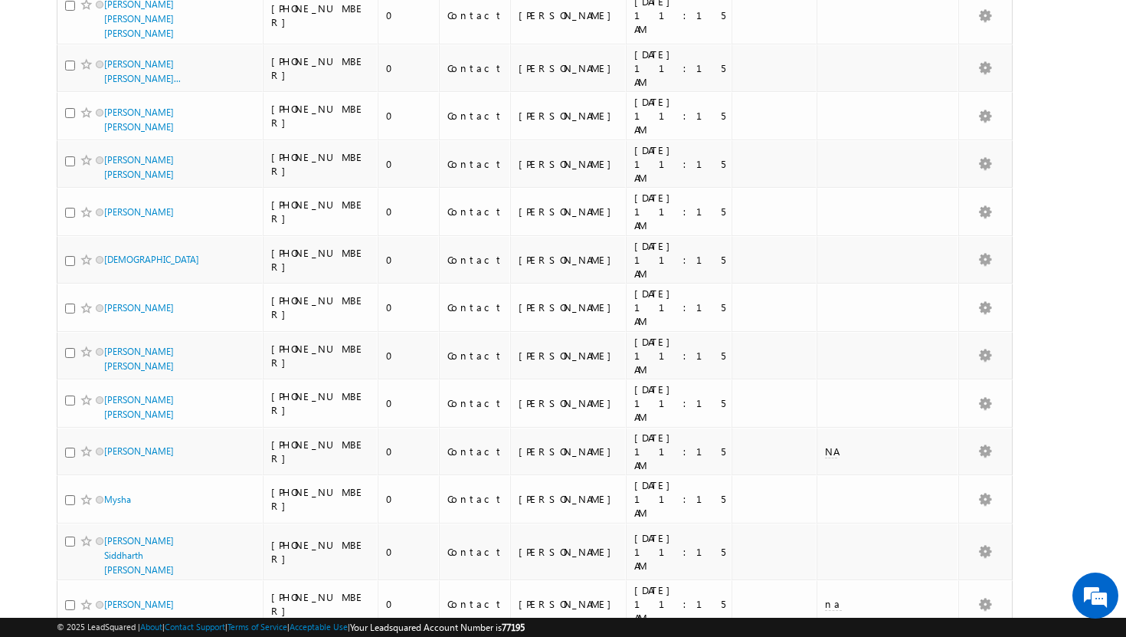
scroll to position [3268, 0]
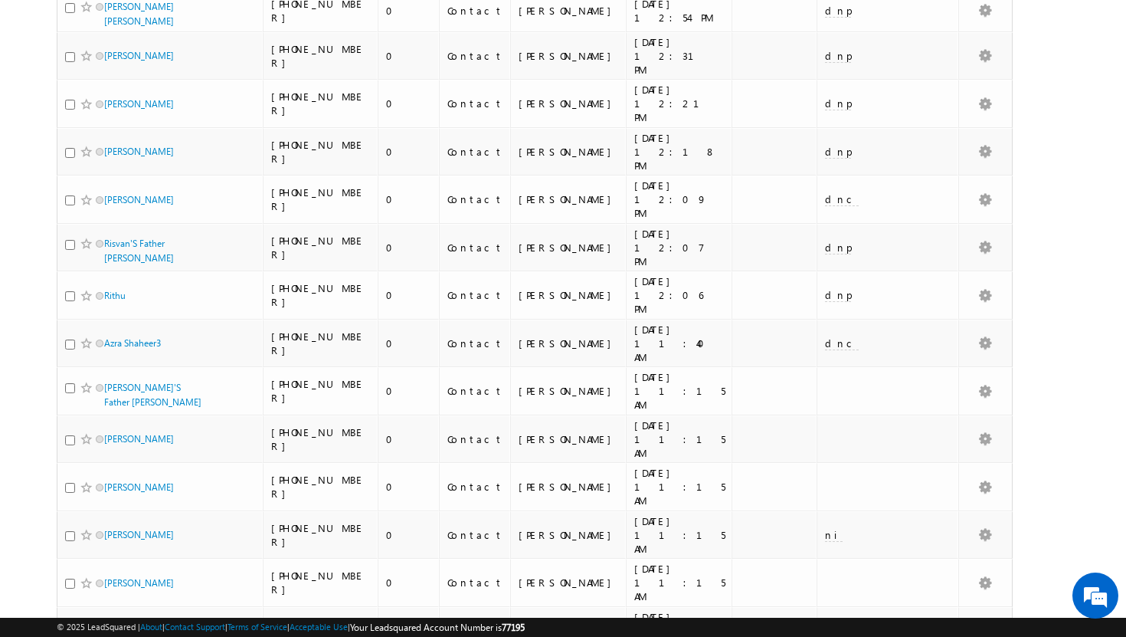
scroll to position [0, 0]
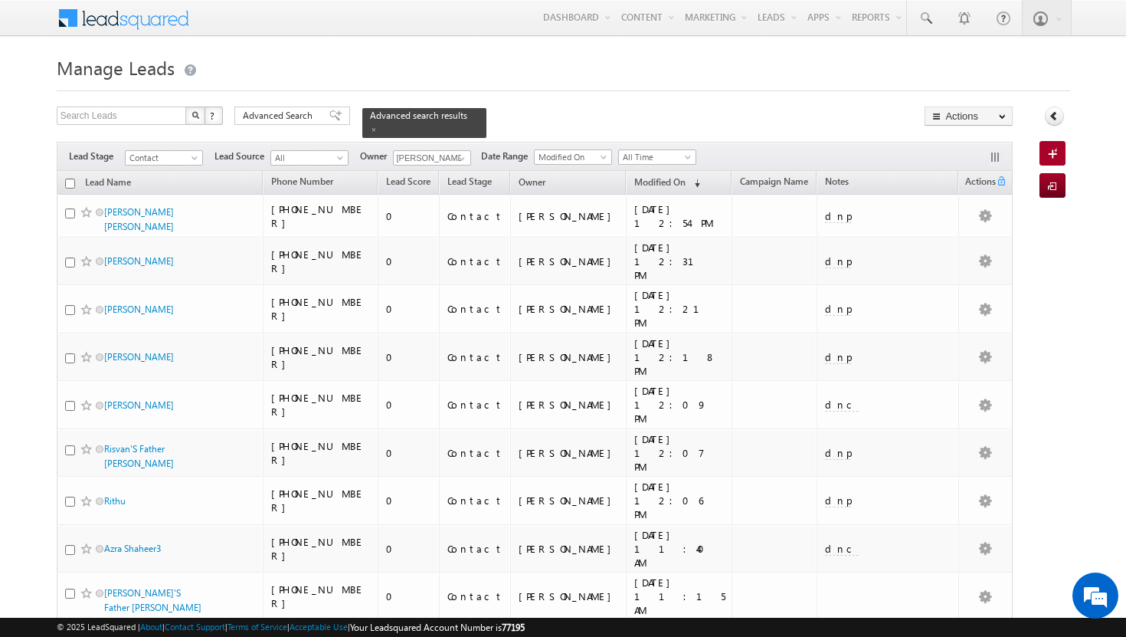
click at [67, 178] on input "checkbox" at bounding box center [70, 183] width 10 height 10
checkbox input "true"
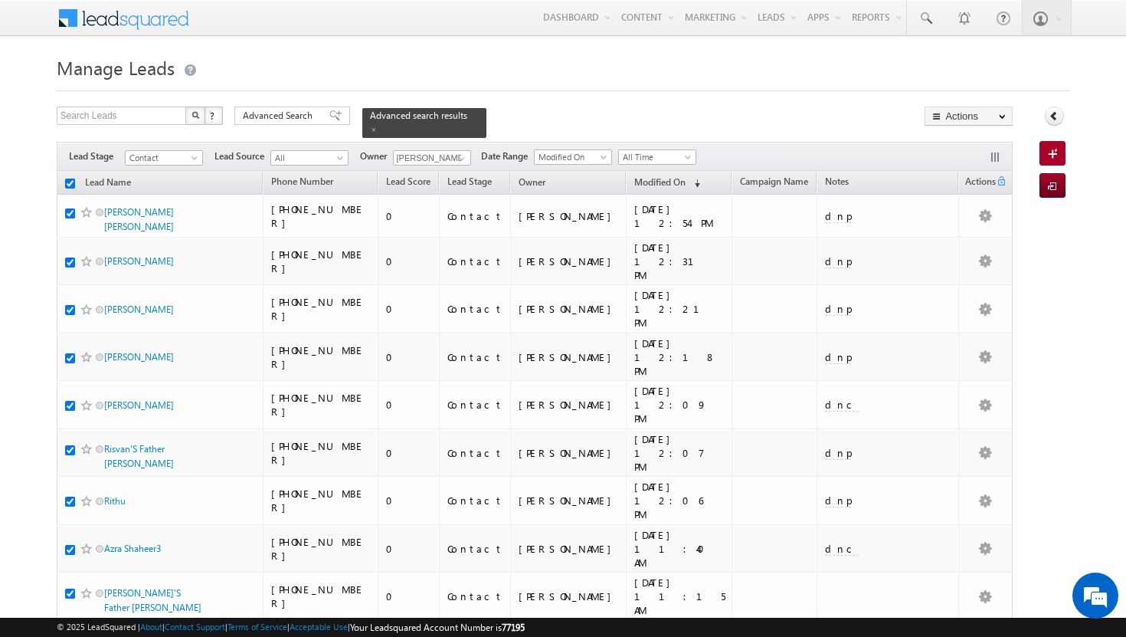
checkbox input "true"
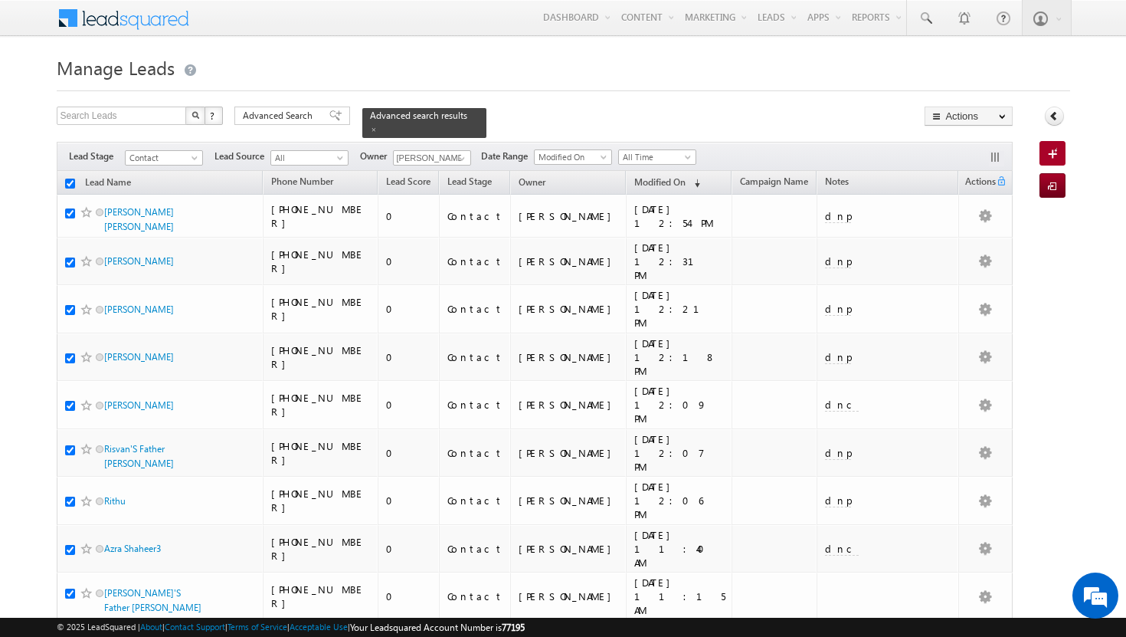
checkbox input "true"
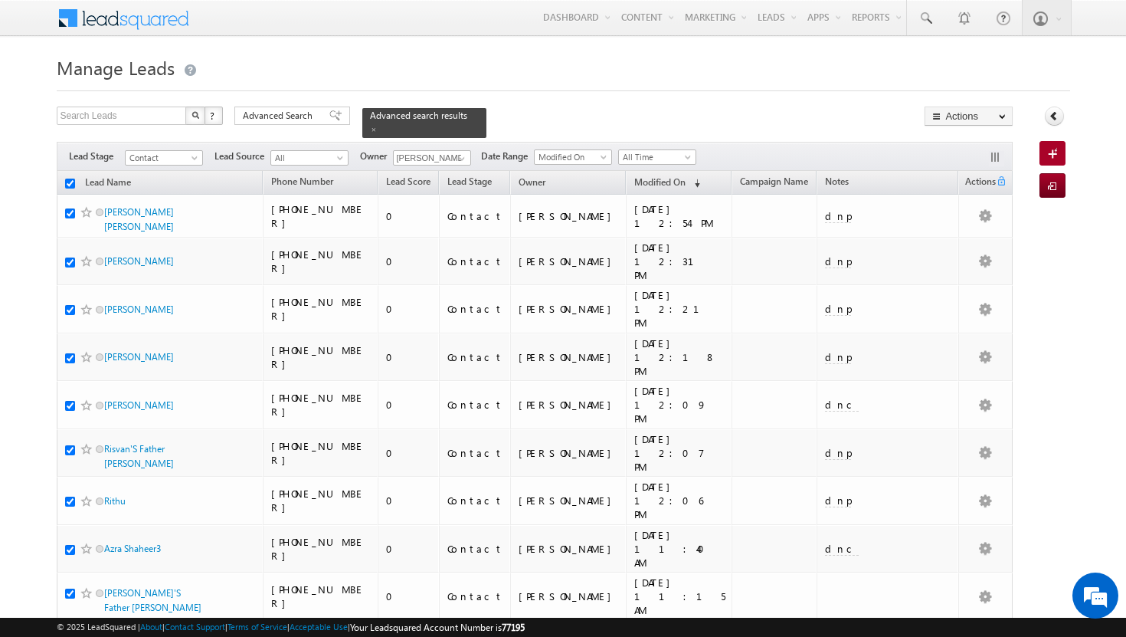
checkbox input "true"
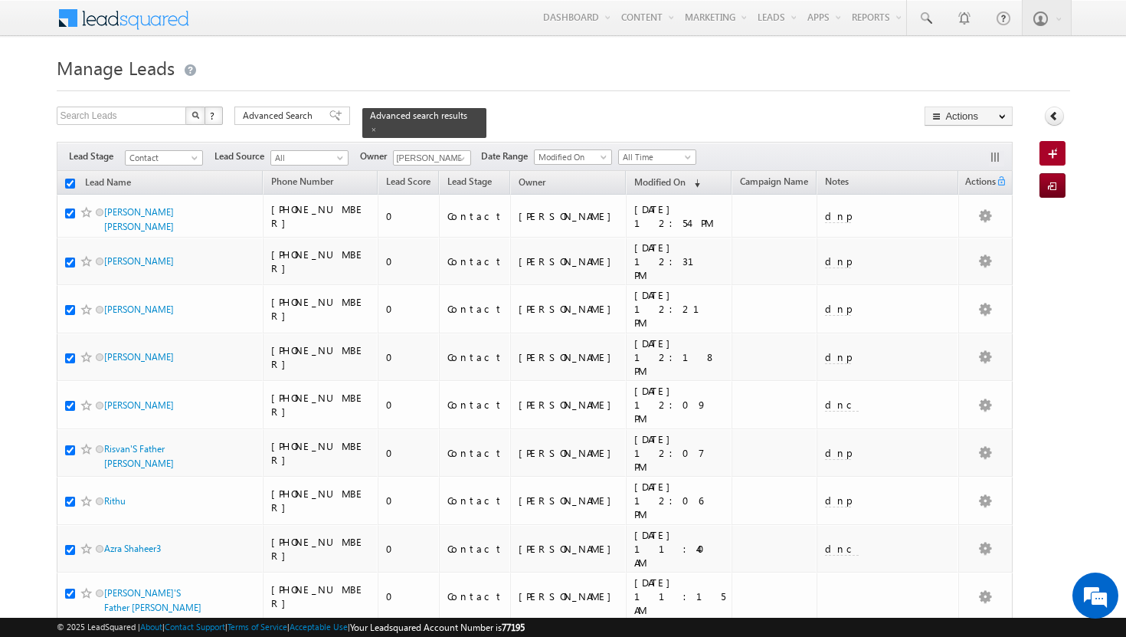
checkbox input "true"
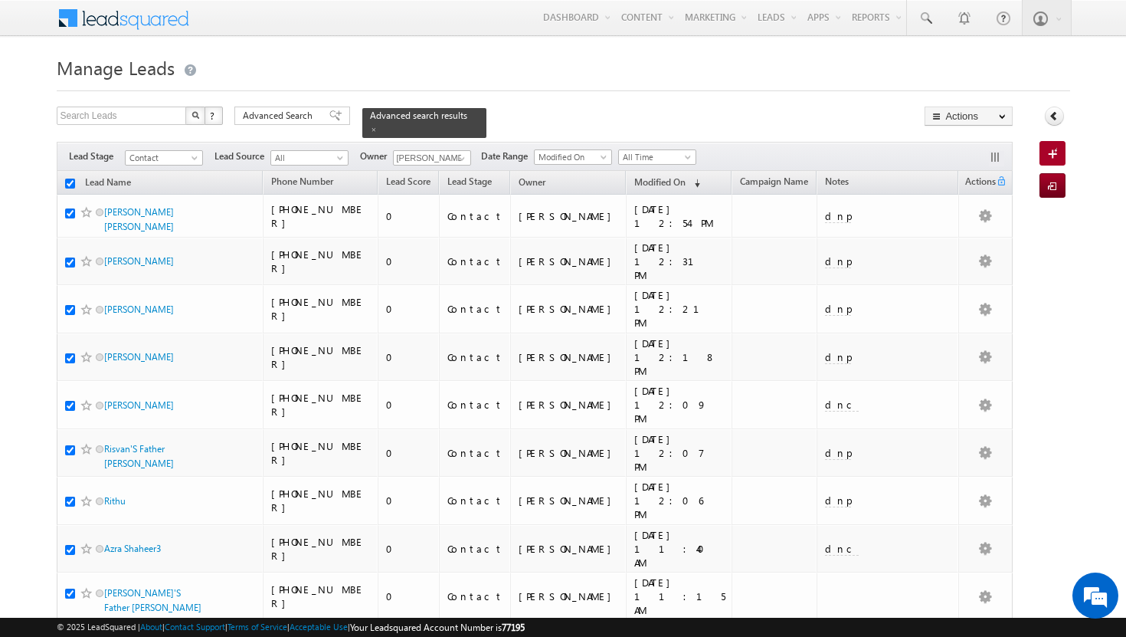
checkbox input "true"
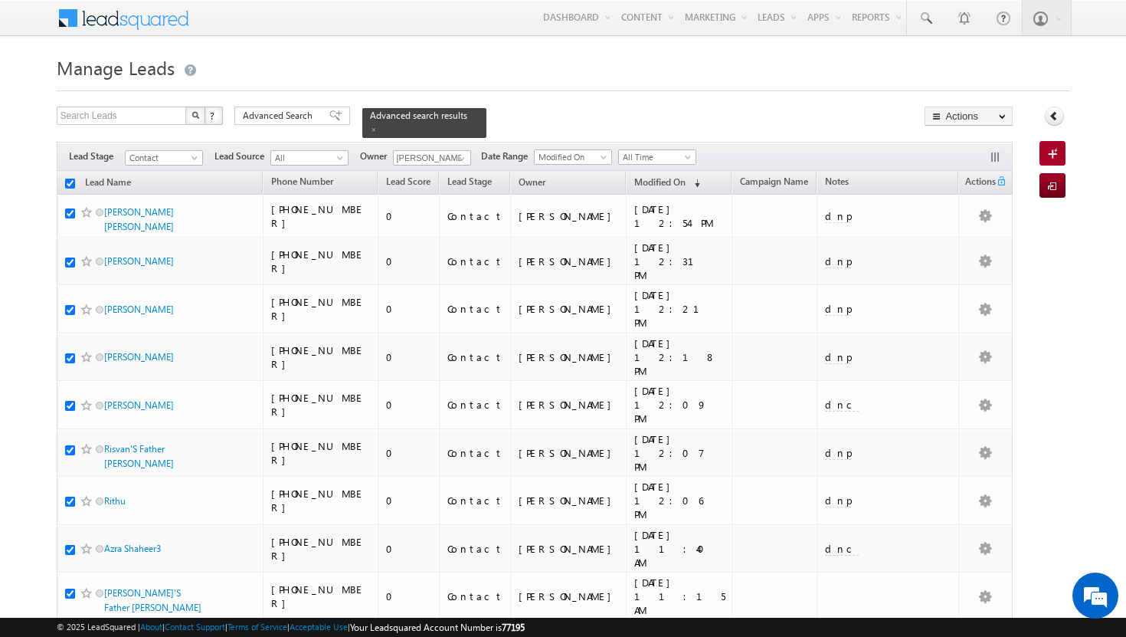
checkbox input "true"
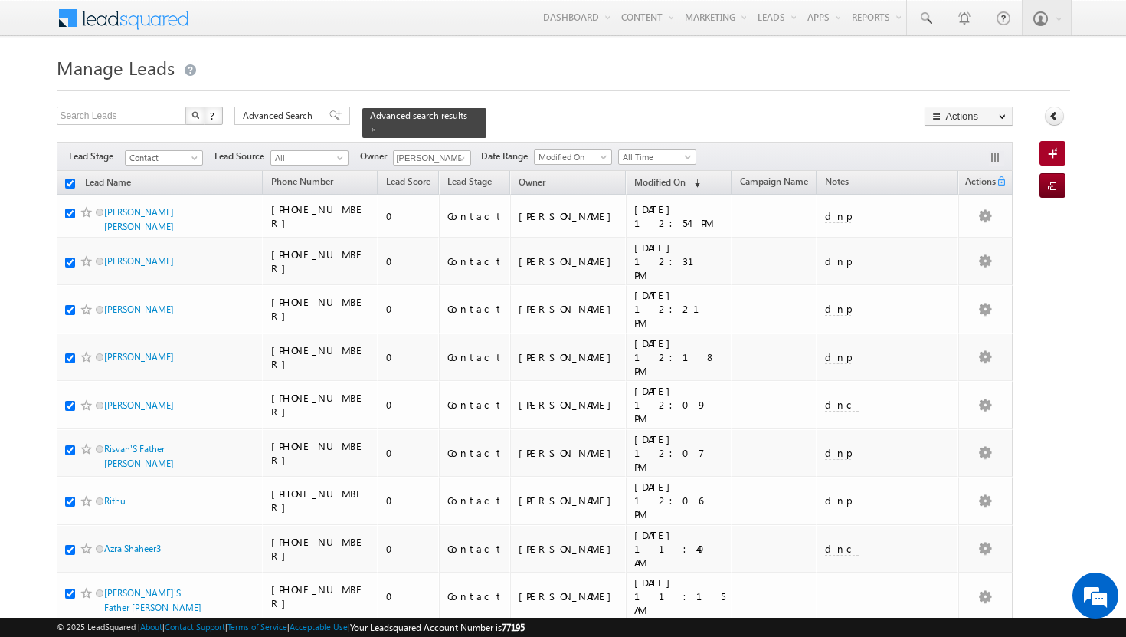
checkbox input "true"
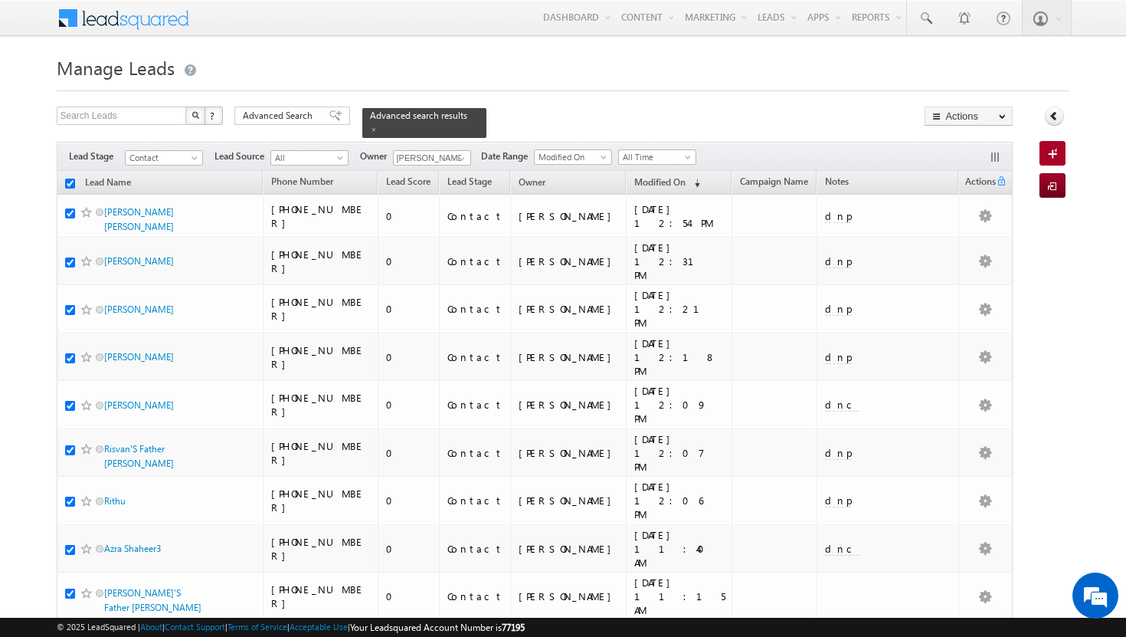
checkbox input "true"
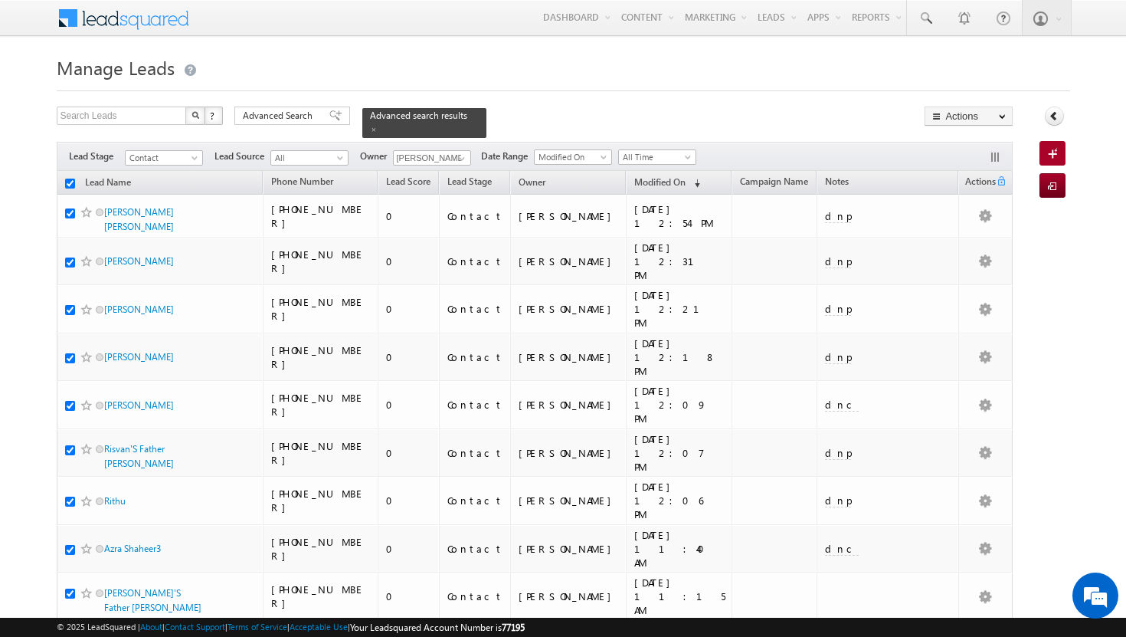
checkbox input "true"
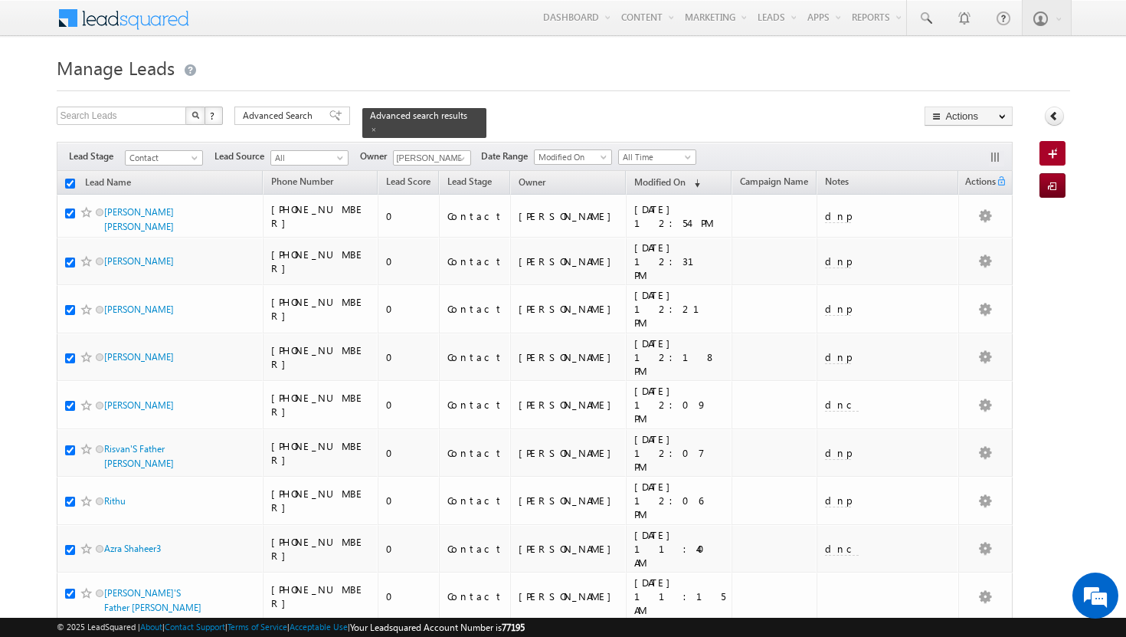
checkbox input "true"
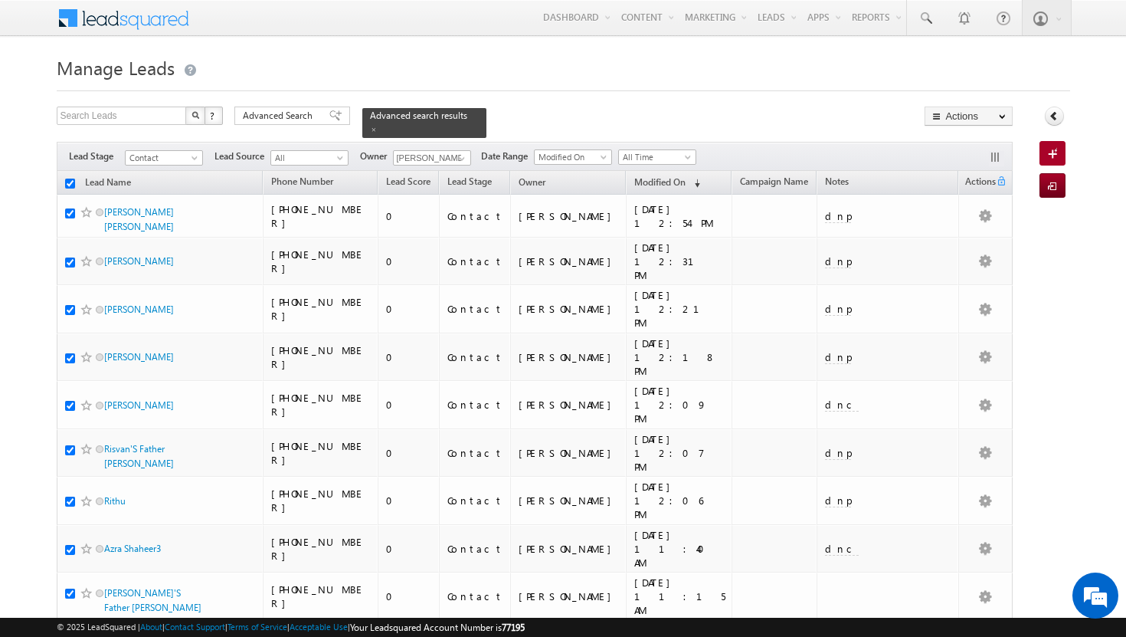
checkbox input "true"
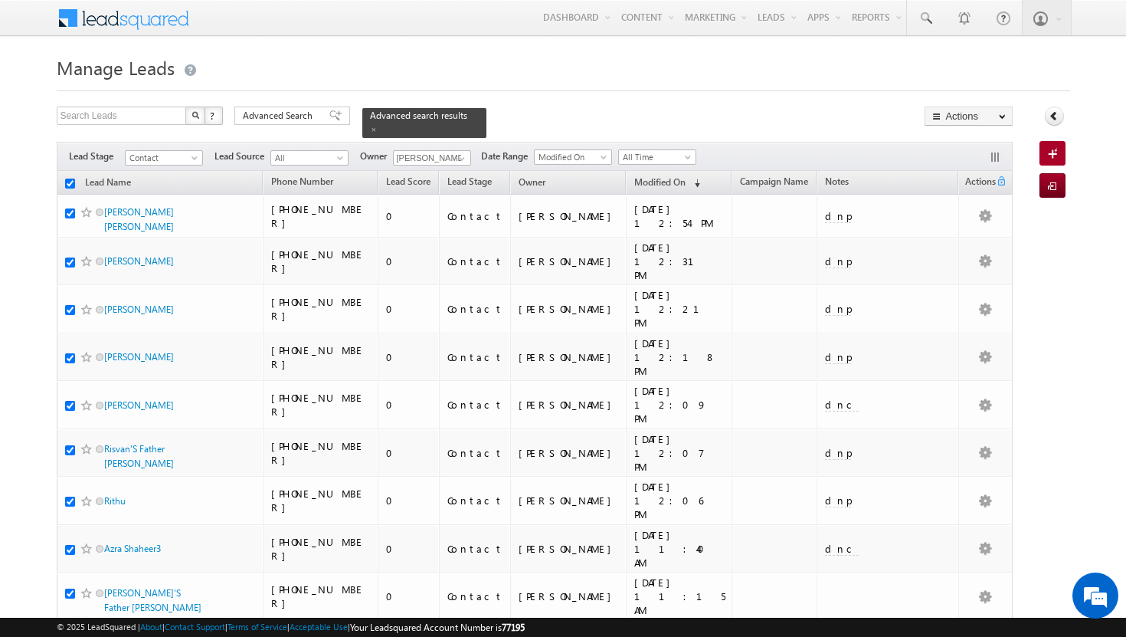
checkbox input "true"
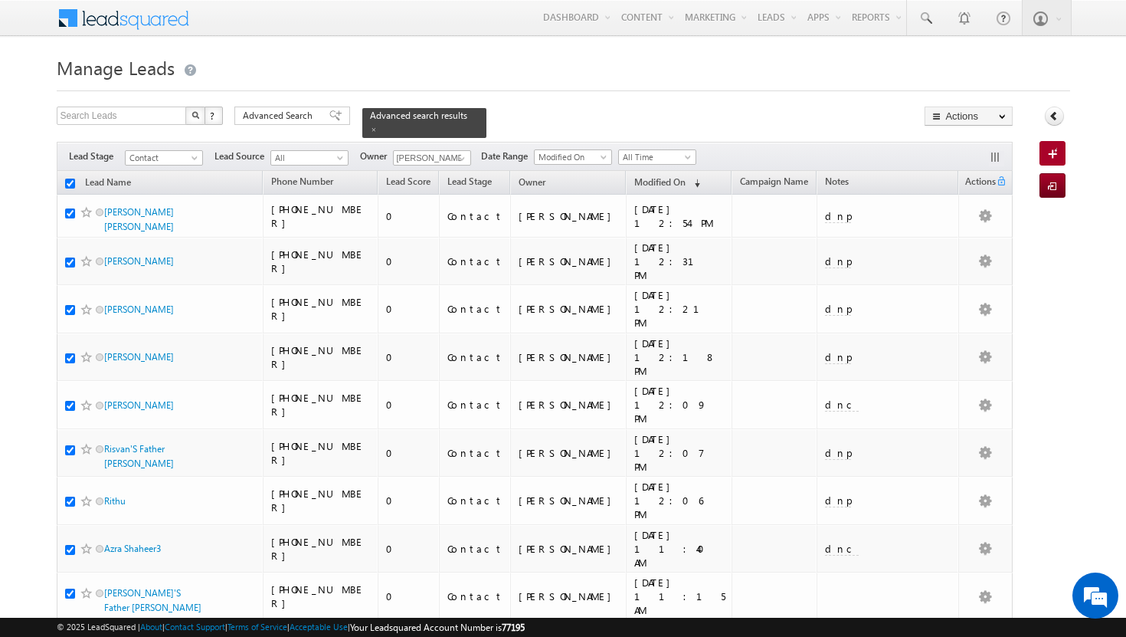
checkbox input "true"
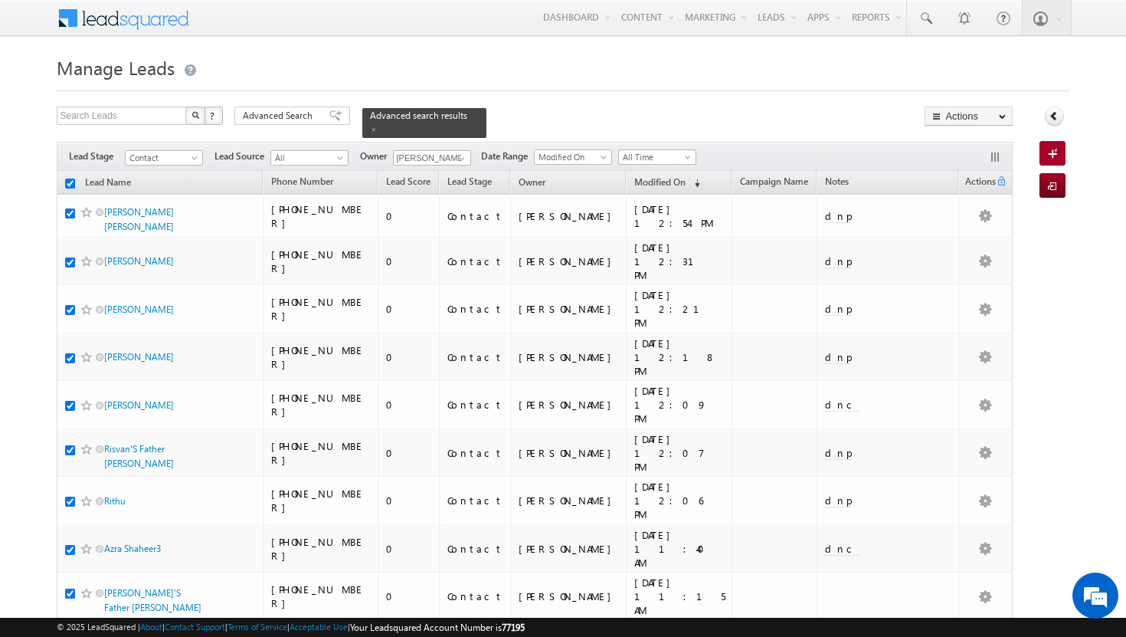
checkbox input "true"
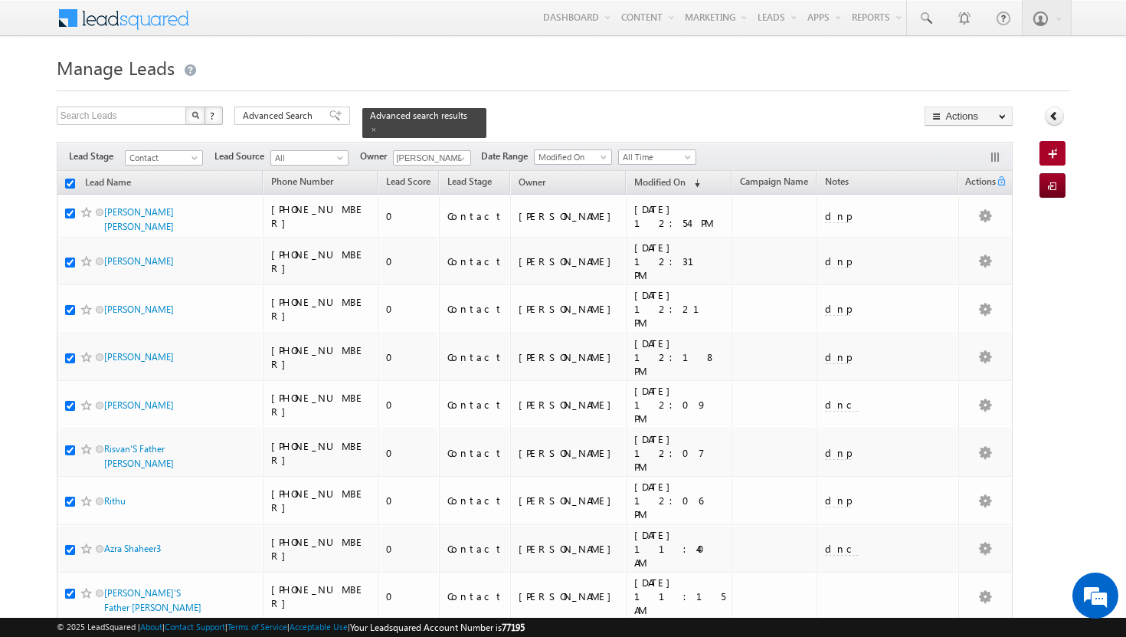
checkbox input "true"
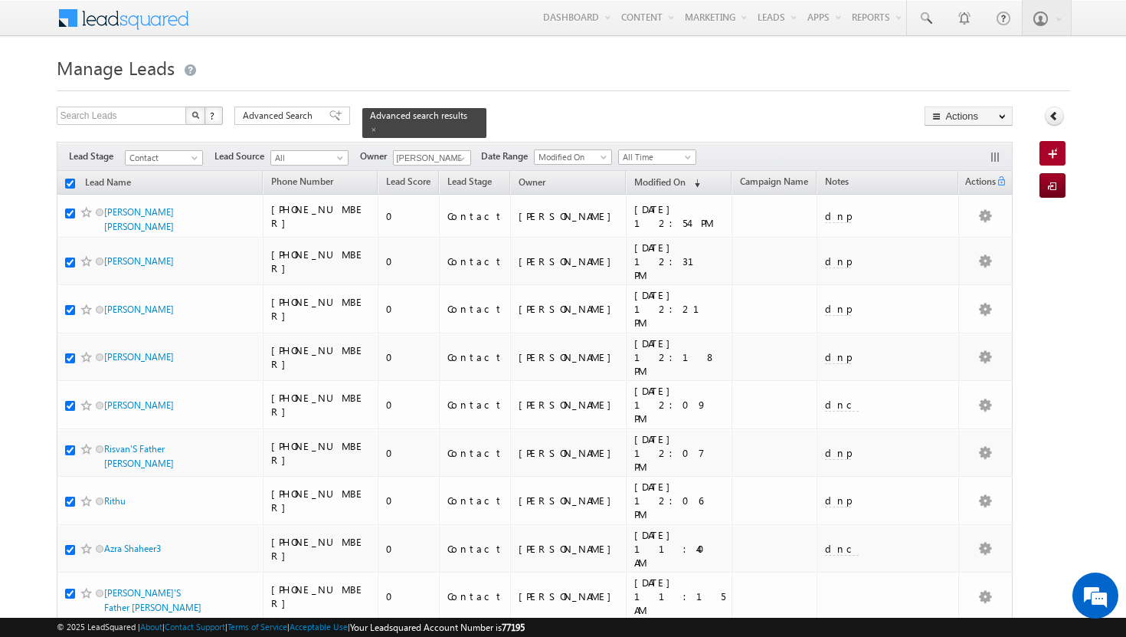
checkbox input "true"
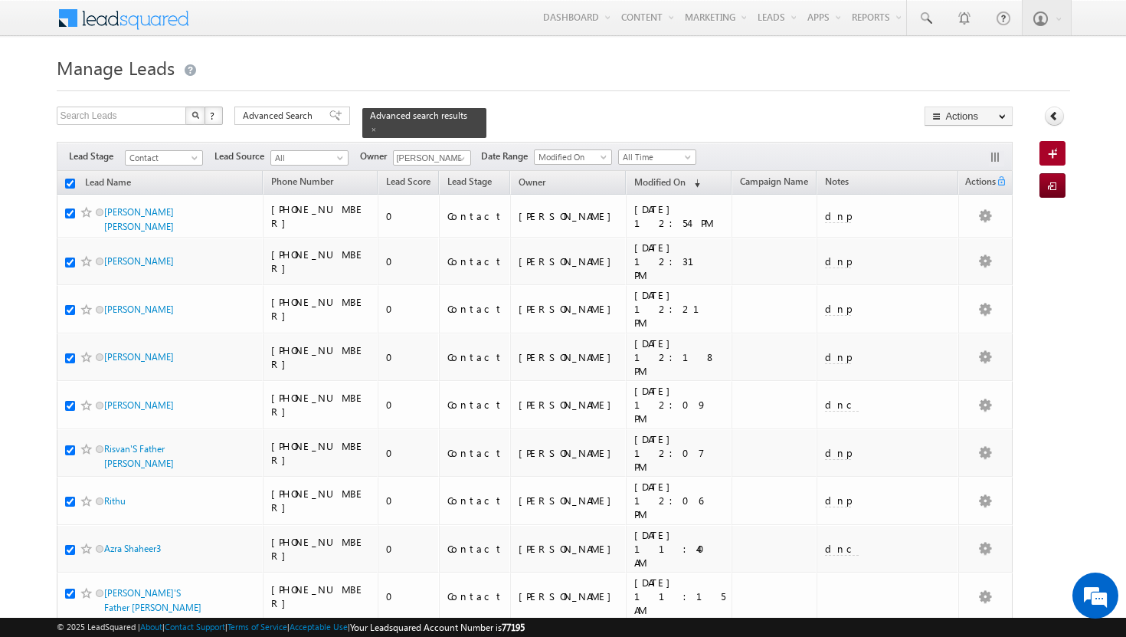
checkbox input "true"
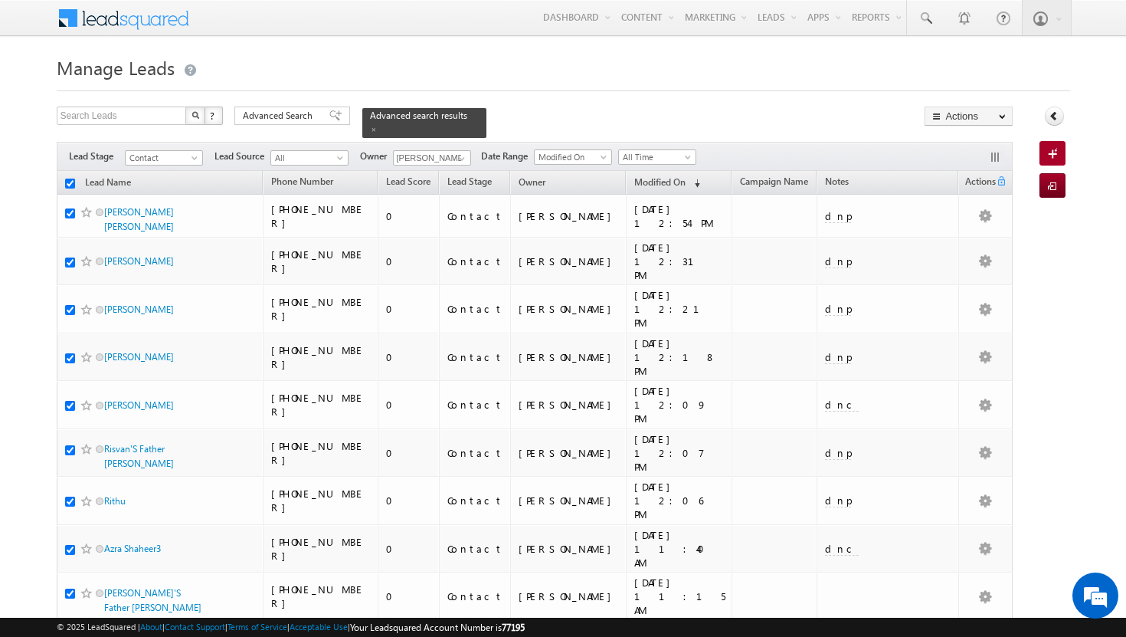
checkbox input "true"
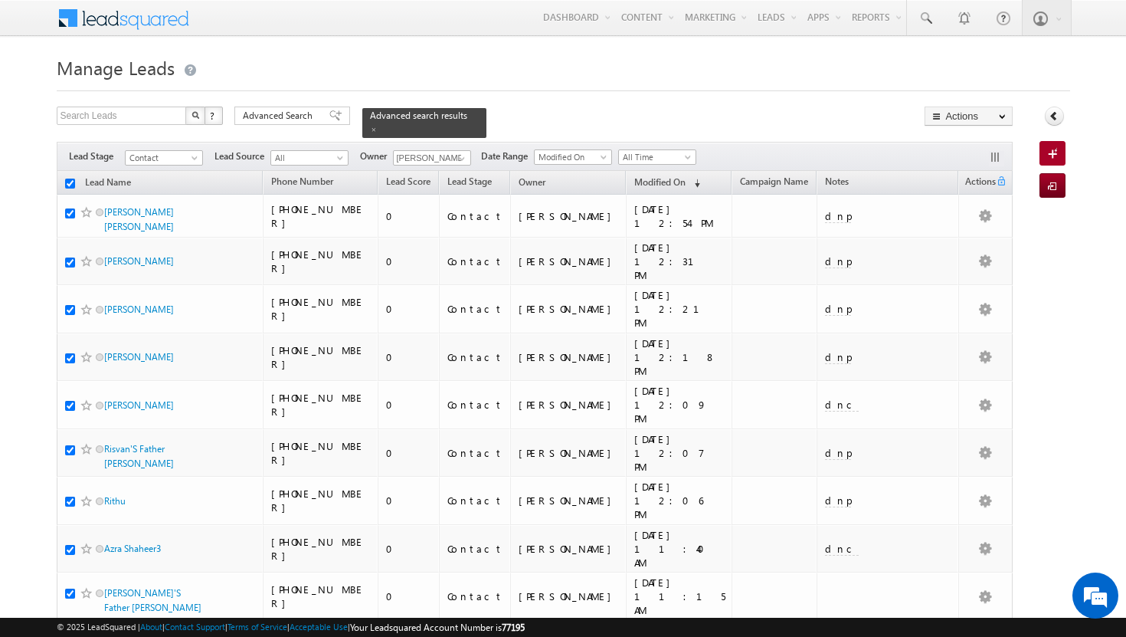
checkbox input "true"
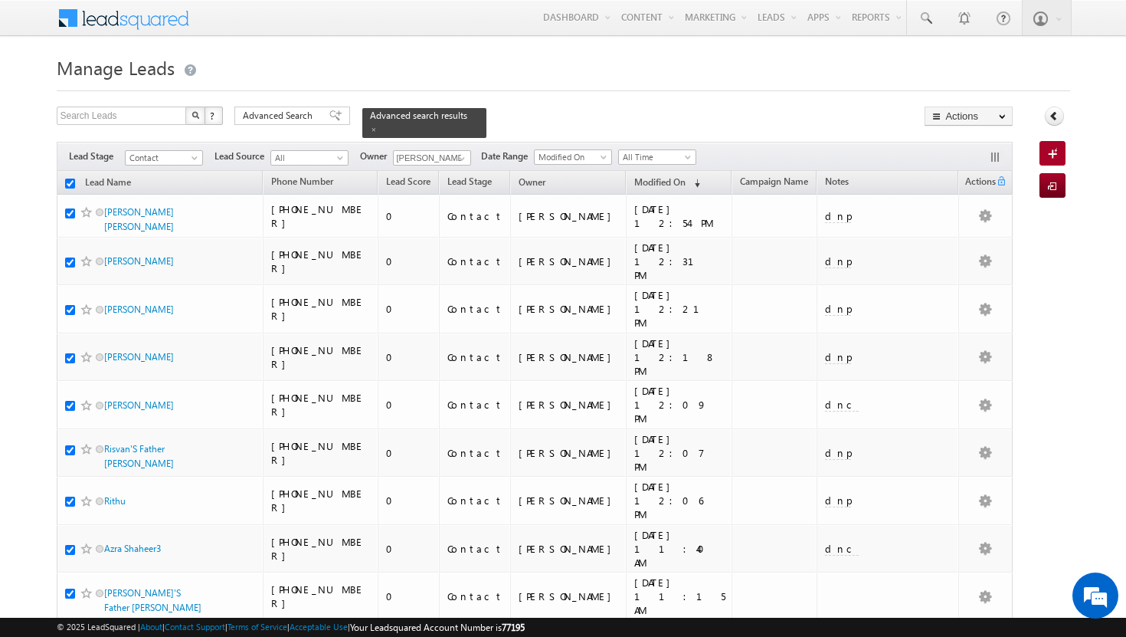
checkbox input "true"
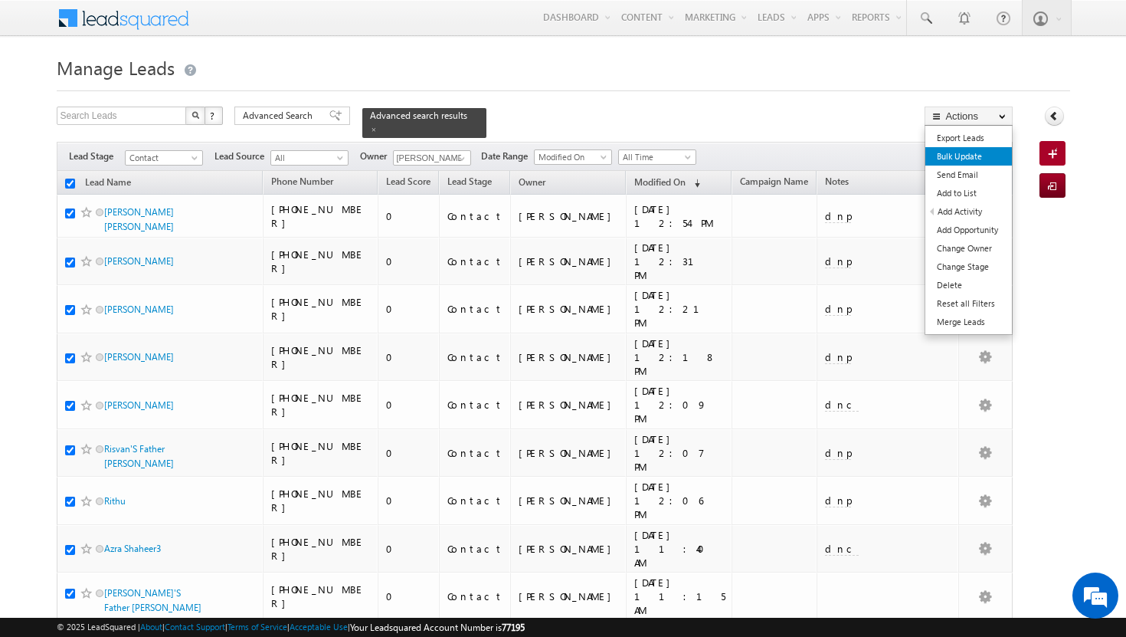
click at [978, 159] on link "Bulk Update" at bounding box center [968, 156] width 87 height 18
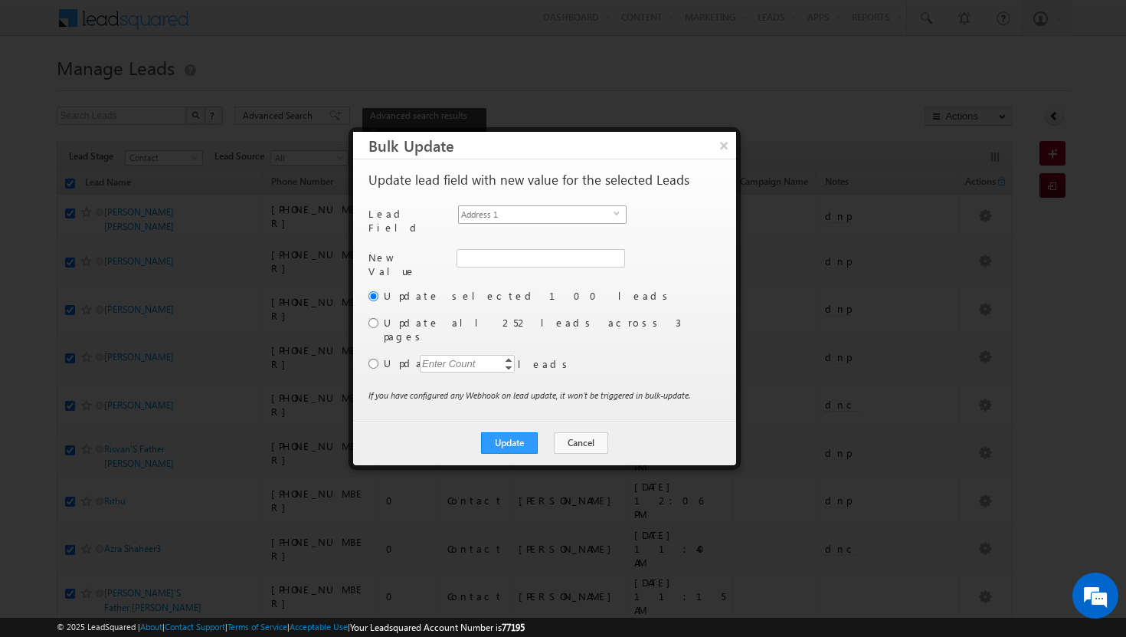
click at [617, 211] on span "select" at bounding box center [620, 213] width 12 height 7
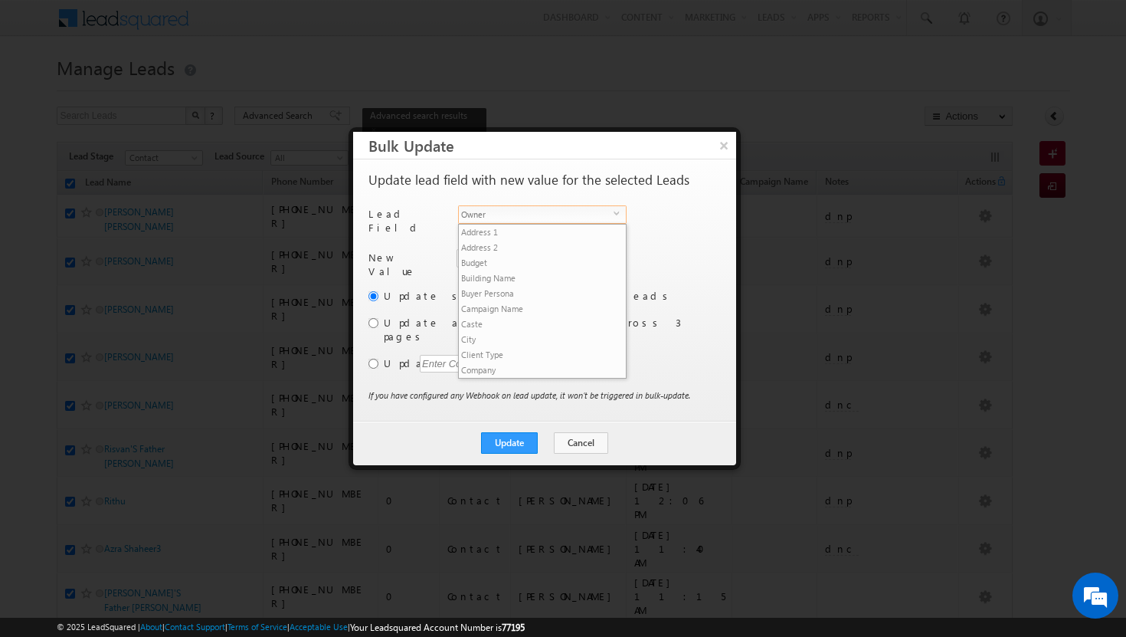
scroll to position [583, 0]
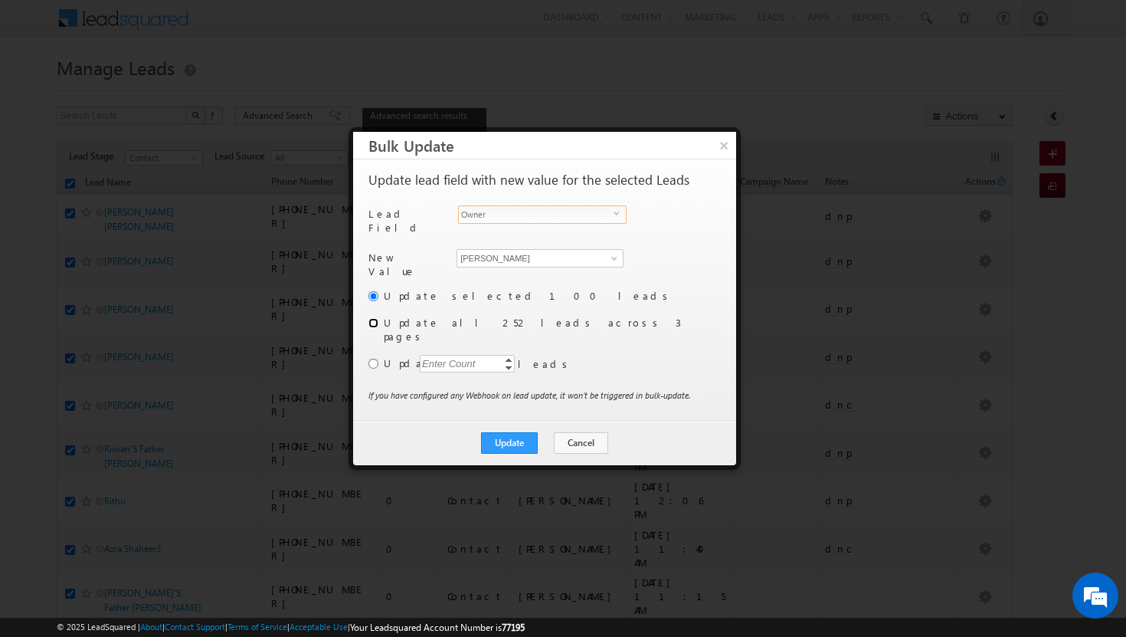
click at [372, 318] on input "radio" at bounding box center [373, 323] width 10 height 10
radio input "true"
click at [510, 432] on button "Update" at bounding box center [509, 442] width 57 height 21
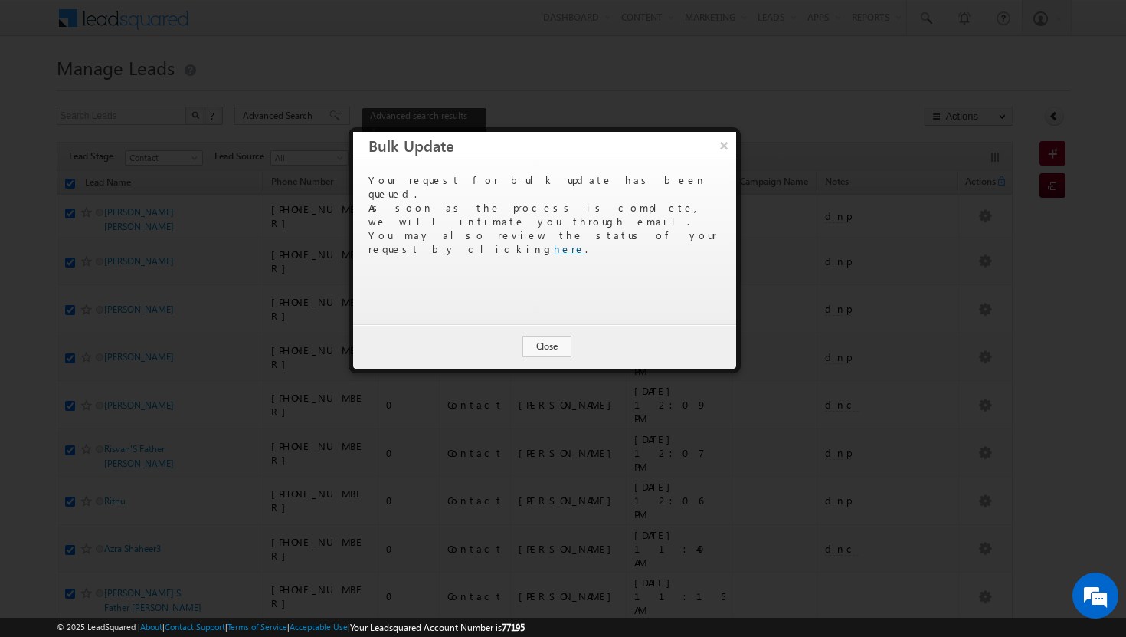
click at [585, 242] on link "here" at bounding box center [569, 248] width 31 height 13
click at [560, 343] on button "Close" at bounding box center [546, 346] width 49 height 21
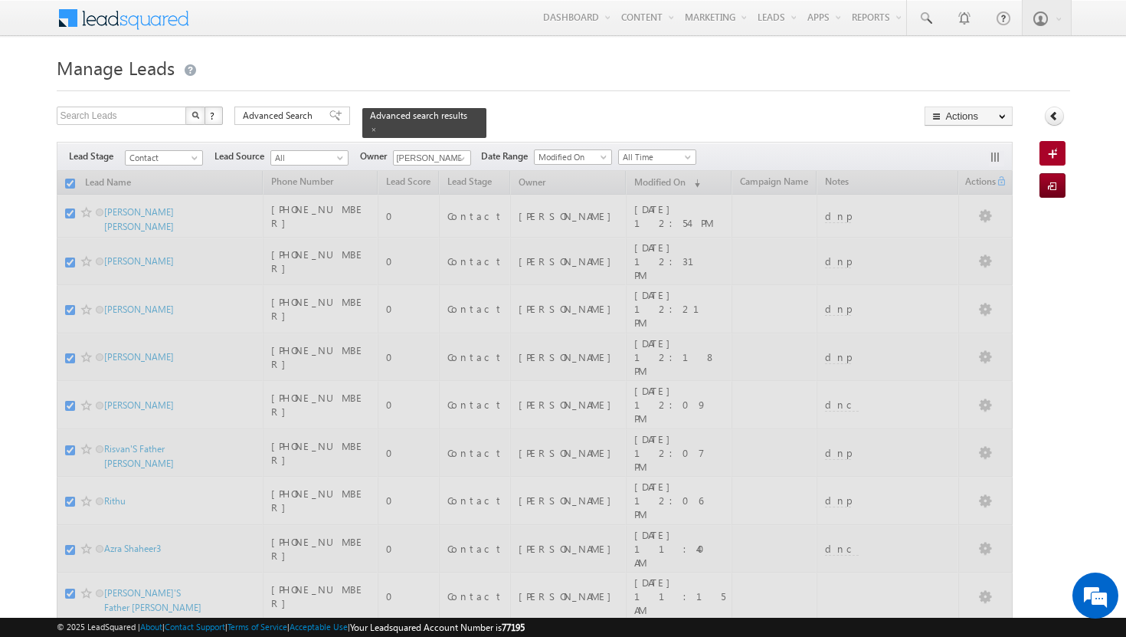
checkbox input "false"
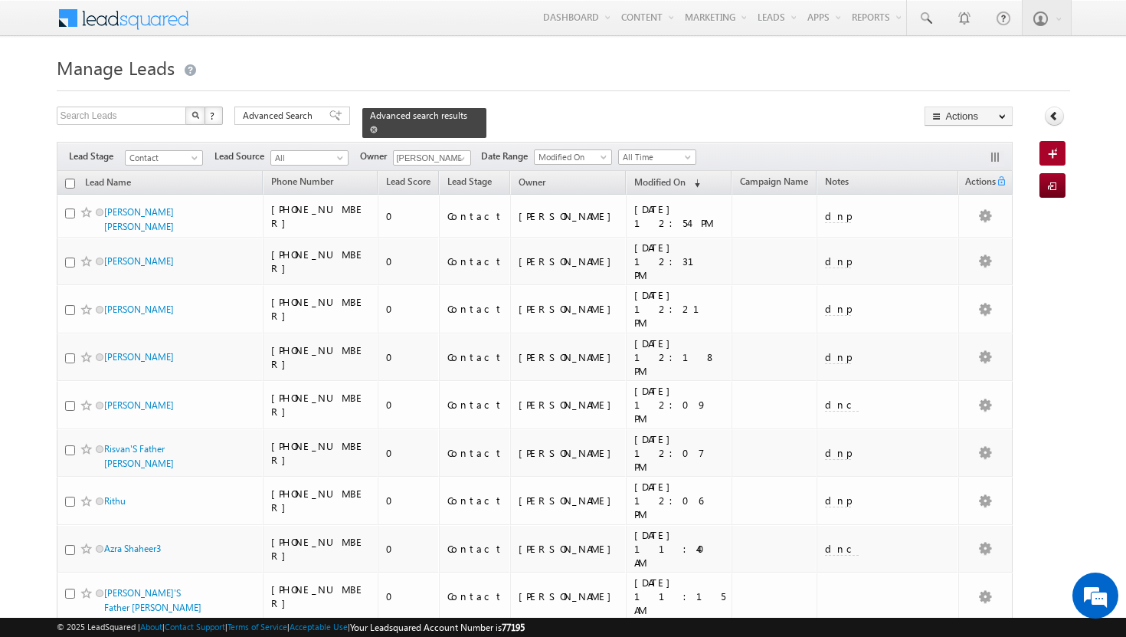
click at [458, 113] on div "Advanced search results" at bounding box center [424, 123] width 124 height 30
click at [378, 126] on span at bounding box center [374, 130] width 8 height 8
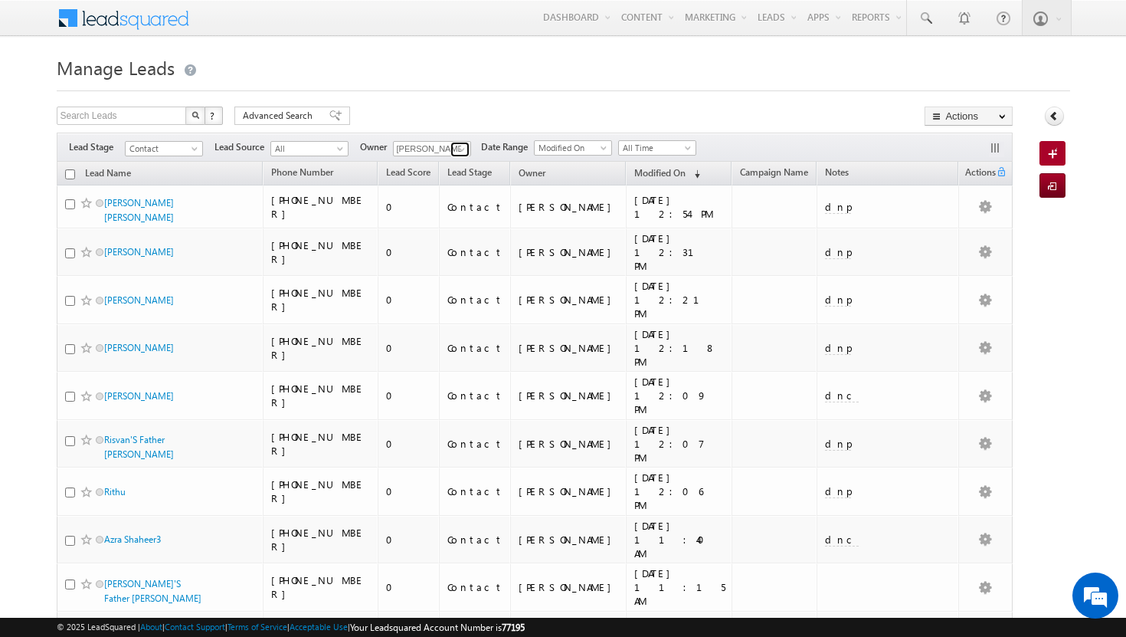
click at [459, 152] on span at bounding box center [462, 149] width 12 height 12
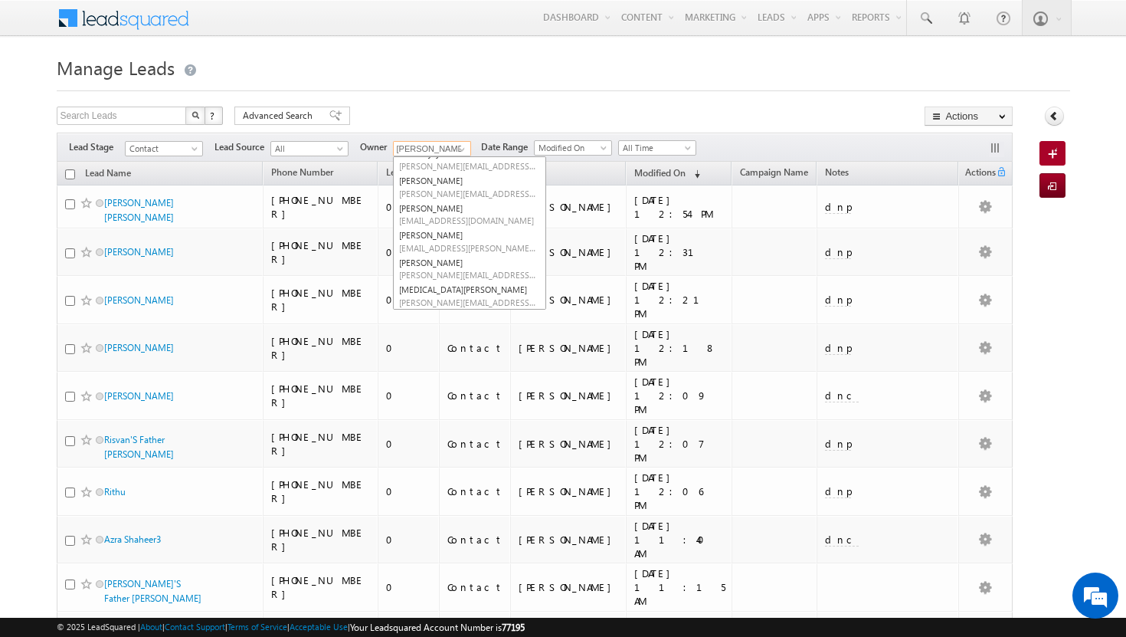
scroll to position [98, 0]
click at [434, 273] on span "shakeel.babbar@indglobal.ae" at bounding box center [468, 272] width 138 height 11
type input "[PERSON_NAME]"
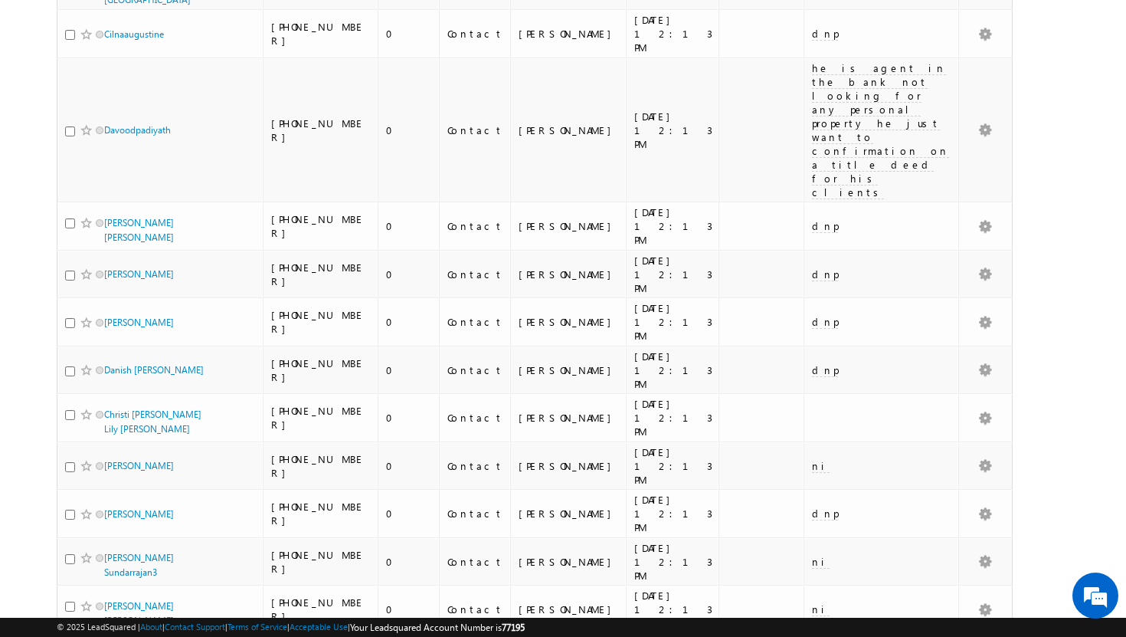
scroll to position [3276, 0]
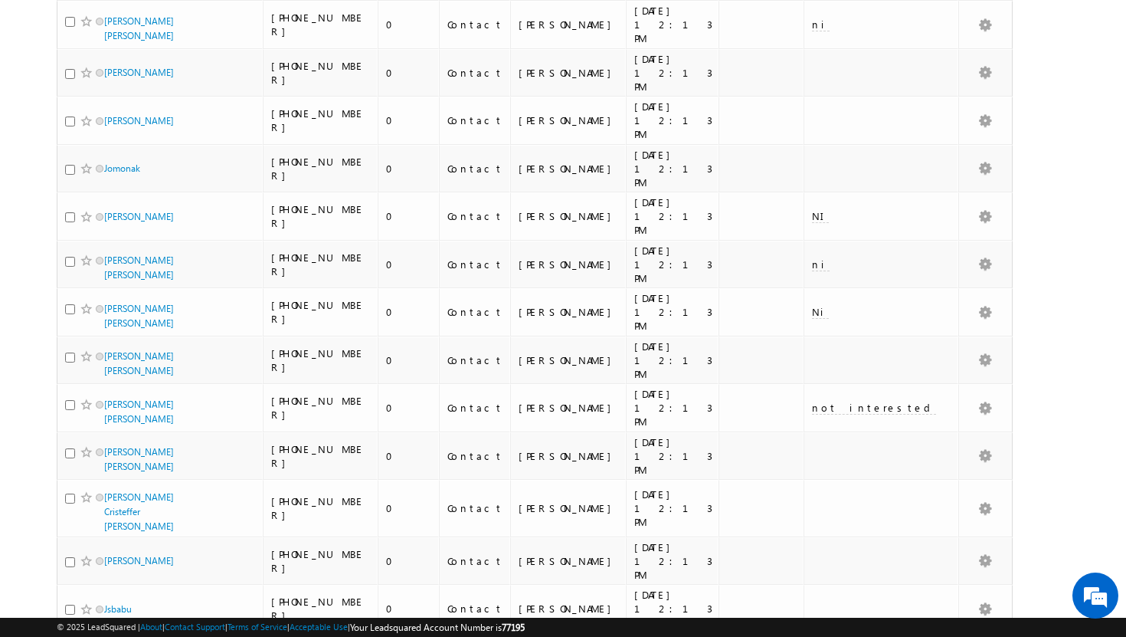
scroll to position [0, 0]
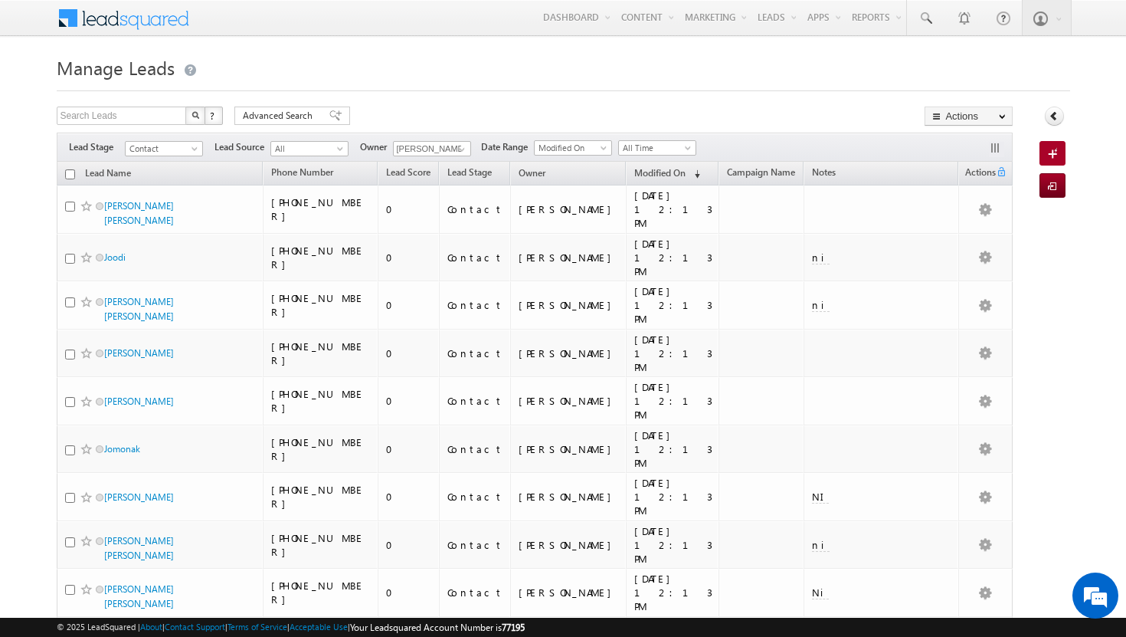
click at [71, 176] on input "checkbox" at bounding box center [70, 174] width 10 height 10
checkbox input "true"
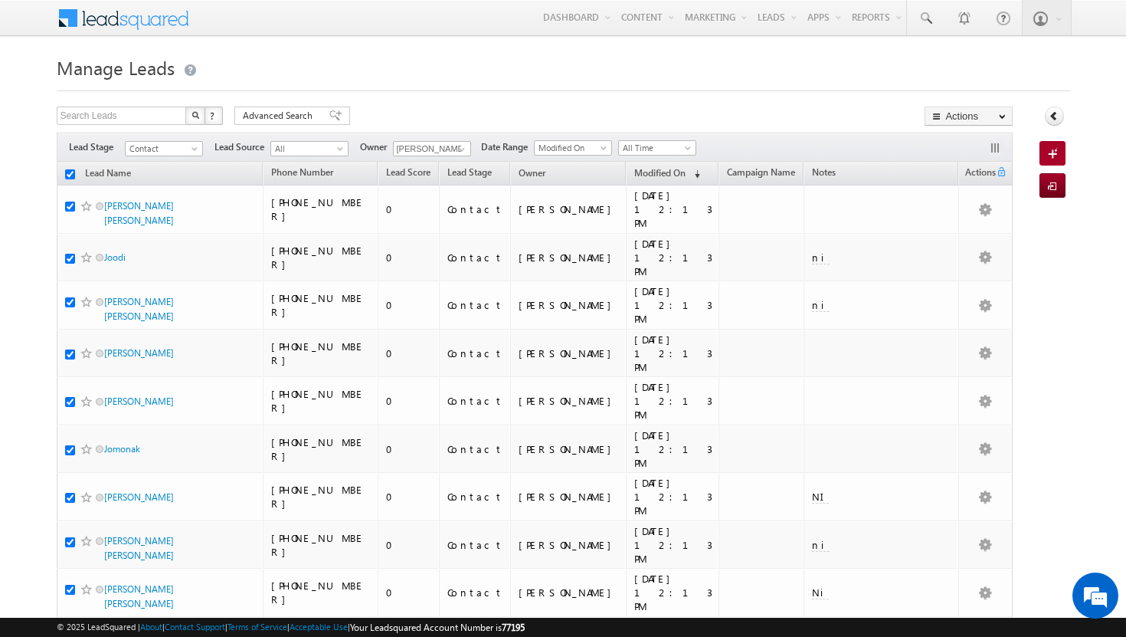
checkbox input "true"
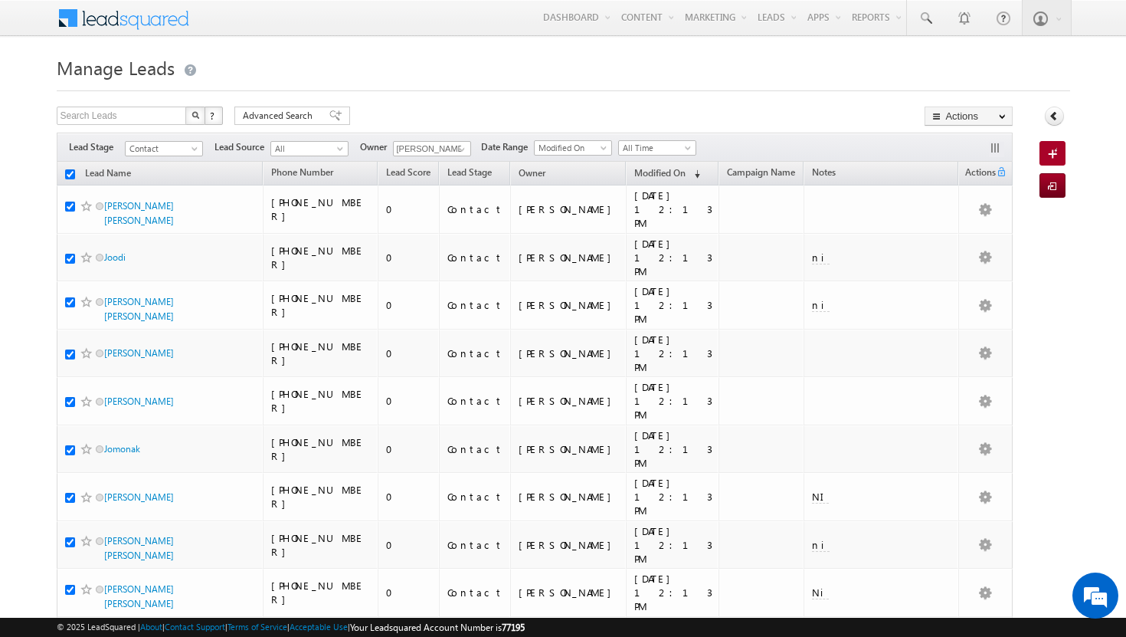
checkbox input "true"
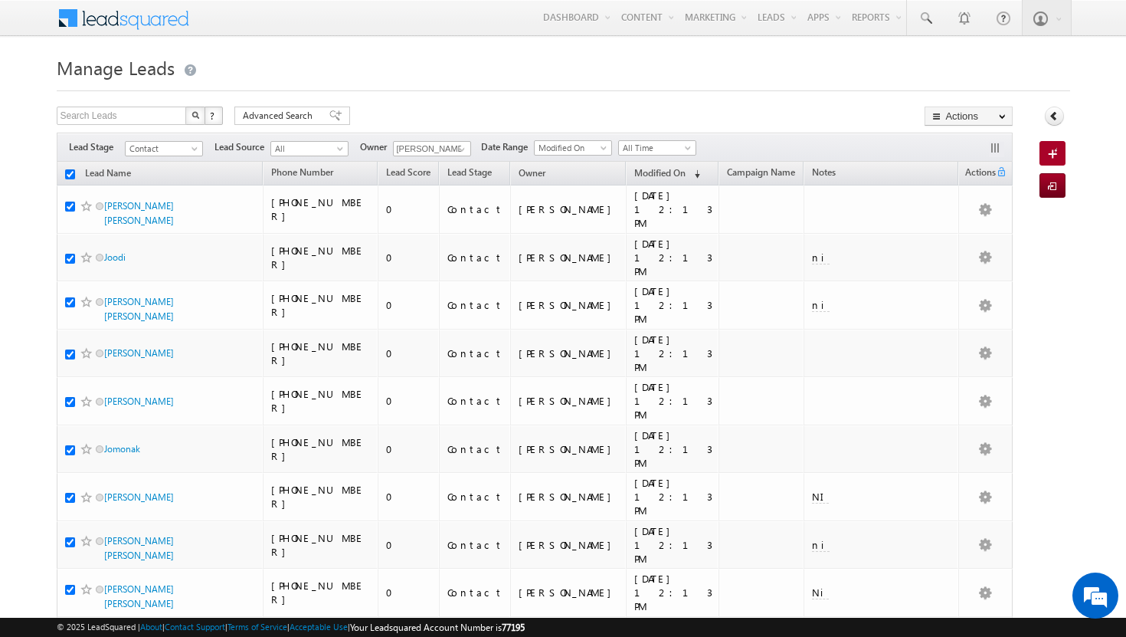
checkbox input "true"
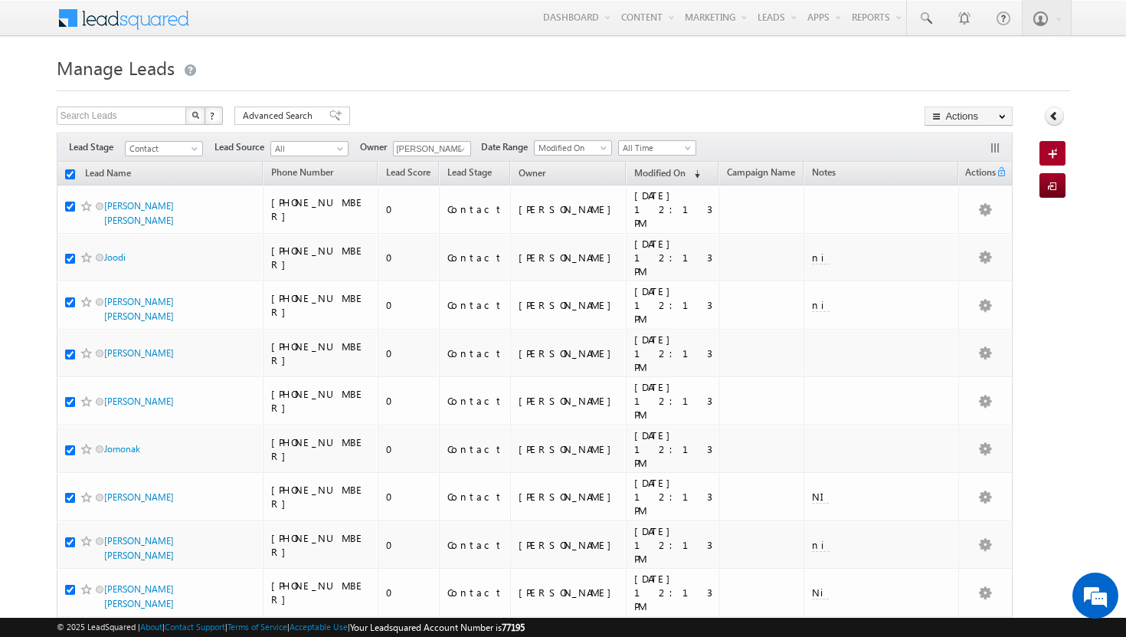
checkbox input "true"
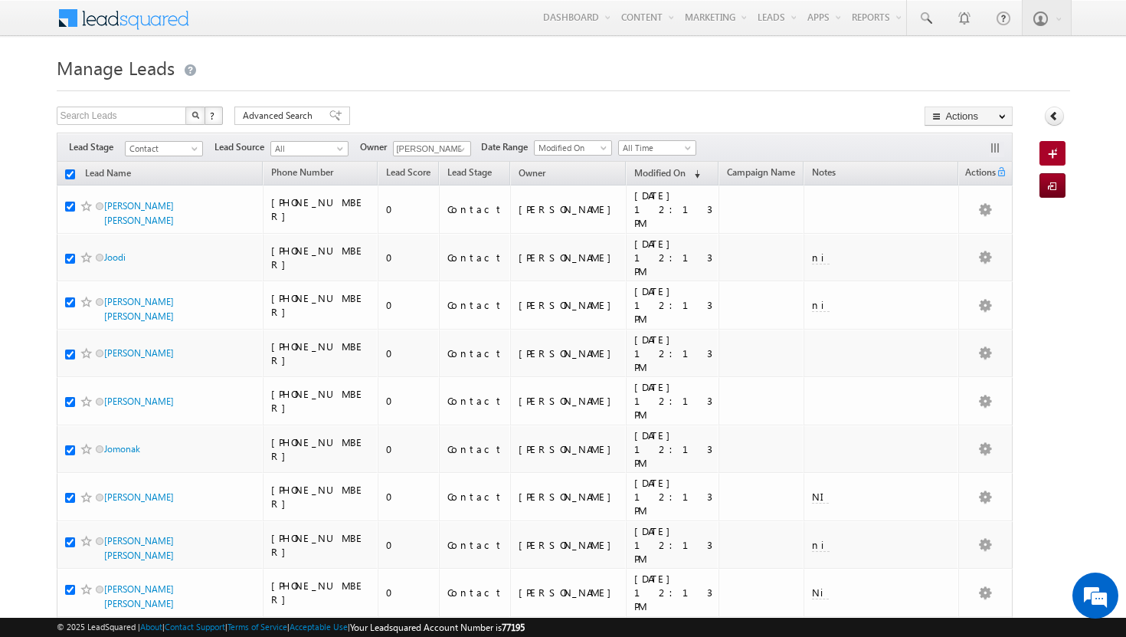
checkbox input "true"
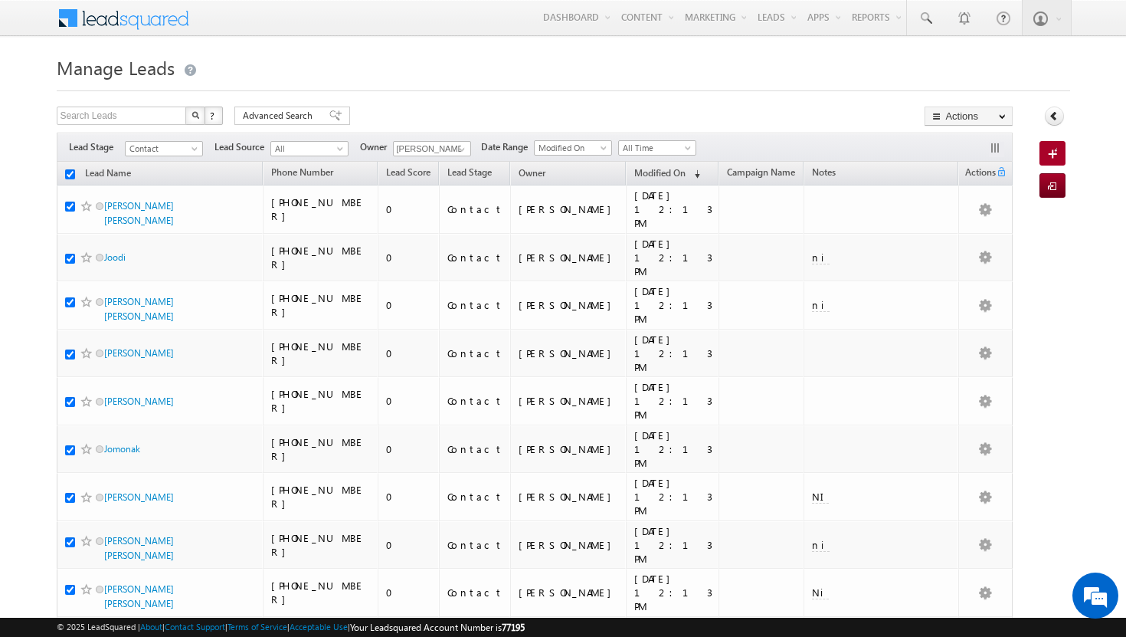
checkbox input "true"
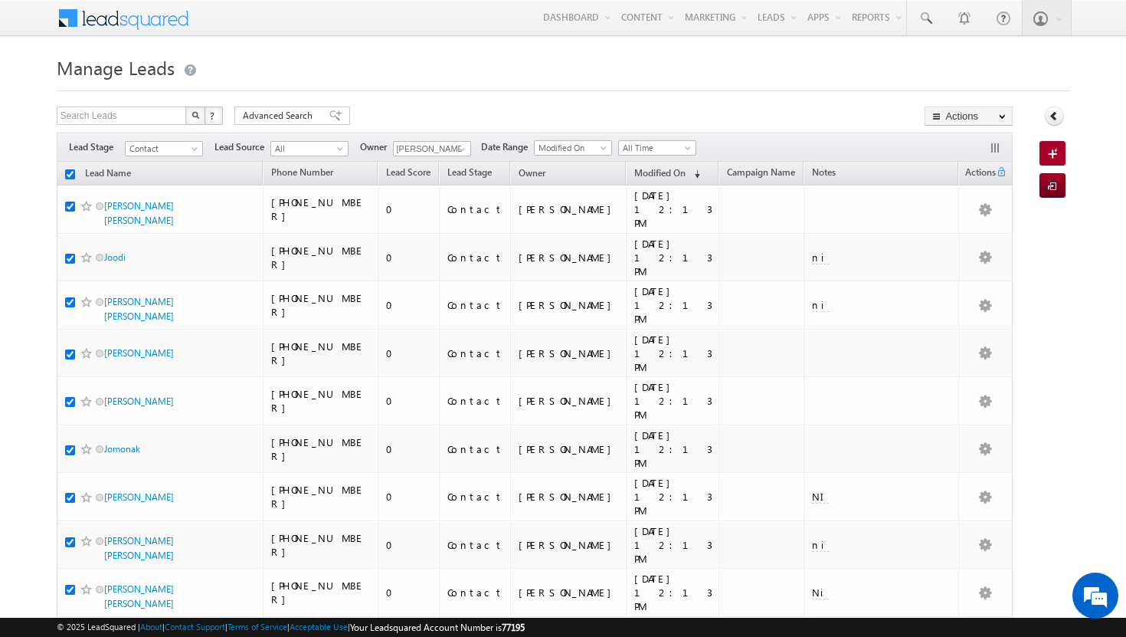
checkbox input "true"
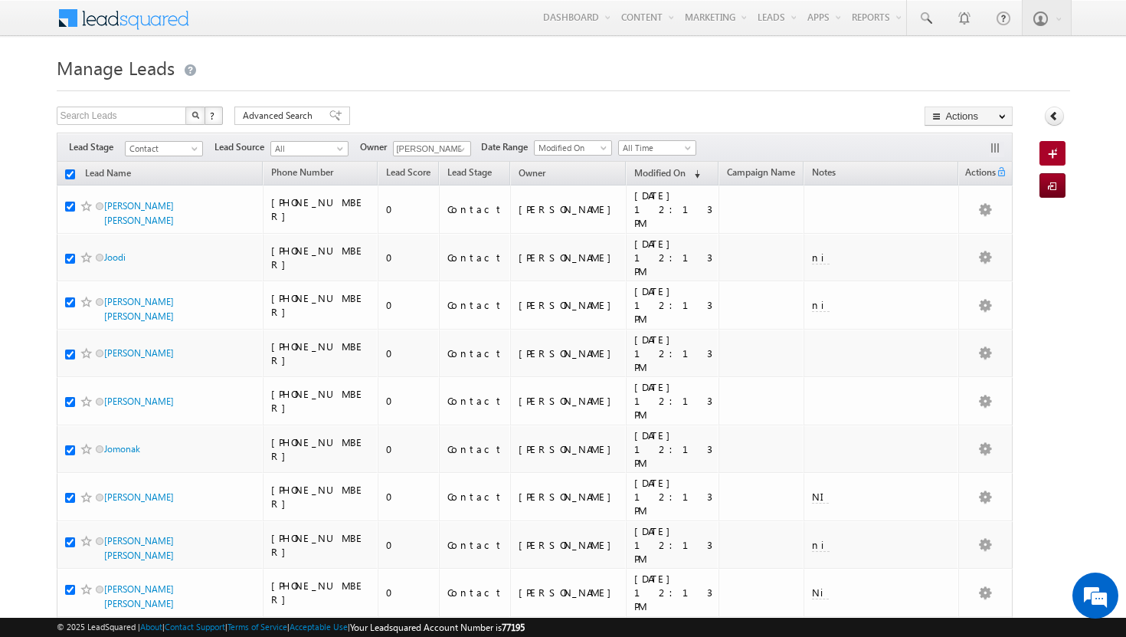
checkbox input "true"
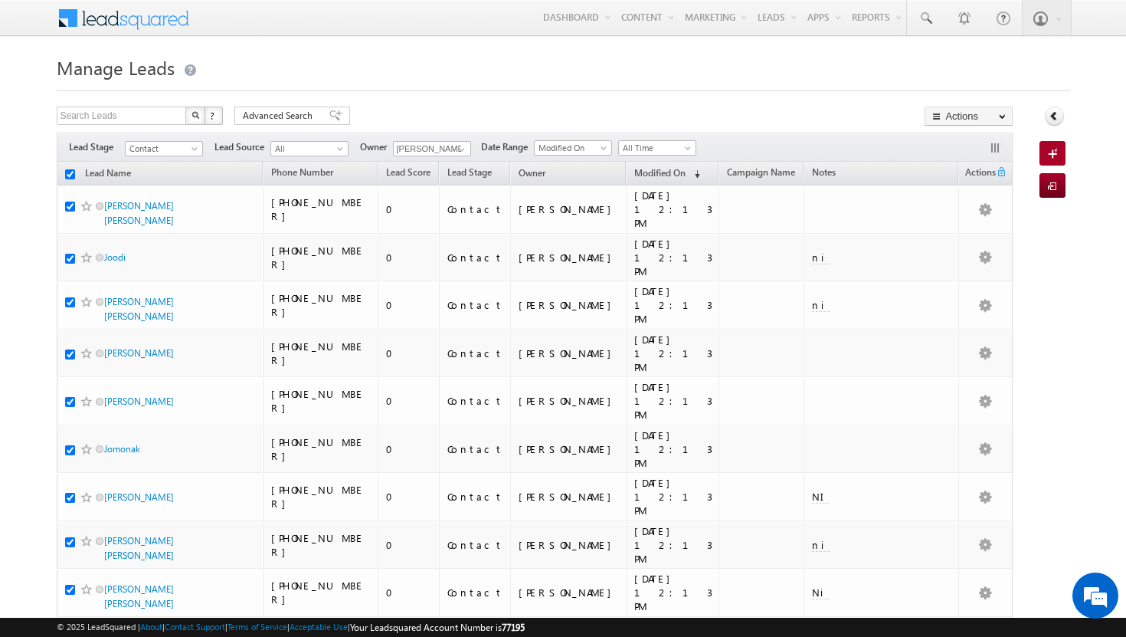
checkbox input "true"
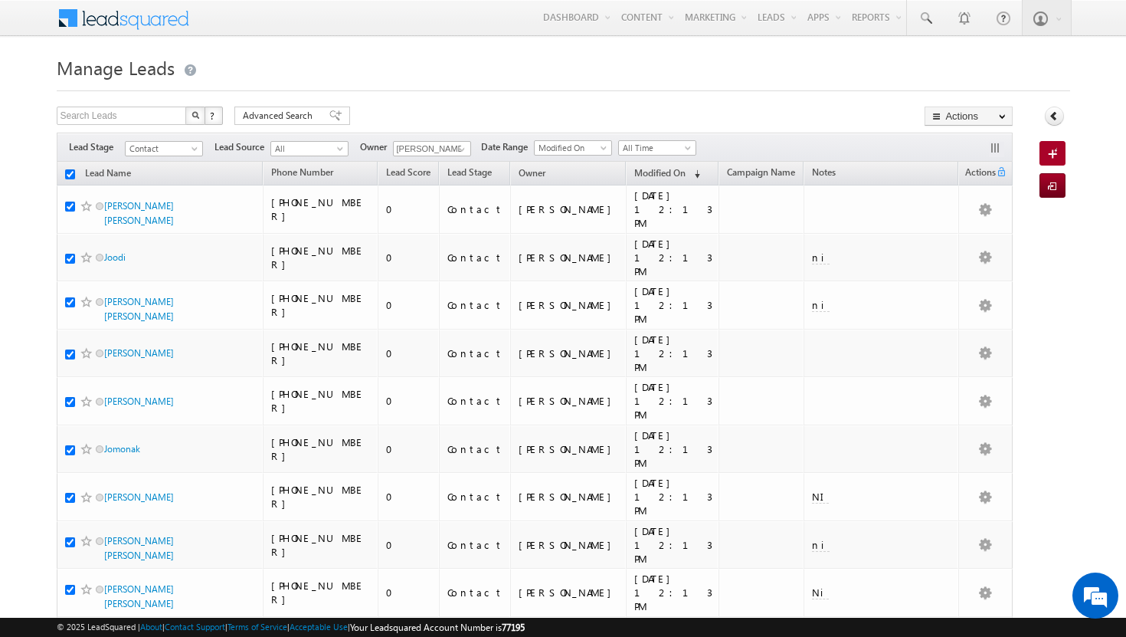
checkbox input "true"
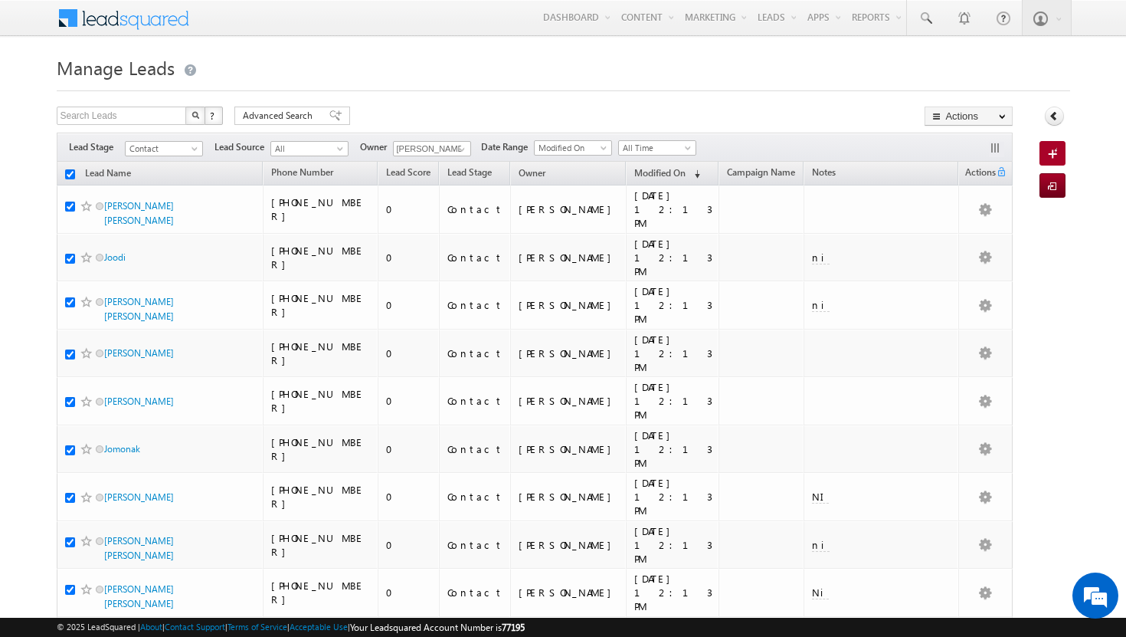
checkbox input "true"
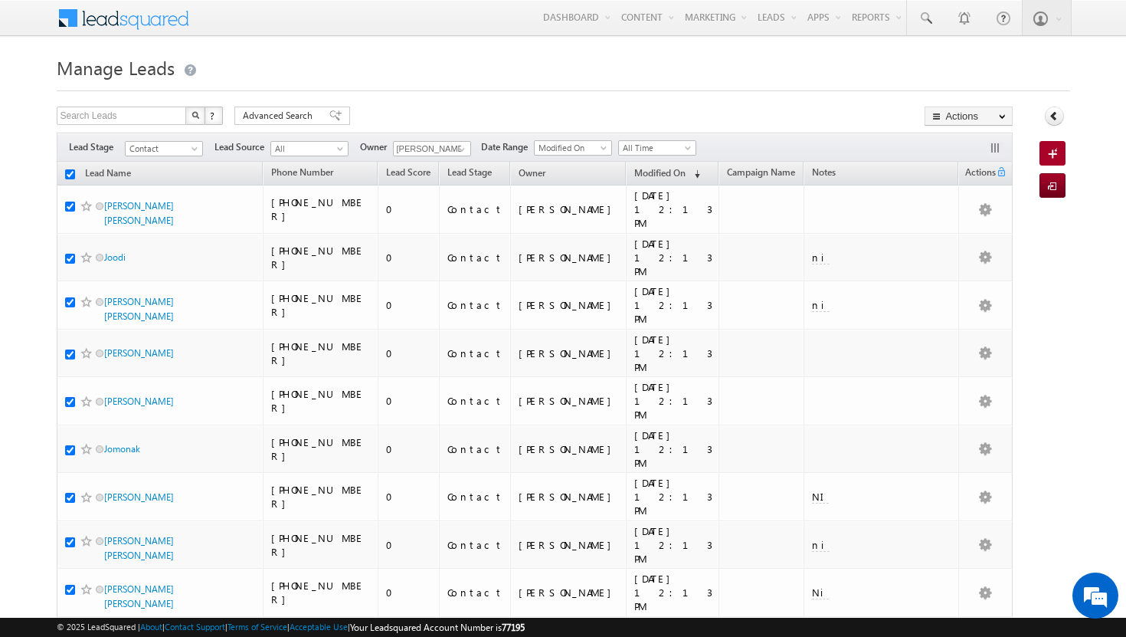
checkbox input "true"
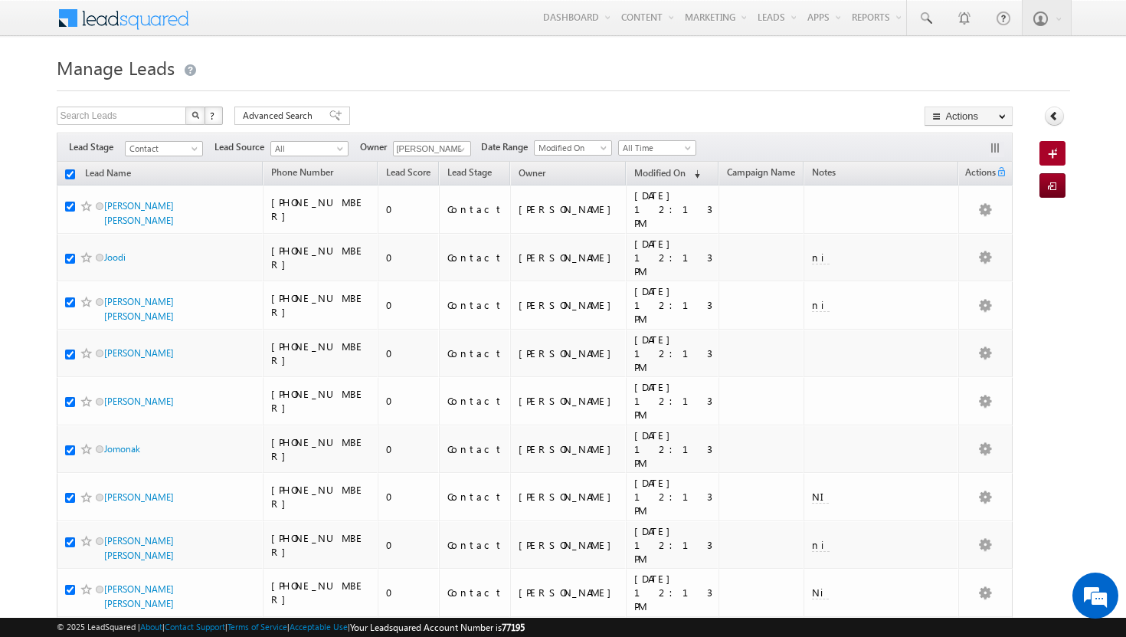
checkbox input "true"
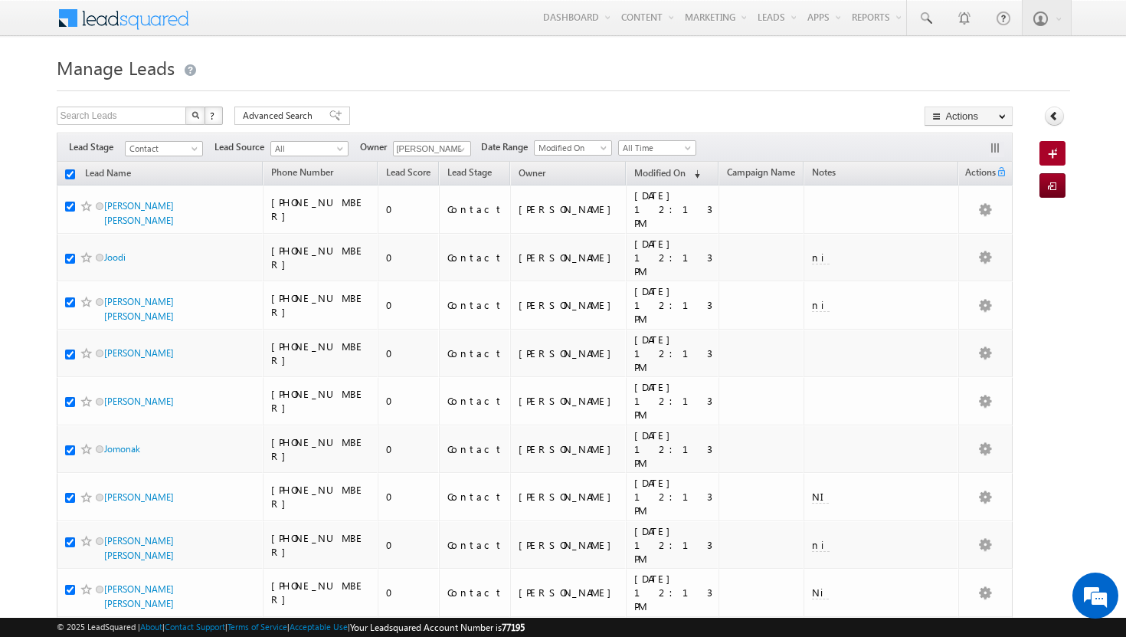
checkbox input "true"
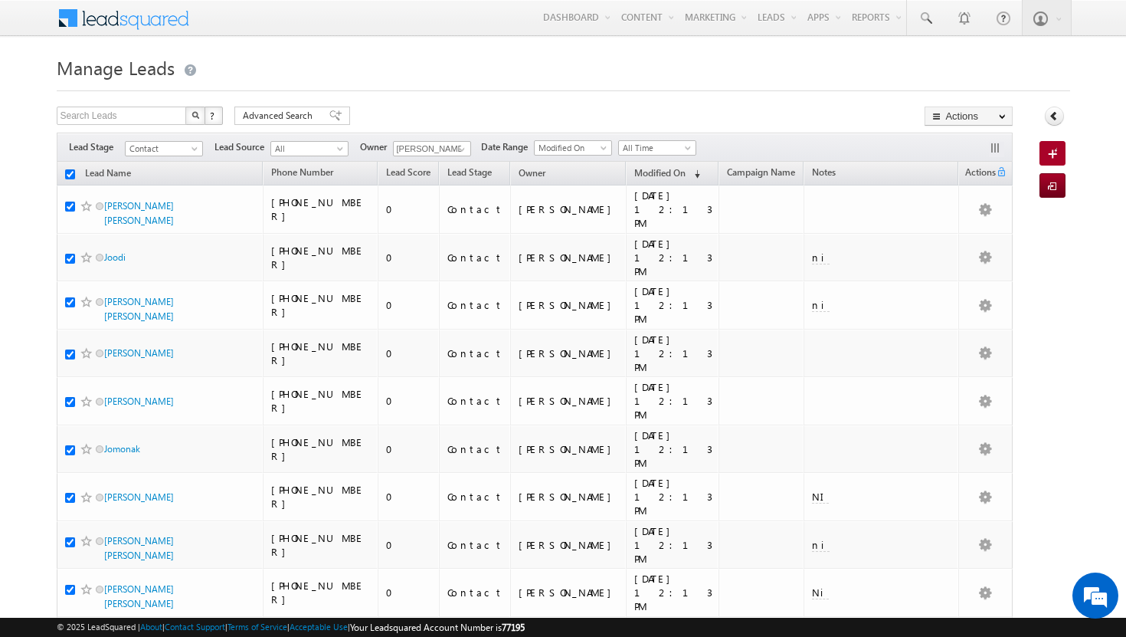
checkbox input "true"
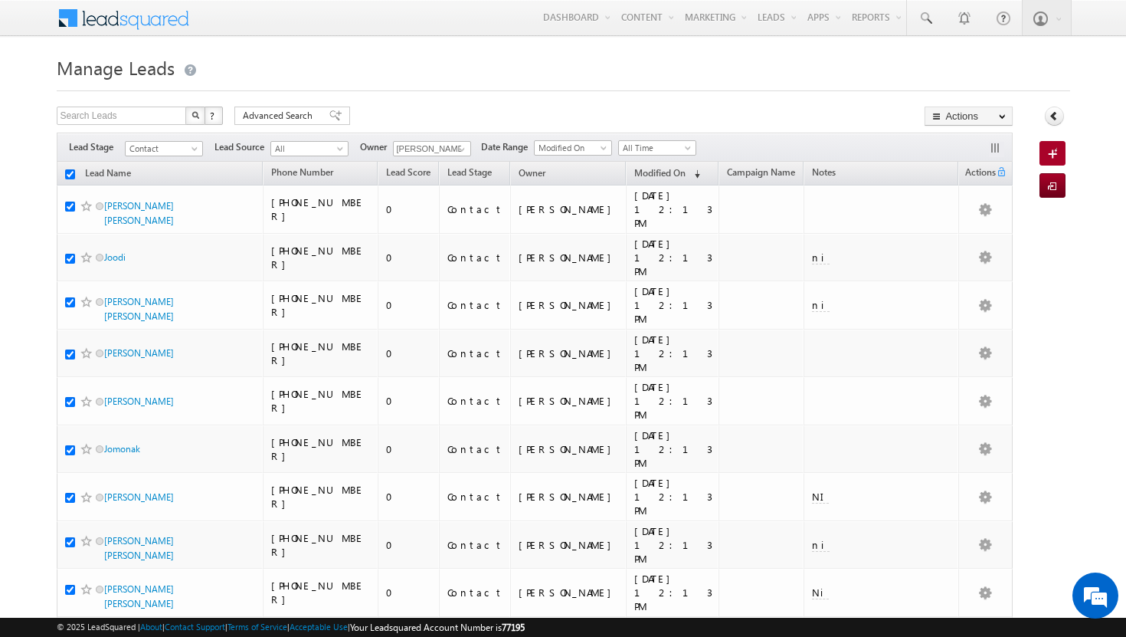
checkbox input "true"
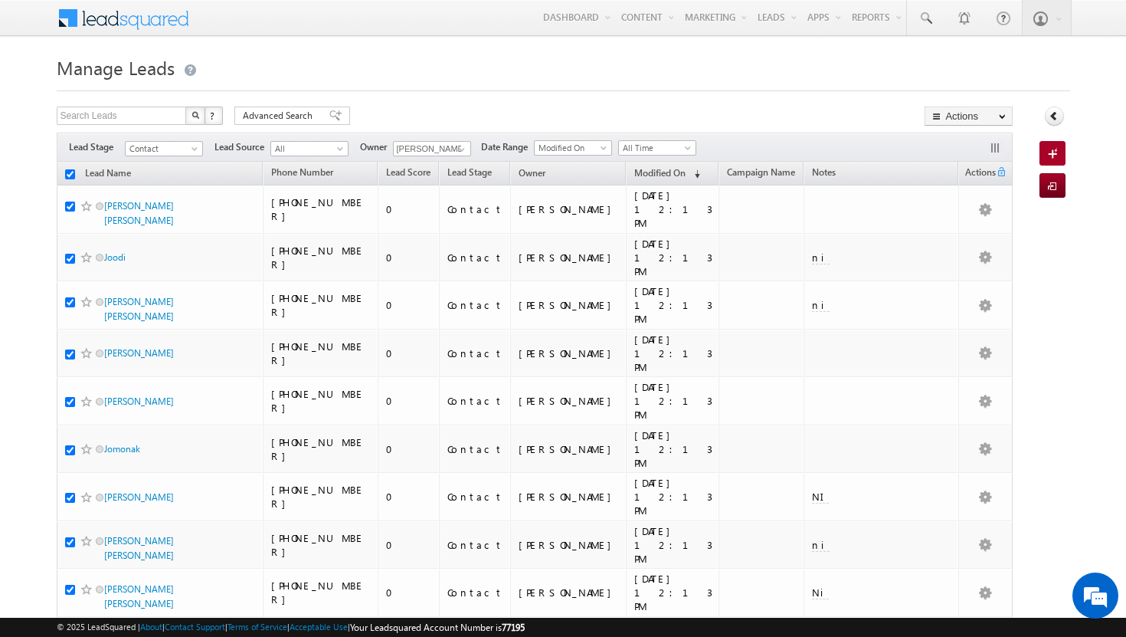
checkbox input "true"
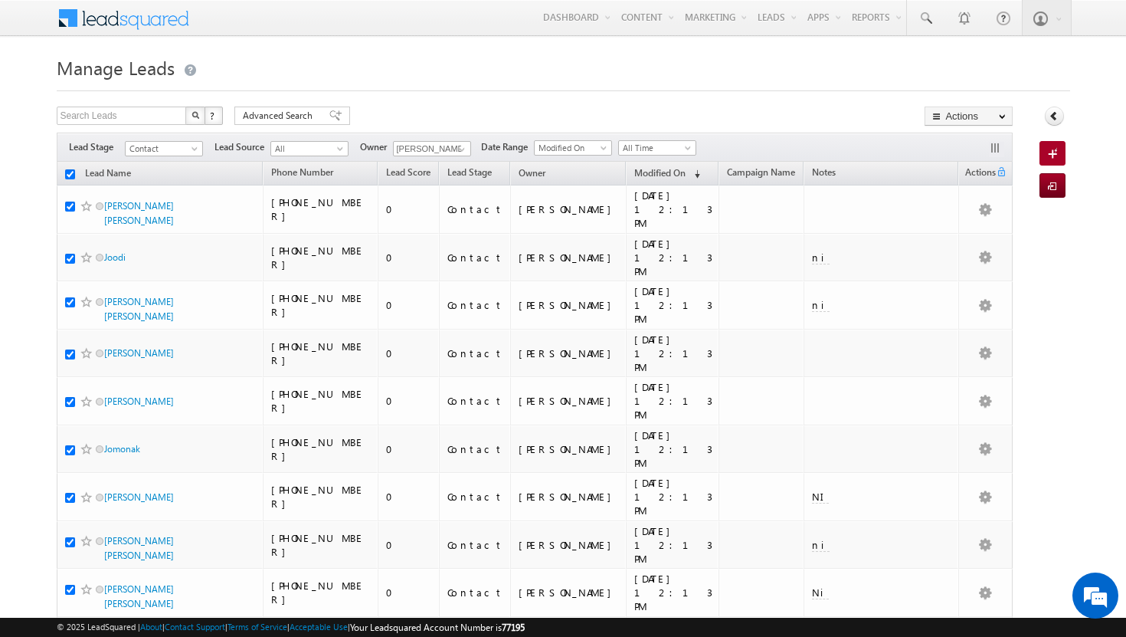
checkbox input "true"
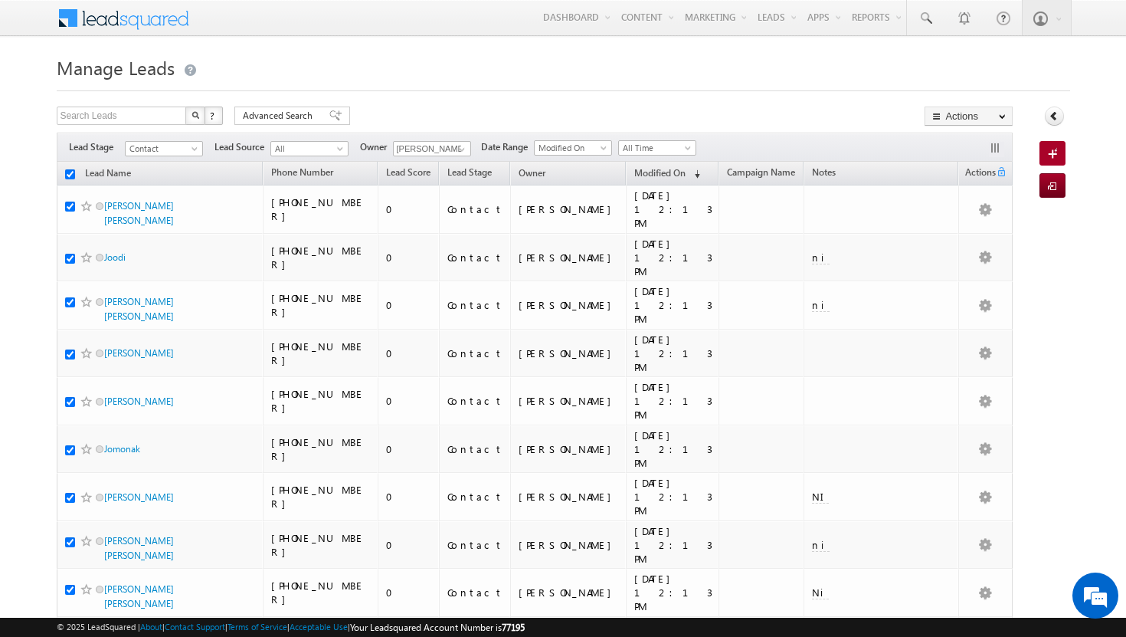
checkbox input "true"
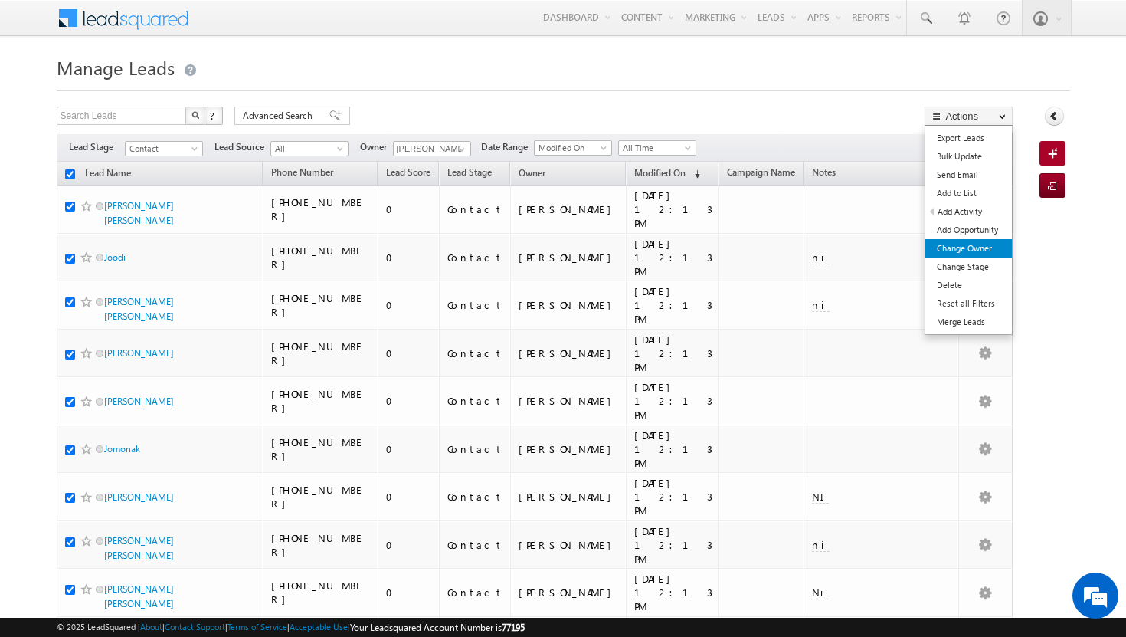
click at [965, 252] on link "Change Owner" at bounding box center [968, 248] width 87 height 18
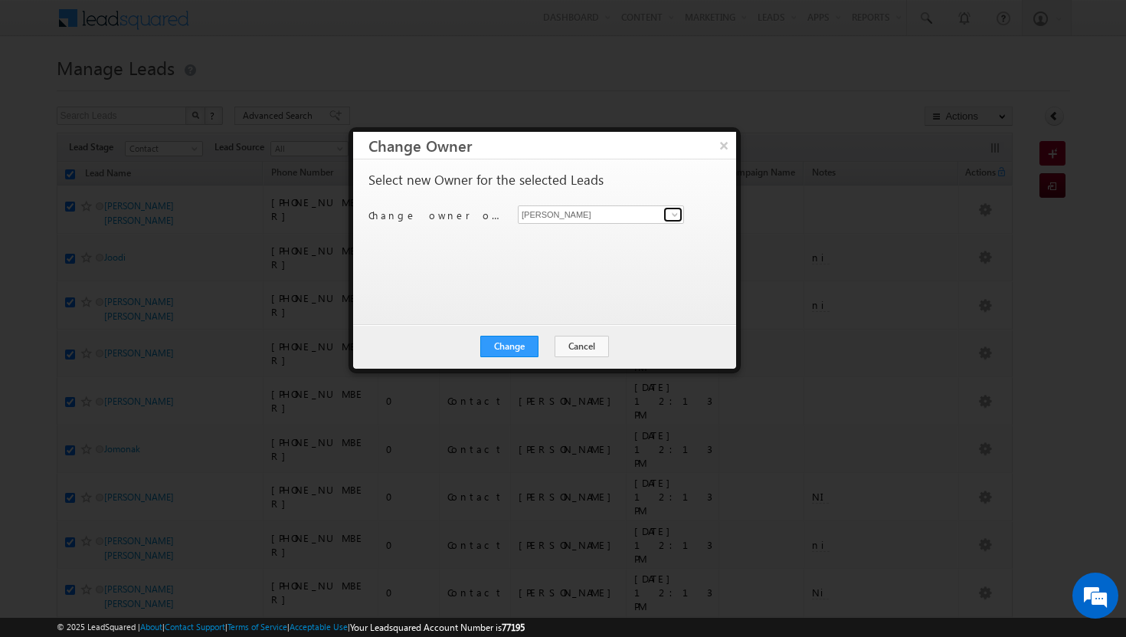
click at [673, 218] on span at bounding box center [675, 214] width 12 height 12
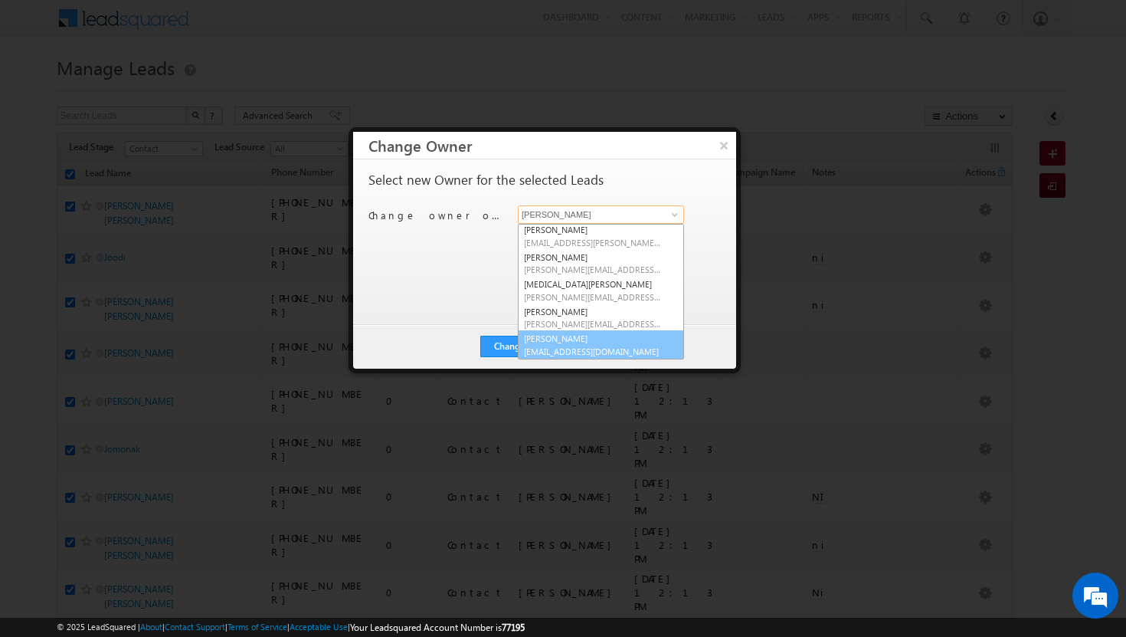
scroll to position [139, 0]
click at [576, 345] on span "vikram.kumar@indglobal.ae" at bounding box center [593, 350] width 138 height 11
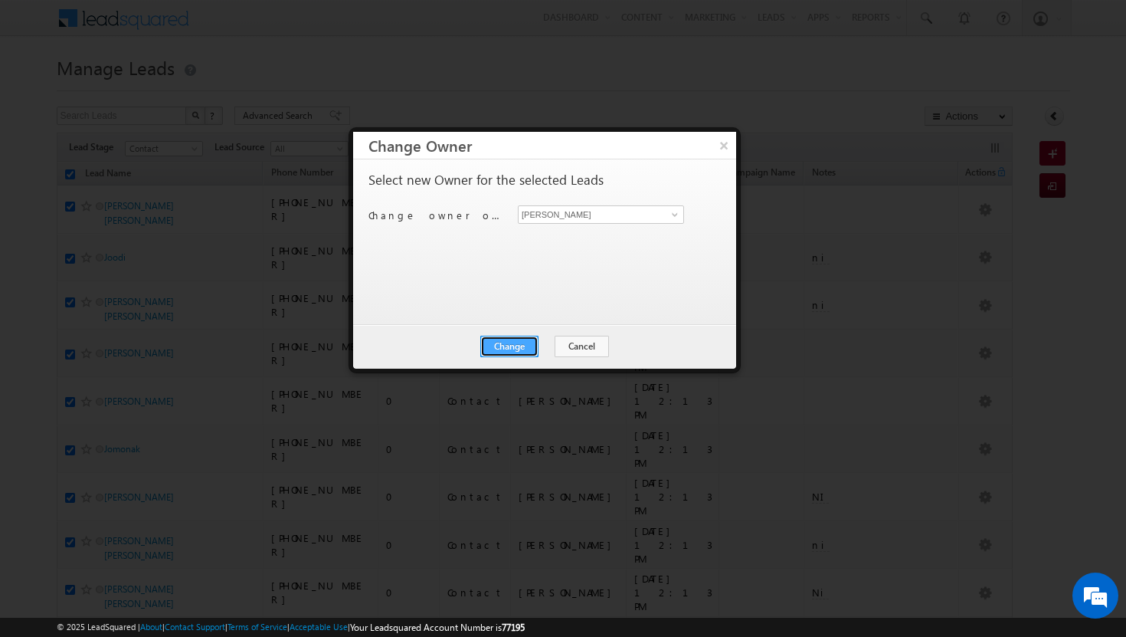
click at [507, 343] on button "Change" at bounding box center [509, 346] width 58 height 21
click at [550, 340] on button "Close" at bounding box center [546, 346] width 49 height 21
